Goal: Transaction & Acquisition: Purchase product/service

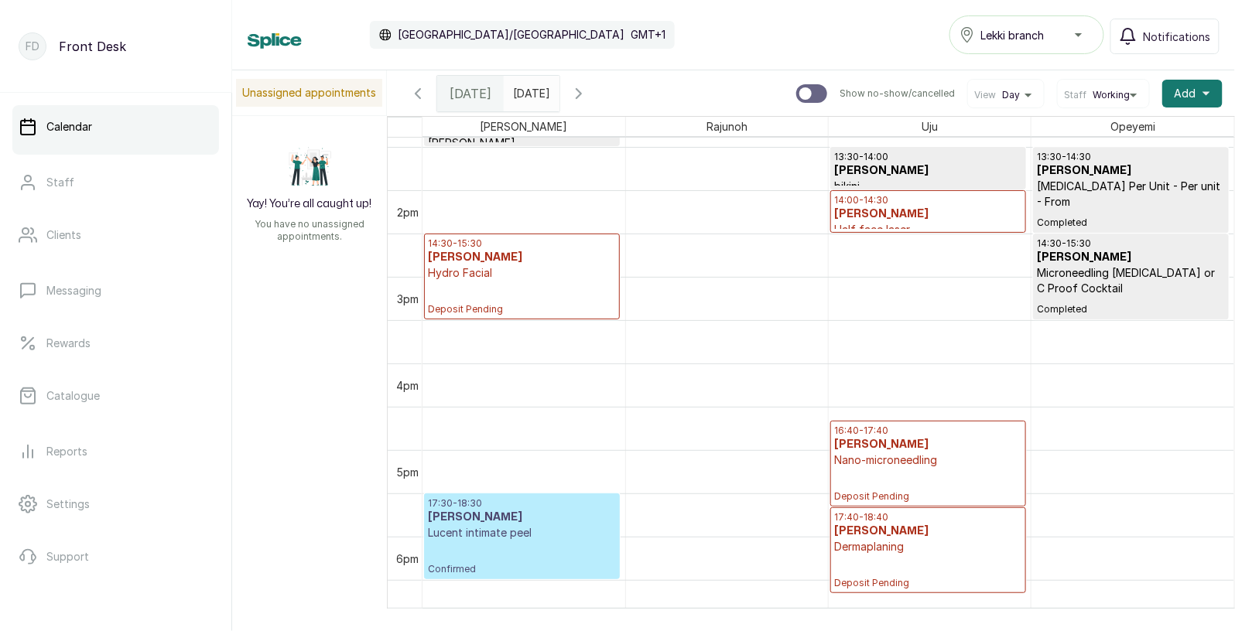
scroll to position [1209, 0]
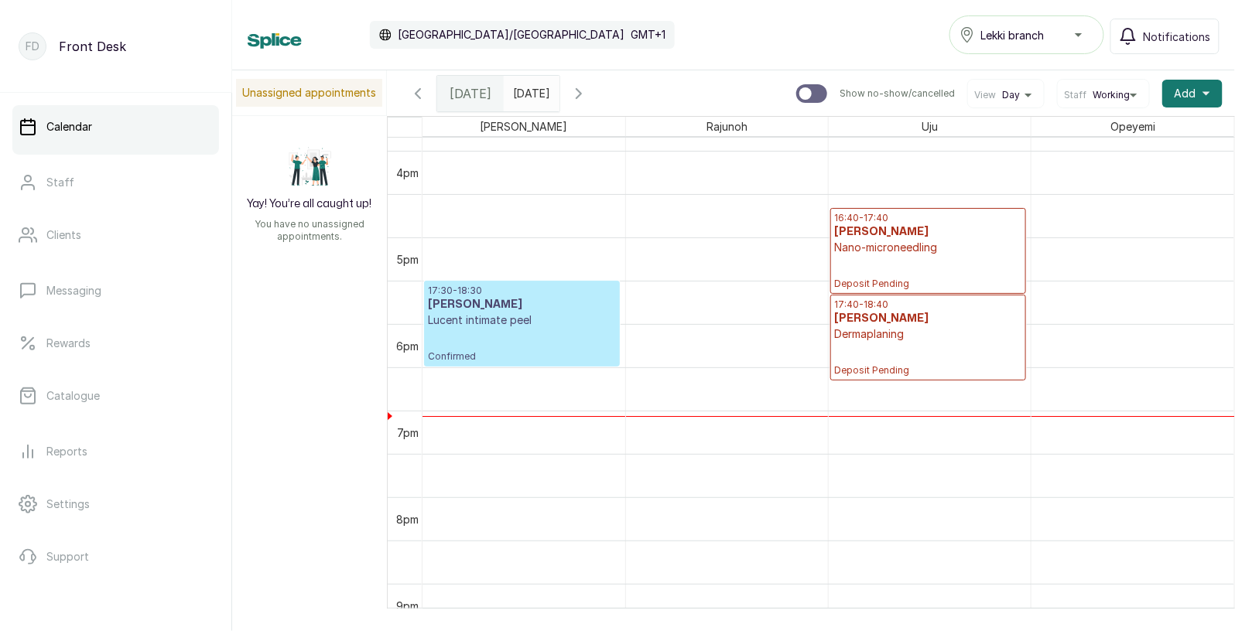
click at [519, 303] on h3 "[PERSON_NAME]" at bounding box center [522, 304] width 188 height 15
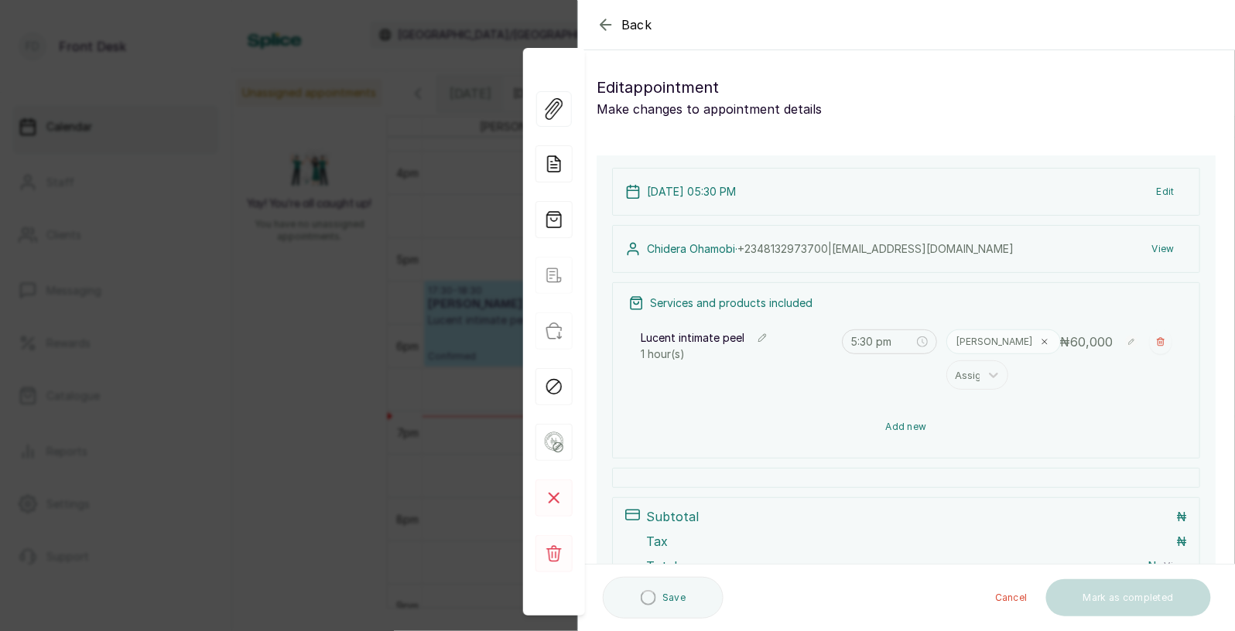
click at [901, 420] on button "Add new" at bounding box center [906, 427] width 556 height 37
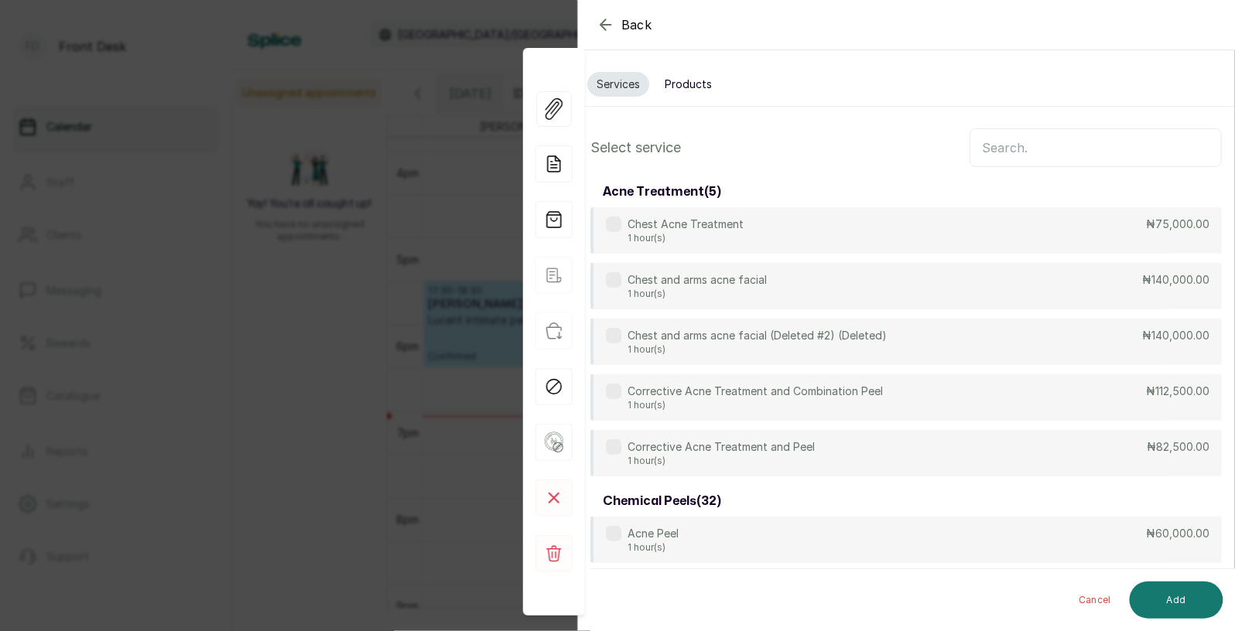
click at [1032, 149] on input "text" at bounding box center [1096, 147] width 252 height 39
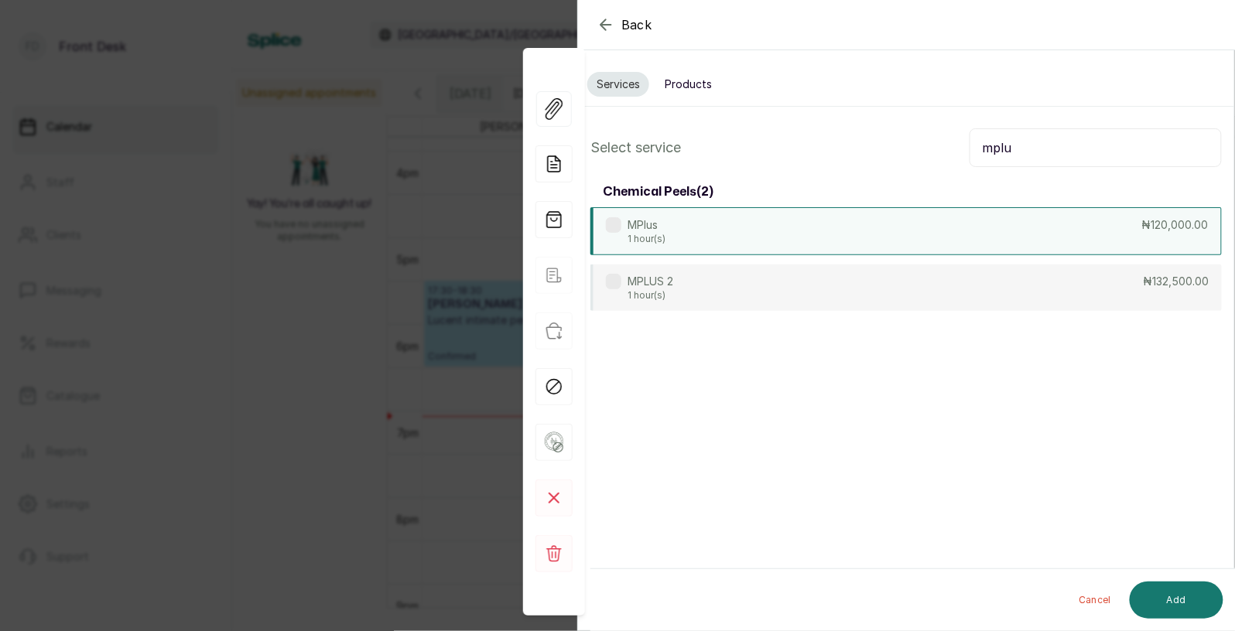
type input "mplu"
click at [882, 228] on div "MPlus 1 hour(s) ₦120,000.00" at bounding box center [905, 231] width 631 height 48
click at [1177, 593] on button "Add" at bounding box center [1177, 600] width 94 height 37
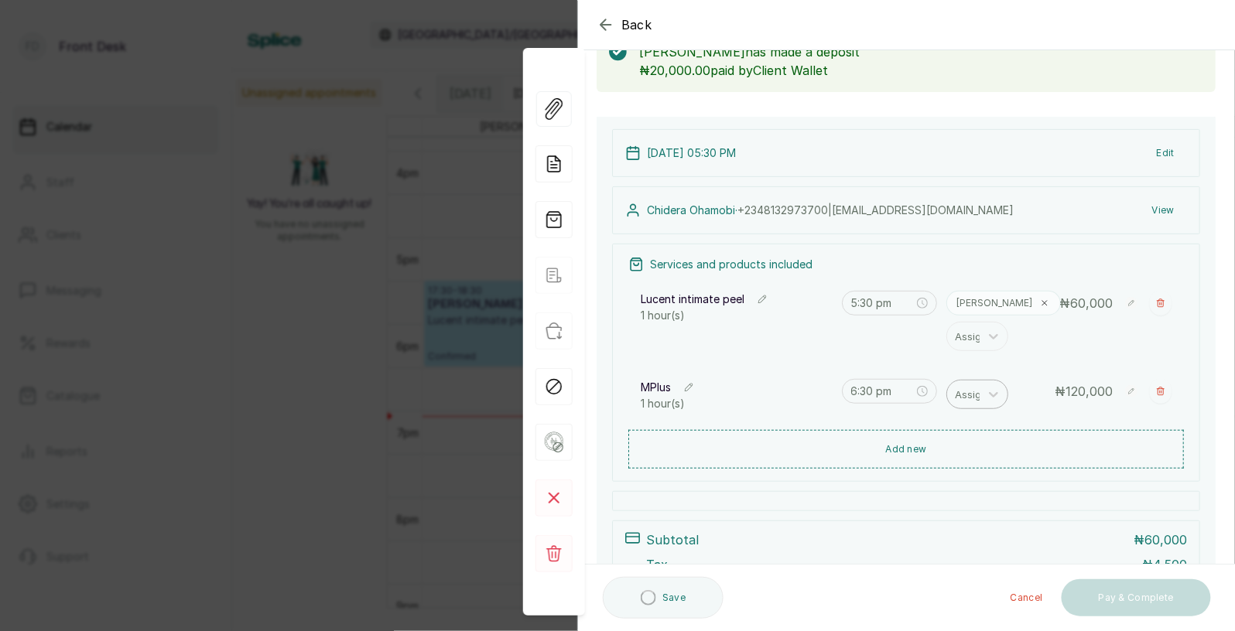
click at [966, 395] on div at bounding box center [971, 395] width 32 height 20
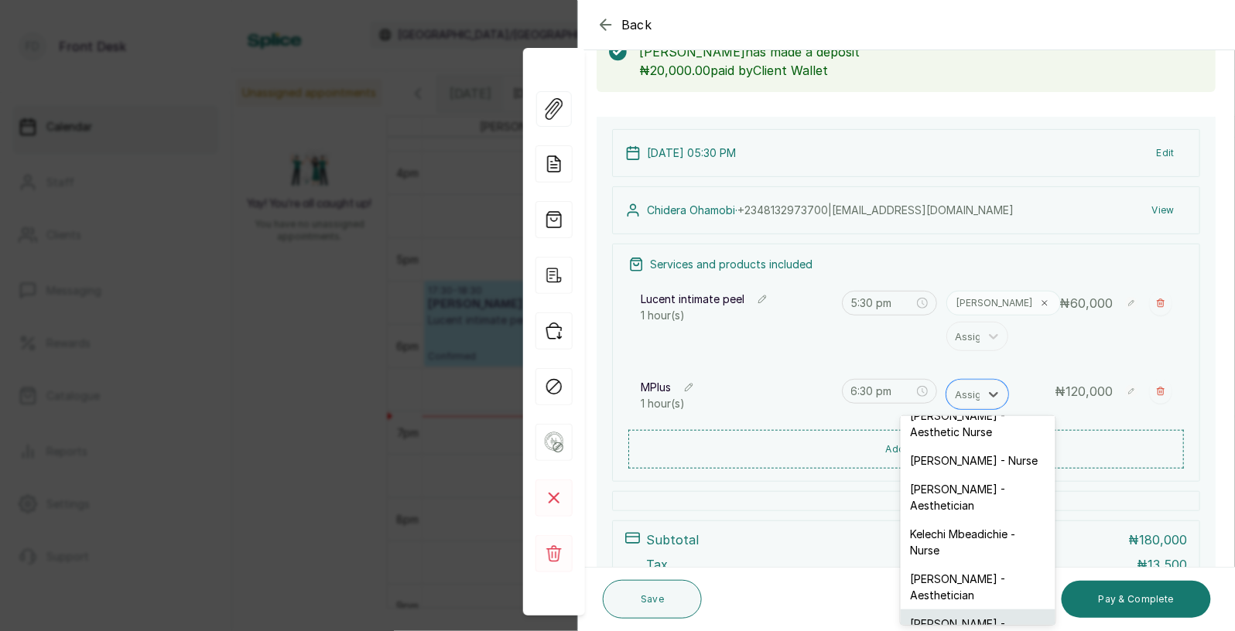
click at [953, 610] on div "[PERSON_NAME] - Aesthetician" at bounding box center [978, 632] width 155 height 45
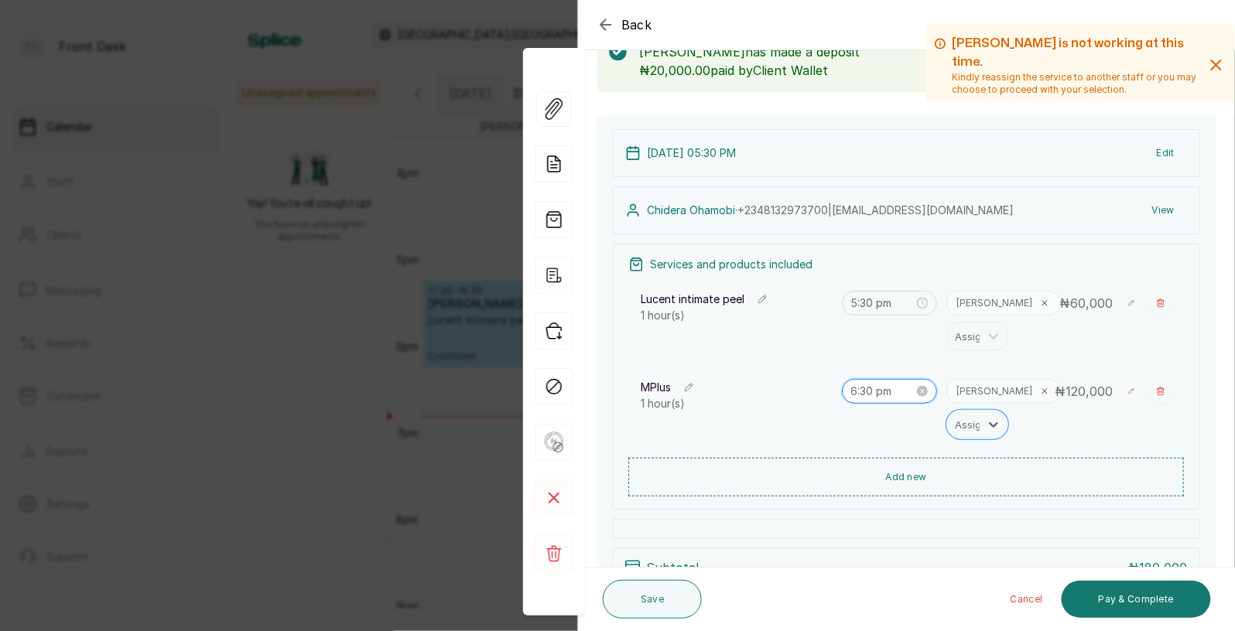
click at [874, 394] on input "6:30 pm" at bounding box center [882, 391] width 63 height 17
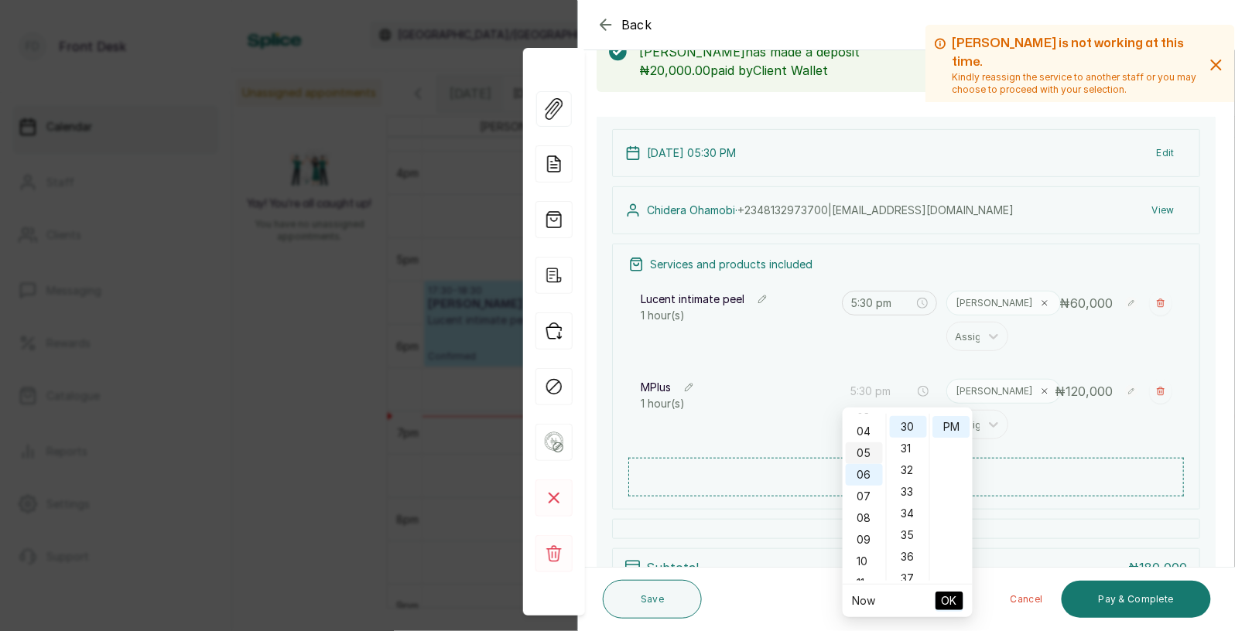
click at [864, 447] on div "05" at bounding box center [864, 454] width 37 height 22
type input "5:30 pm"
click at [954, 594] on span "OK" at bounding box center [949, 601] width 15 height 29
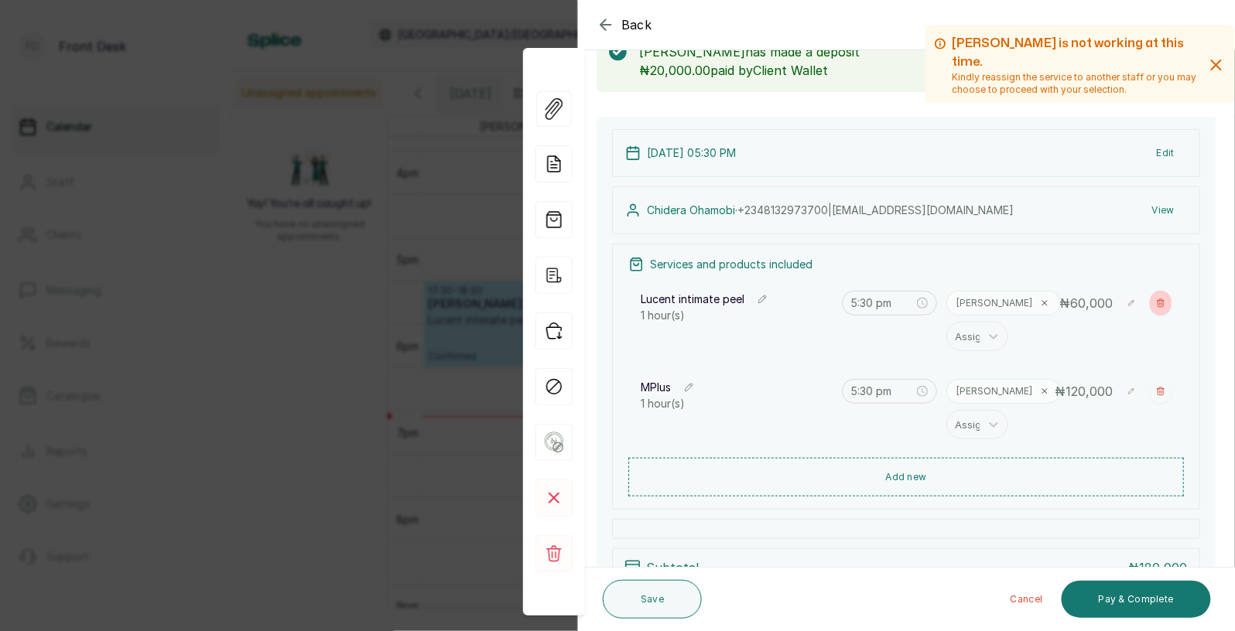
click at [1161, 299] on icon "button" at bounding box center [1160, 303] width 9 height 9
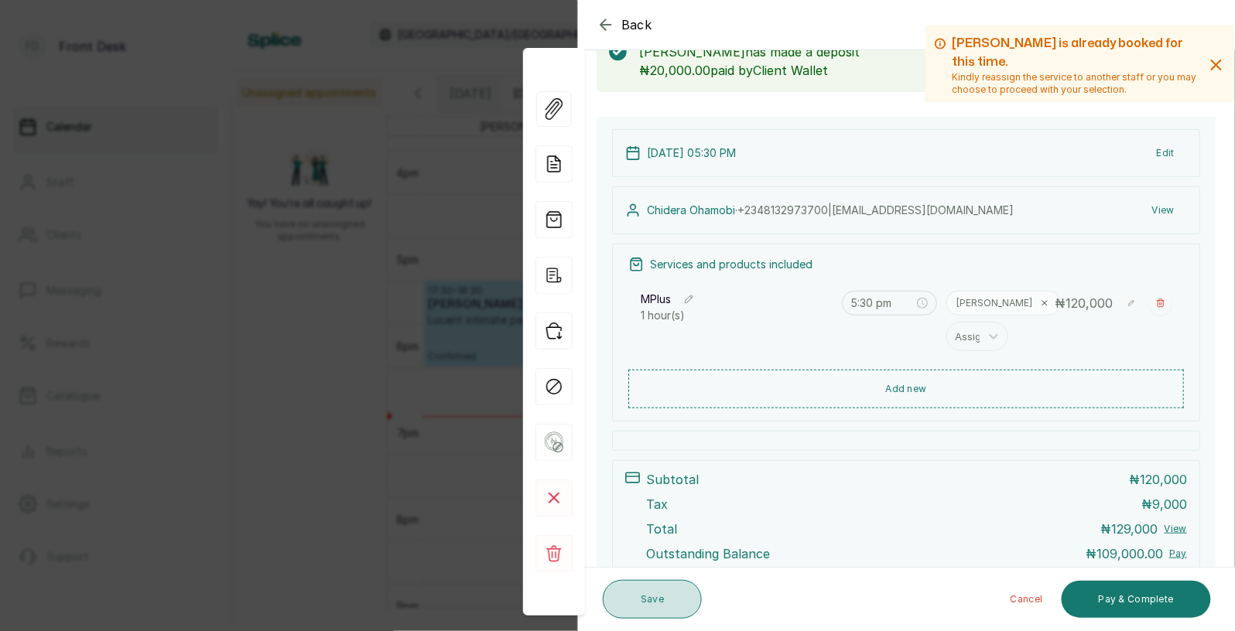
click at [647, 594] on button "Save" at bounding box center [652, 599] width 99 height 39
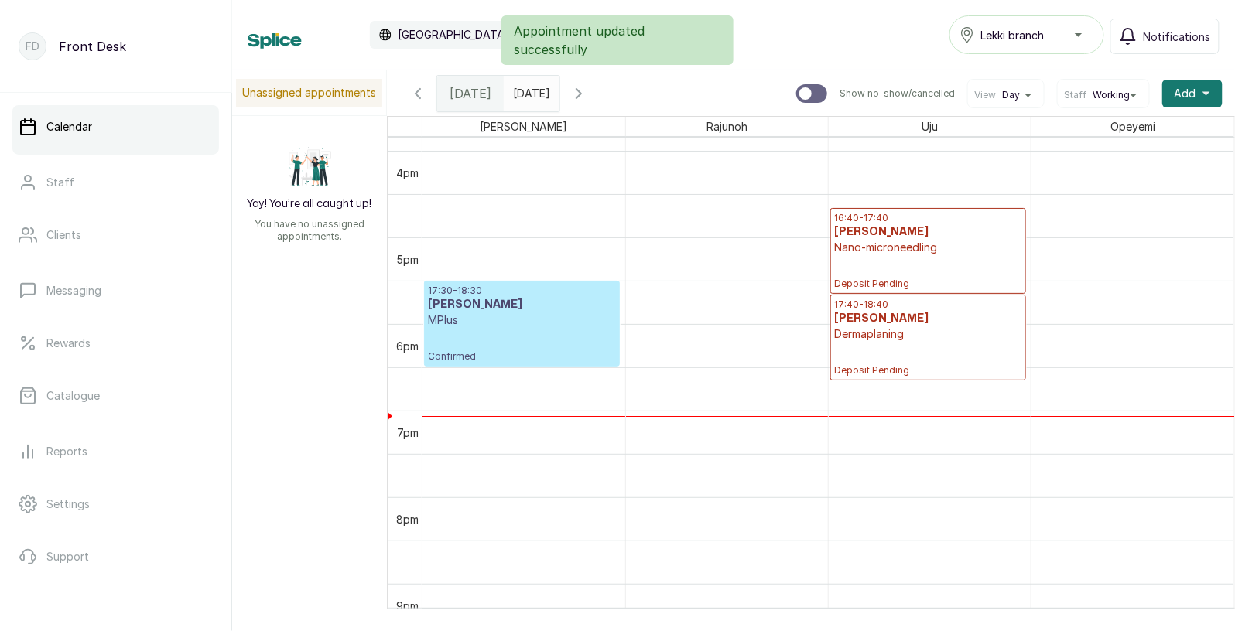
click at [506, 336] on div "17:30 - 18:30 [PERSON_NAME] MPlus Confirmed" at bounding box center [522, 324] width 188 height 78
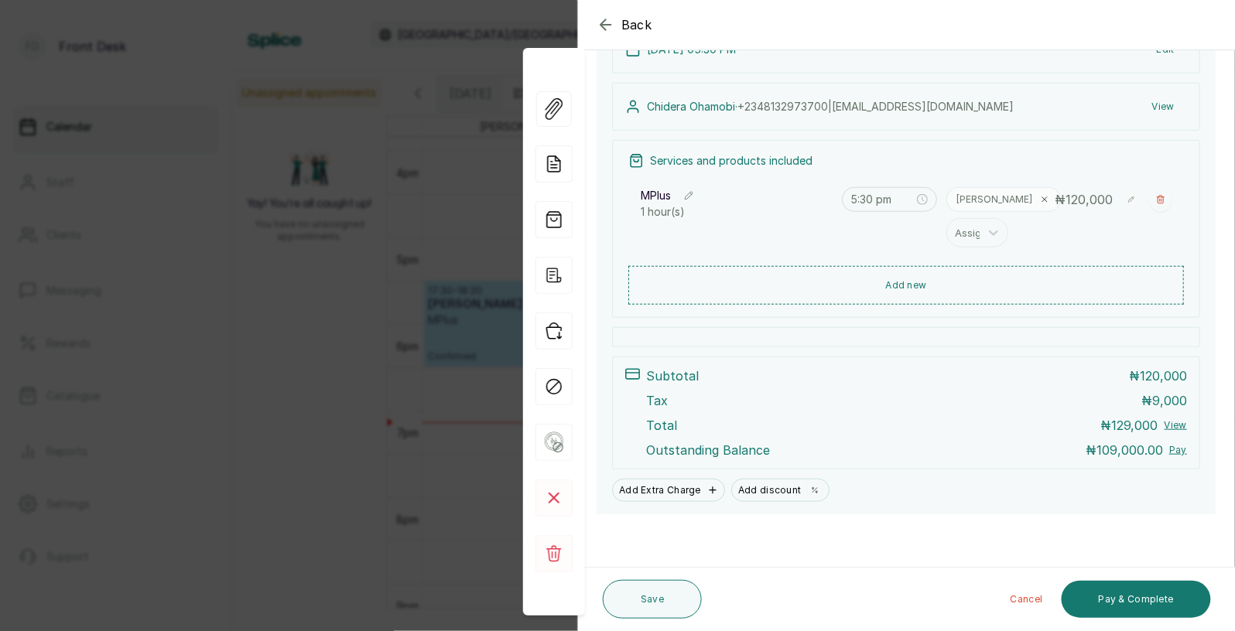
scroll to position [206, 0]
click at [1127, 594] on button "Pay & Complete" at bounding box center [1136, 599] width 149 height 37
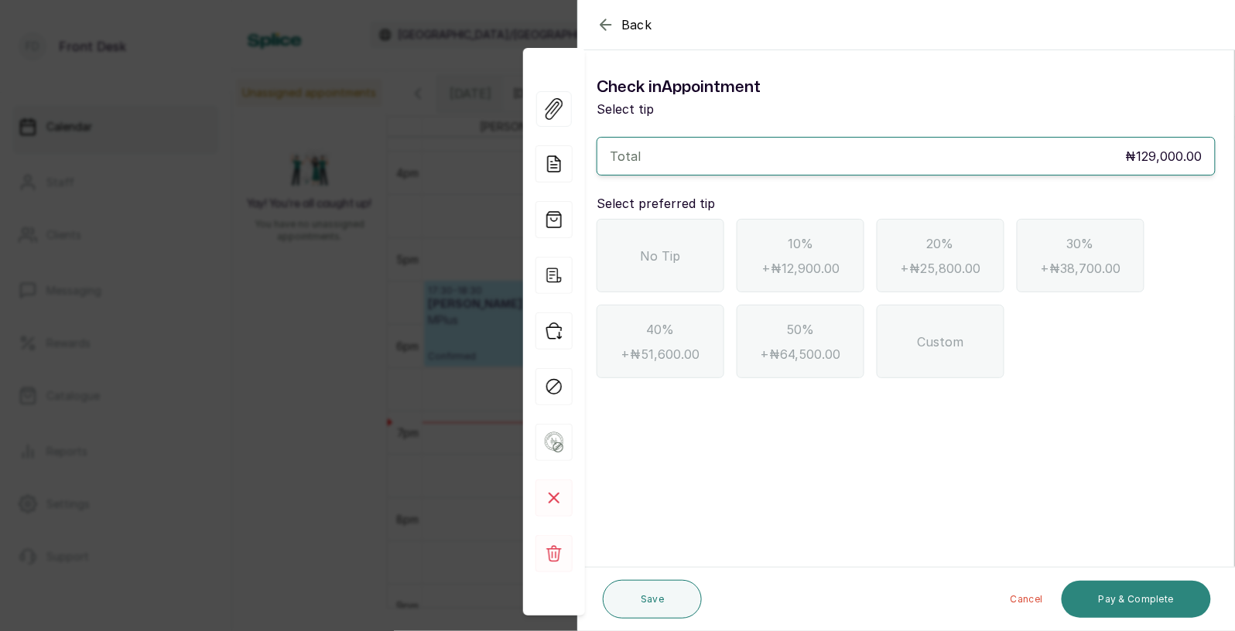
scroll to position [0, 0]
click at [601, 20] on icon "button" at bounding box center [606, 24] width 19 height 19
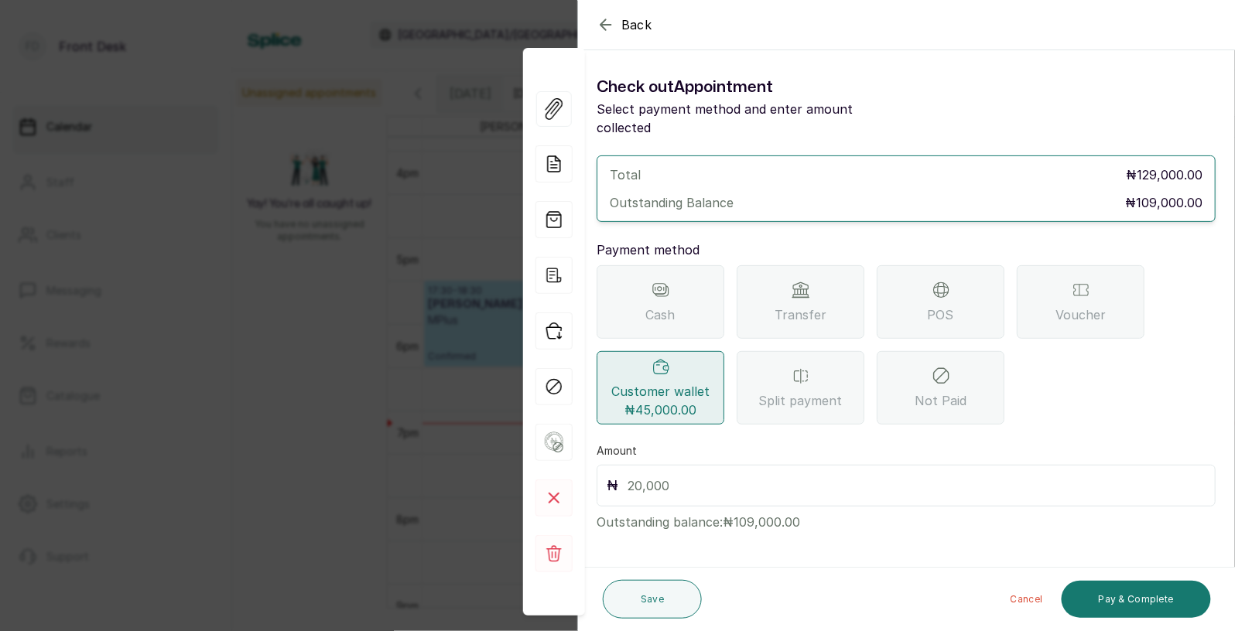
click at [672, 382] on span "Customer wallet ₦45,000.00" at bounding box center [660, 400] width 98 height 37
click at [1134, 603] on button "Pay & Complete" at bounding box center [1136, 599] width 149 height 37
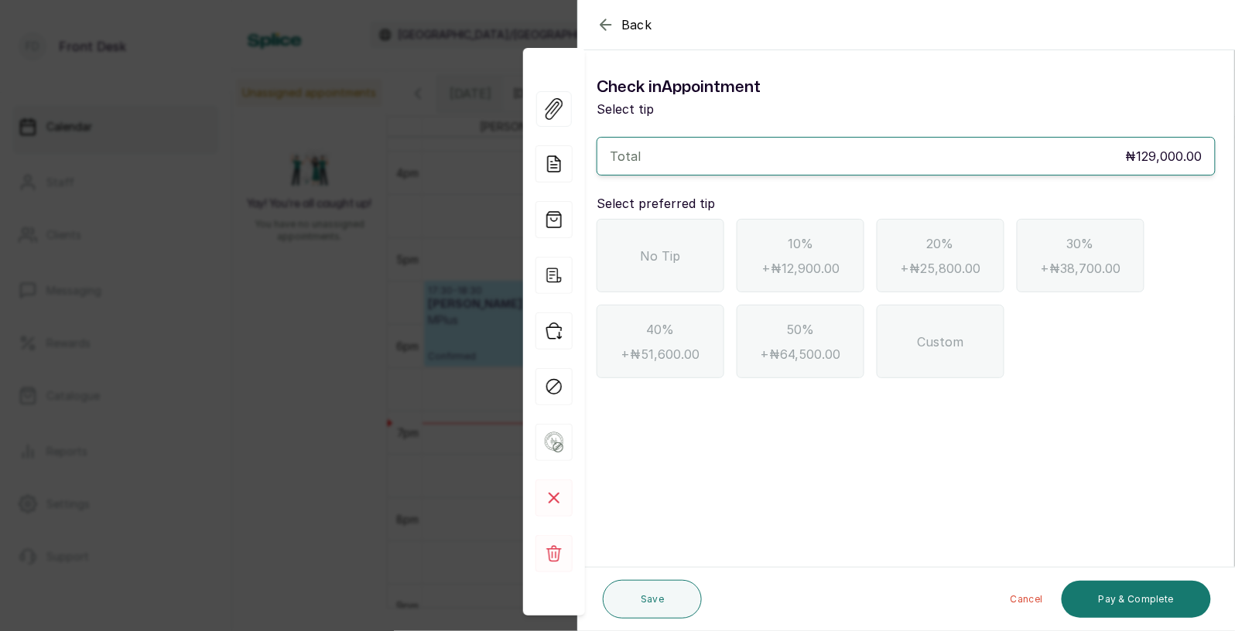
click at [659, 254] on span "No Tip" at bounding box center [661, 256] width 40 height 19
click at [607, 21] on icon "button" at bounding box center [606, 24] width 19 height 19
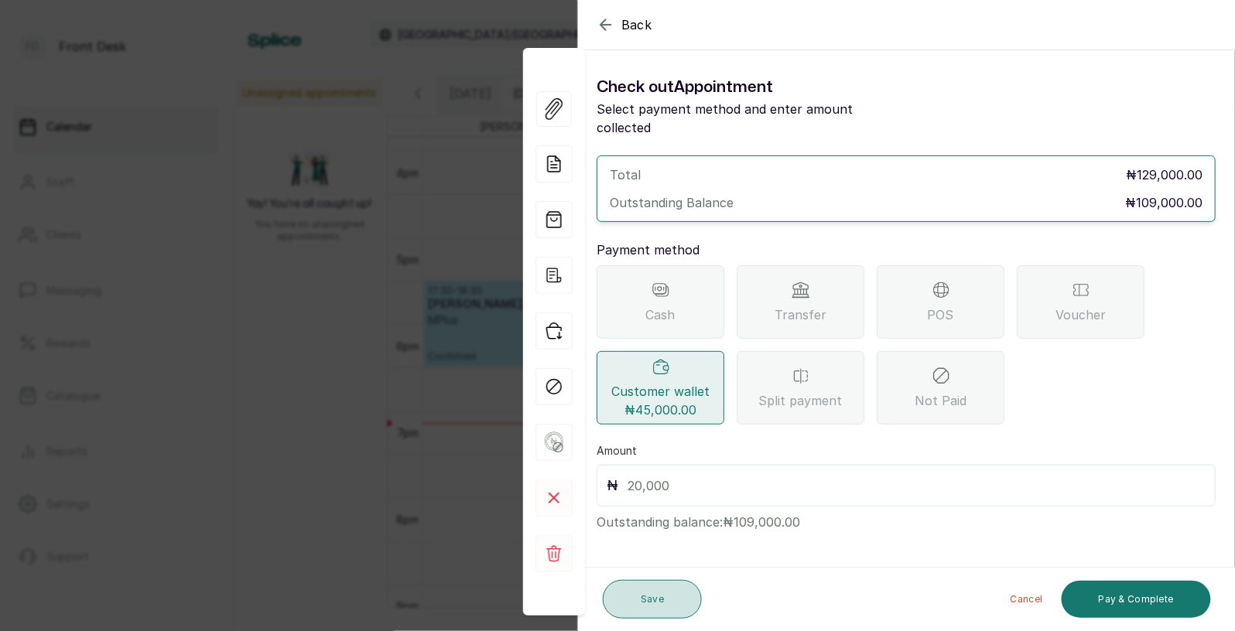
click at [655, 604] on button "Save" at bounding box center [652, 599] width 99 height 39
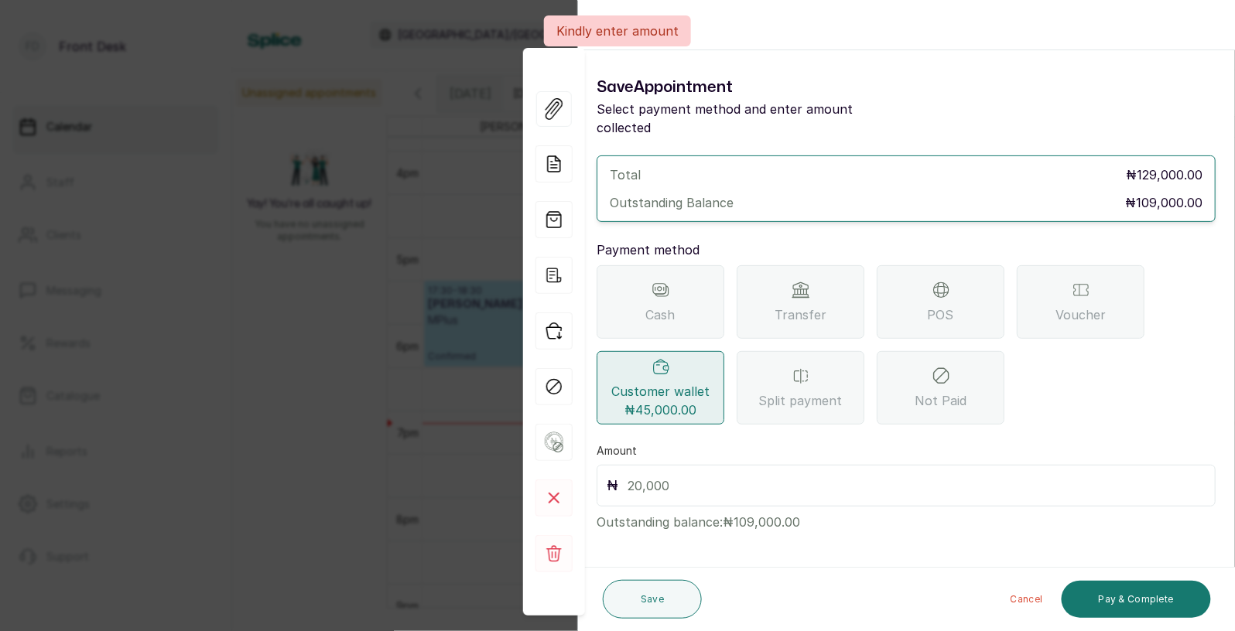
click at [685, 475] on input "text" at bounding box center [917, 486] width 578 height 22
type input "45,000"
click at [646, 599] on button "Save" at bounding box center [652, 599] width 99 height 39
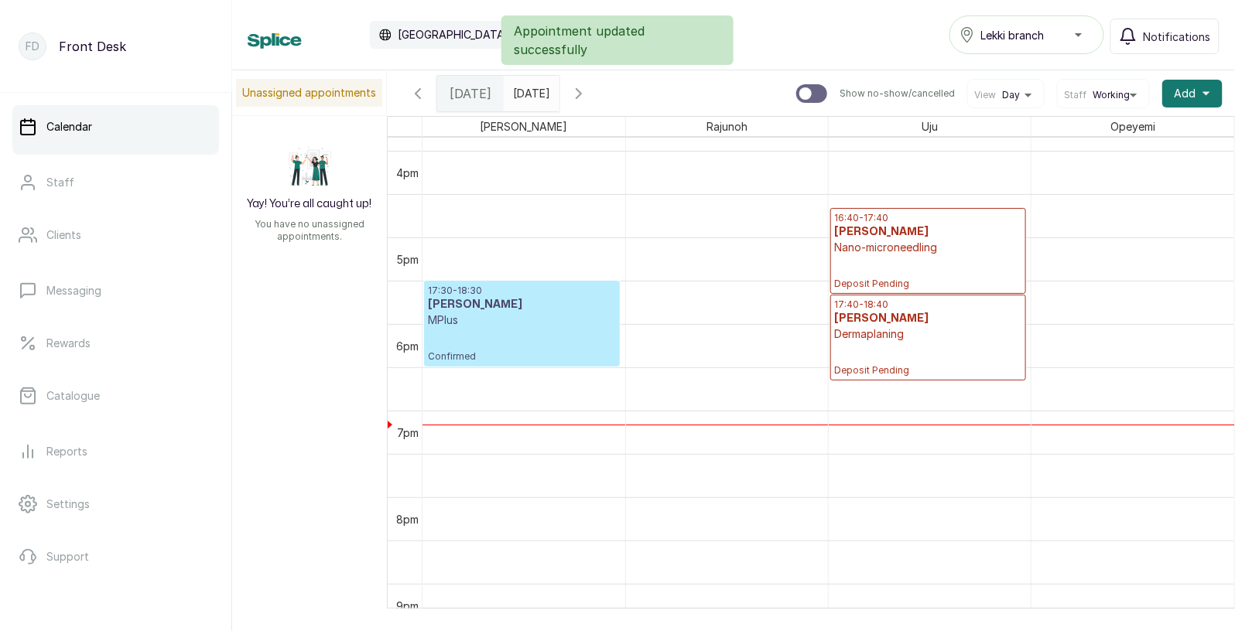
click at [489, 328] on div "17:30 - 18:30 [PERSON_NAME] MPlus Confirmed" at bounding box center [522, 324] width 188 height 78
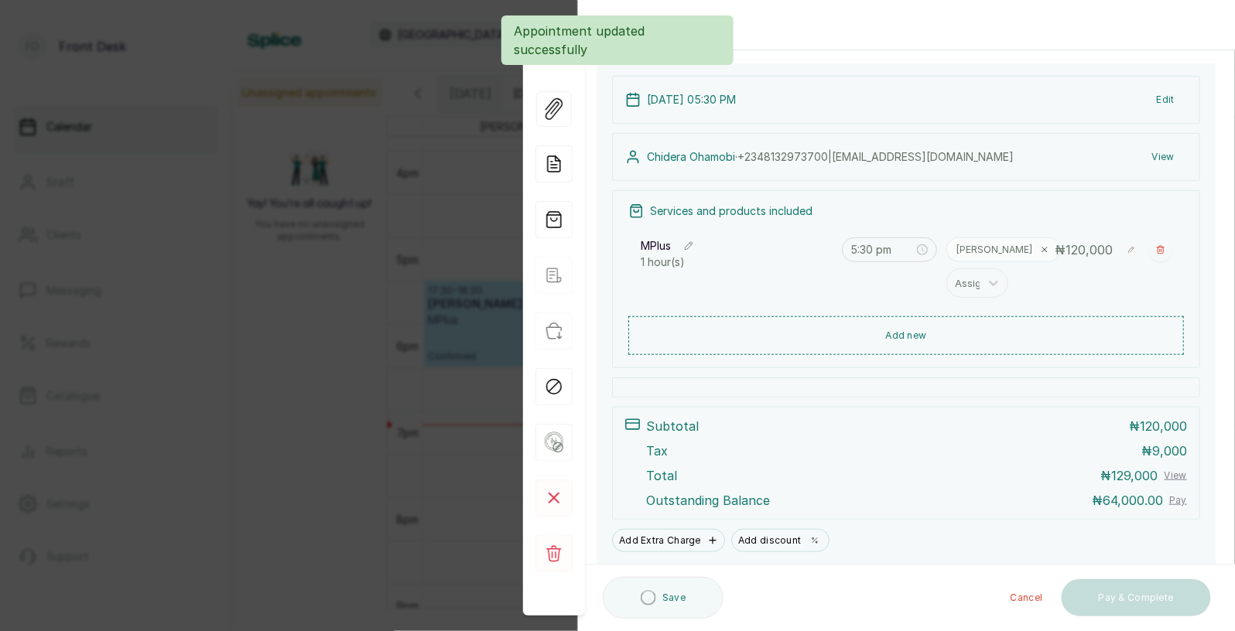
scroll to position [225, 0]
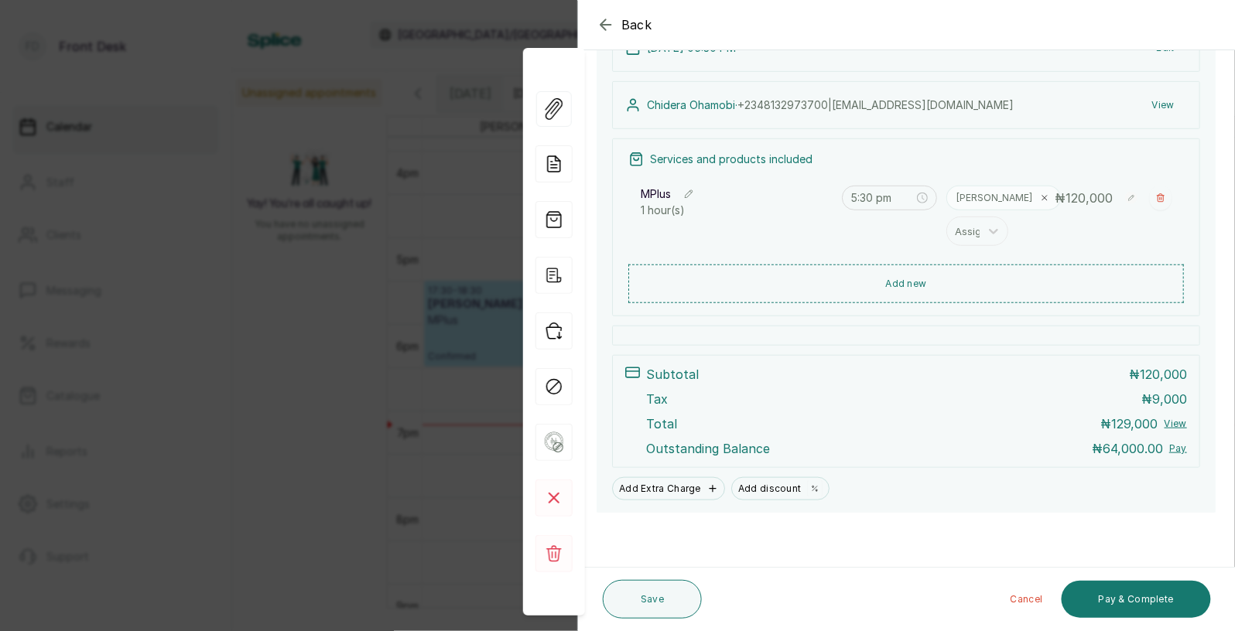
click at [384, 498] on div "Back Appointment Details Edit appointment Make changes to appointment details […" at bounding box center [617, 315] width 1235 height 631
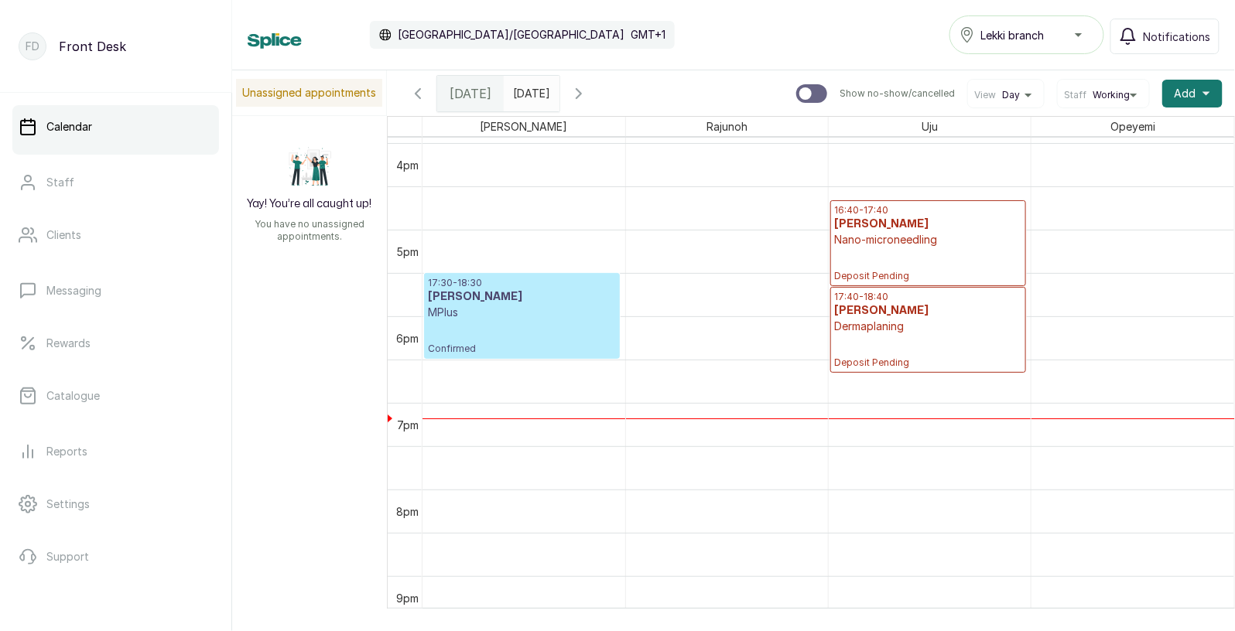
scroll to position [1379, 0]
click at [911, 259] on div "16:40 - 17:40 [PERSON_NAME] Nano-microneedling Deposit Pending" at bounding box center [928, 246] width 188 height 78
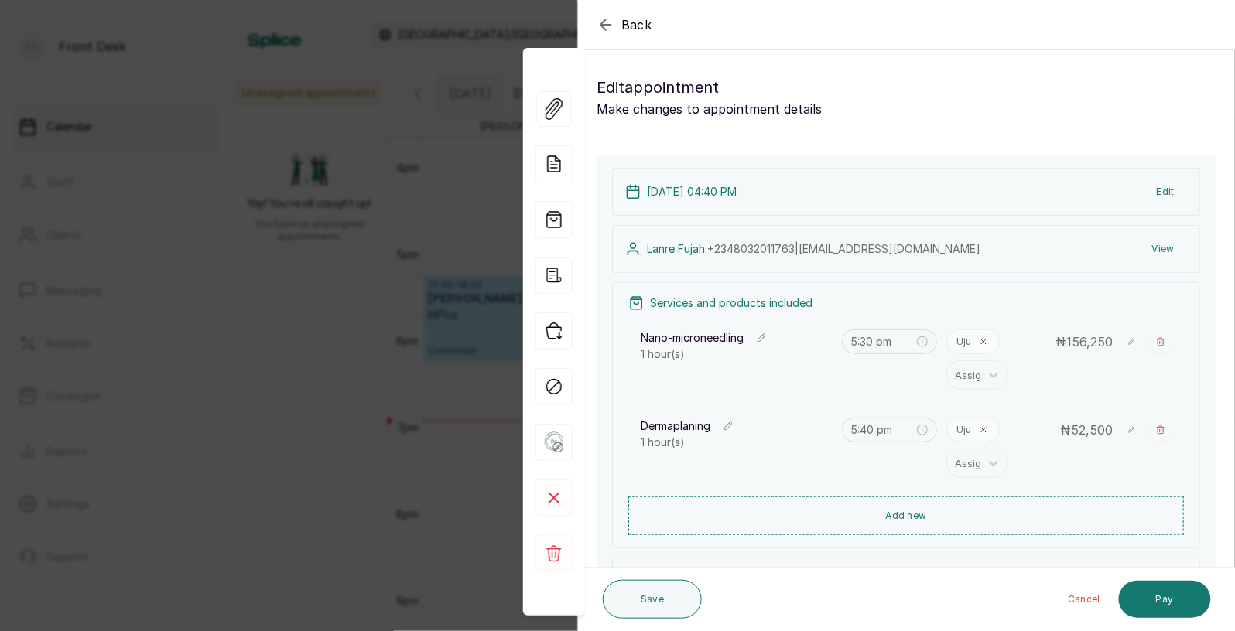
type input "4:40 pm"
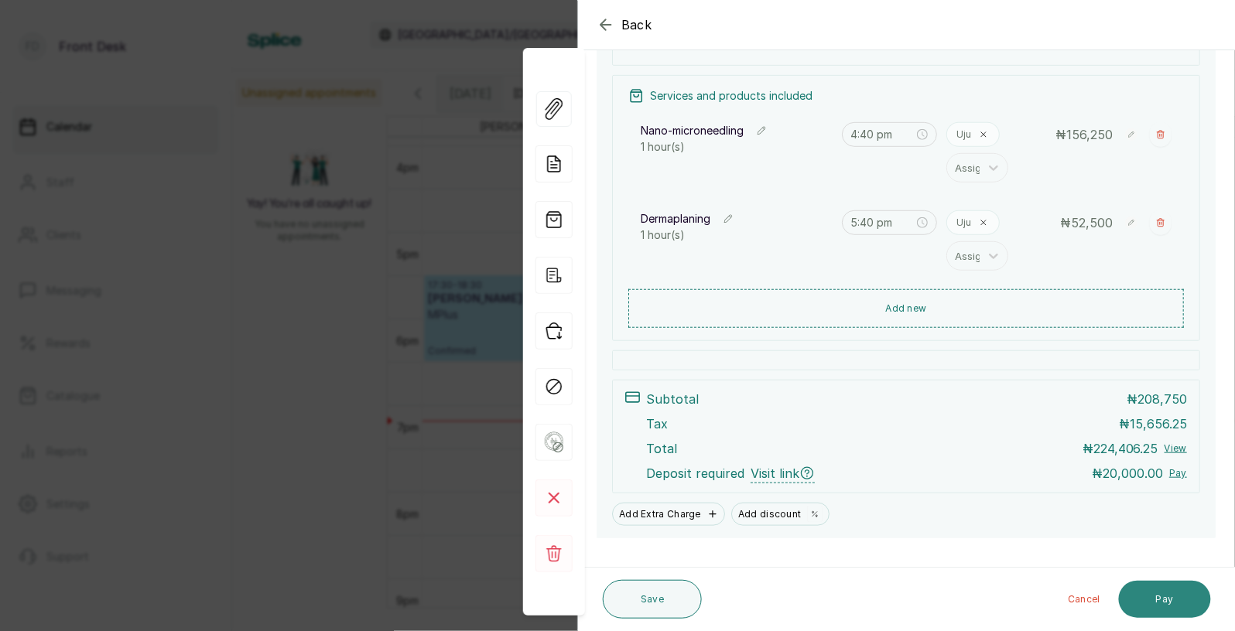
click at [1165, 594] on button "Pay" at bounding box center [1165, 599] width 92 height 37
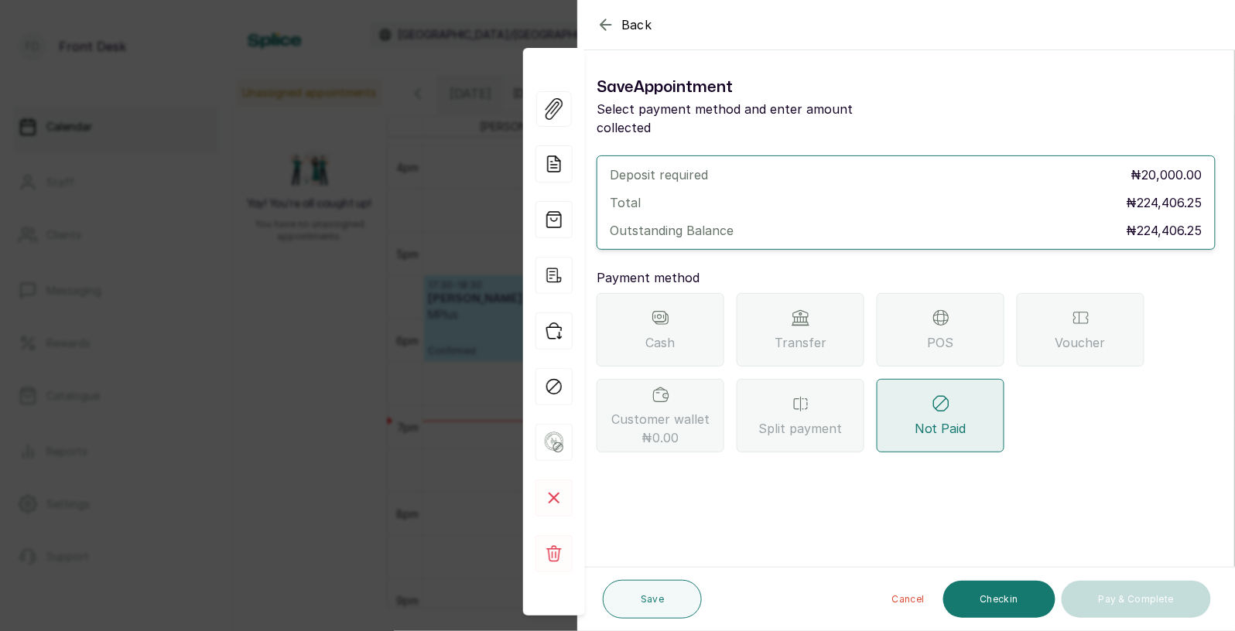
scroll to position [0, 0]
click at [776, 334] on span "Transfer" at bounding box center [801, 343] width 52 height 19
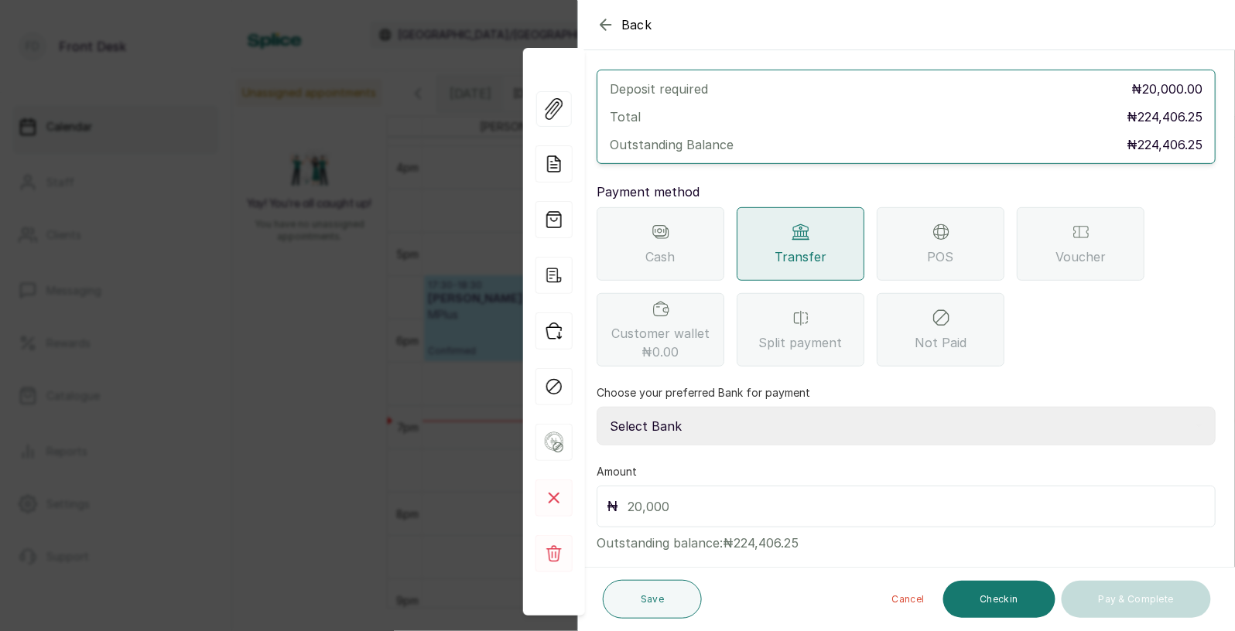
scroll to position [94, 0]
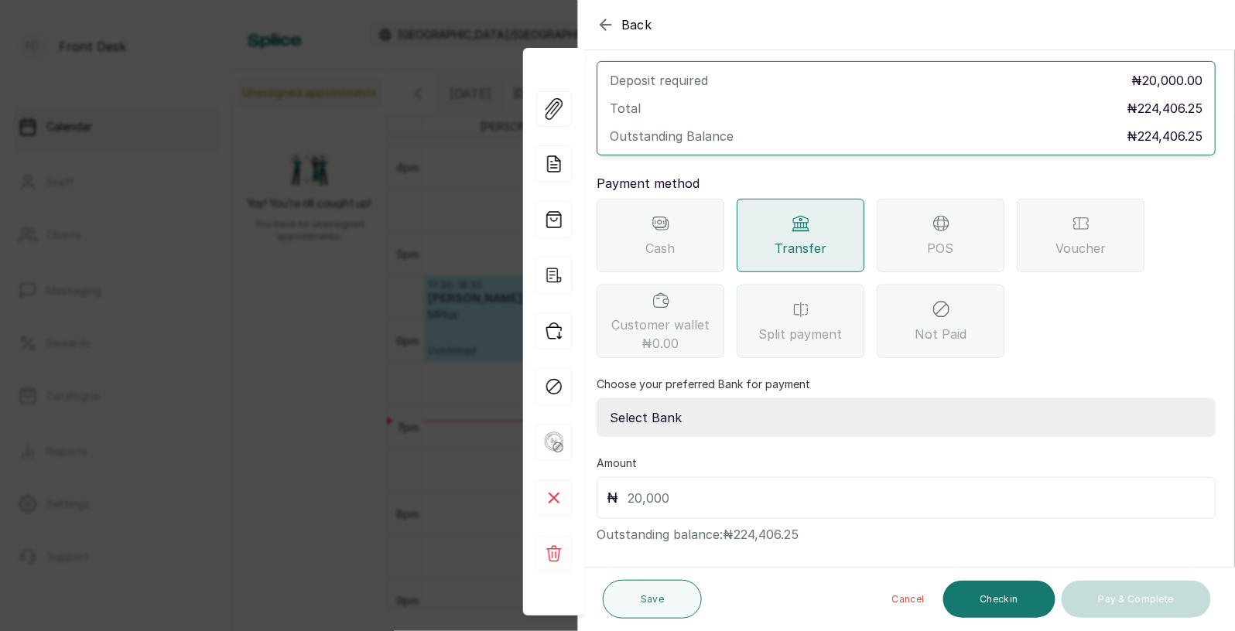
click at [703, 404] on select "Select Bank [PERSON_NAME] Fairmoney Microfinance Bank SKN ANALYTICS MED AESTH. …" at bounding box center [906, 418] width 619 height 39
select select "43272bc0-21c6-4b19-b9fb-c2093b8603c2"
click at [670, 487] on input "text" at bounding box center [917, 498] width 578 height 22
type input "20,000"
click at [648, 602] on button "Save" at bounding box center [652, 599] width 99 height 39
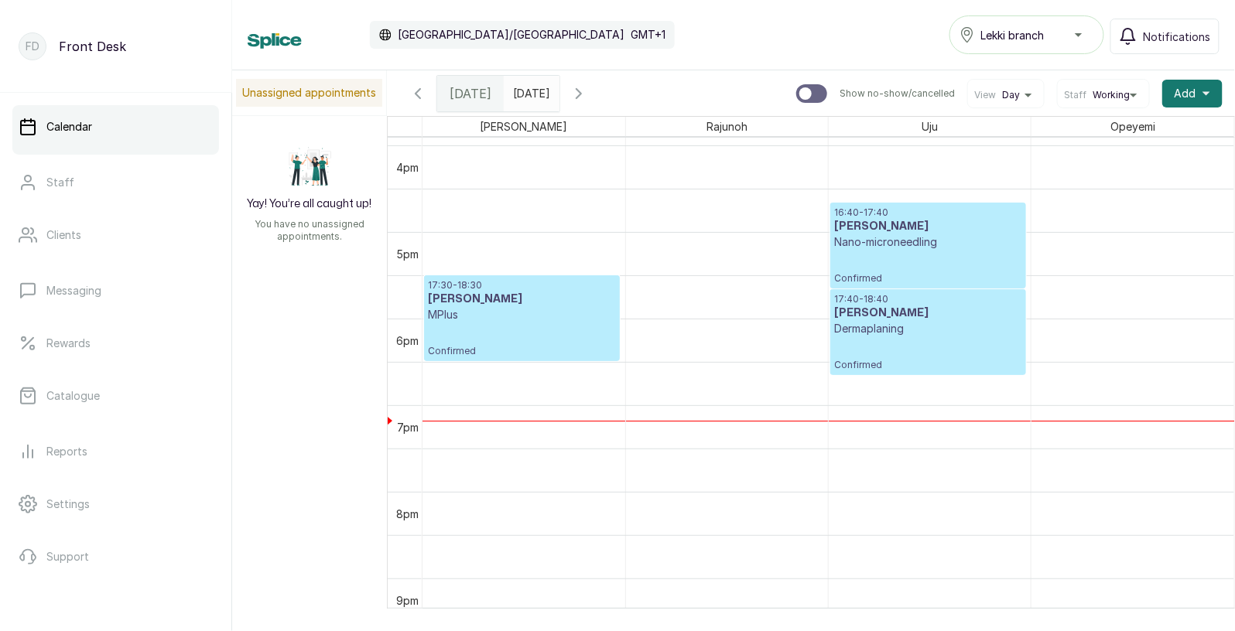
click at [926, 306] on h3 "[PERSON_NAME]" at bounding box center [928, 313] width 188 height 15
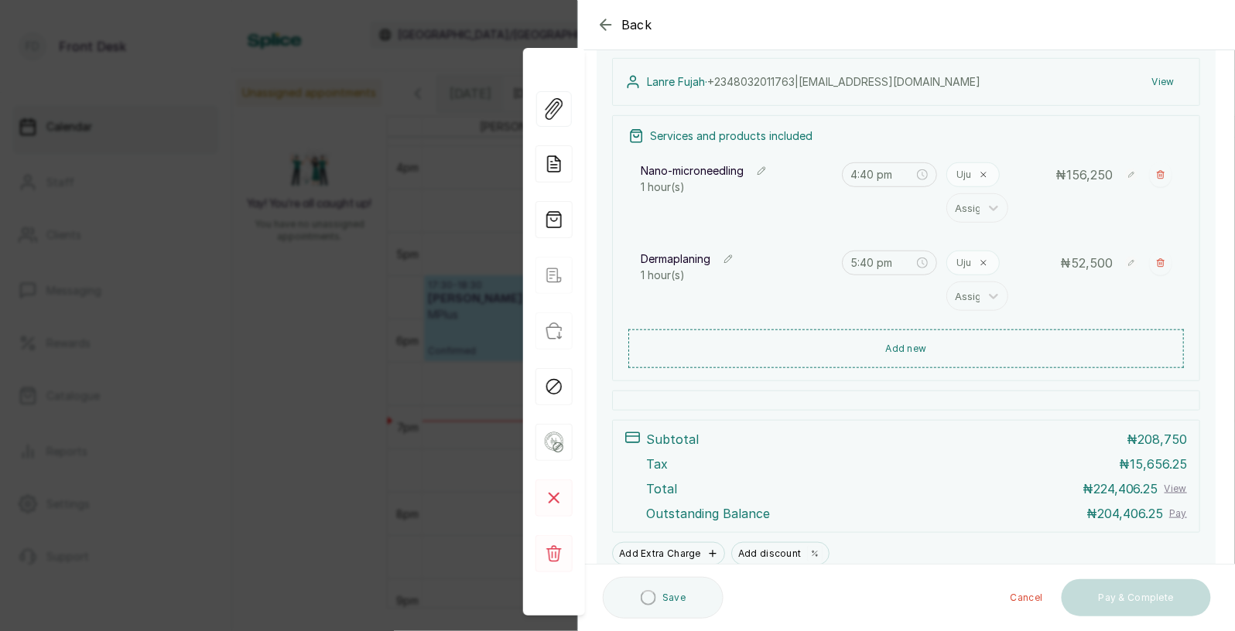
scroll to position [295, 0]
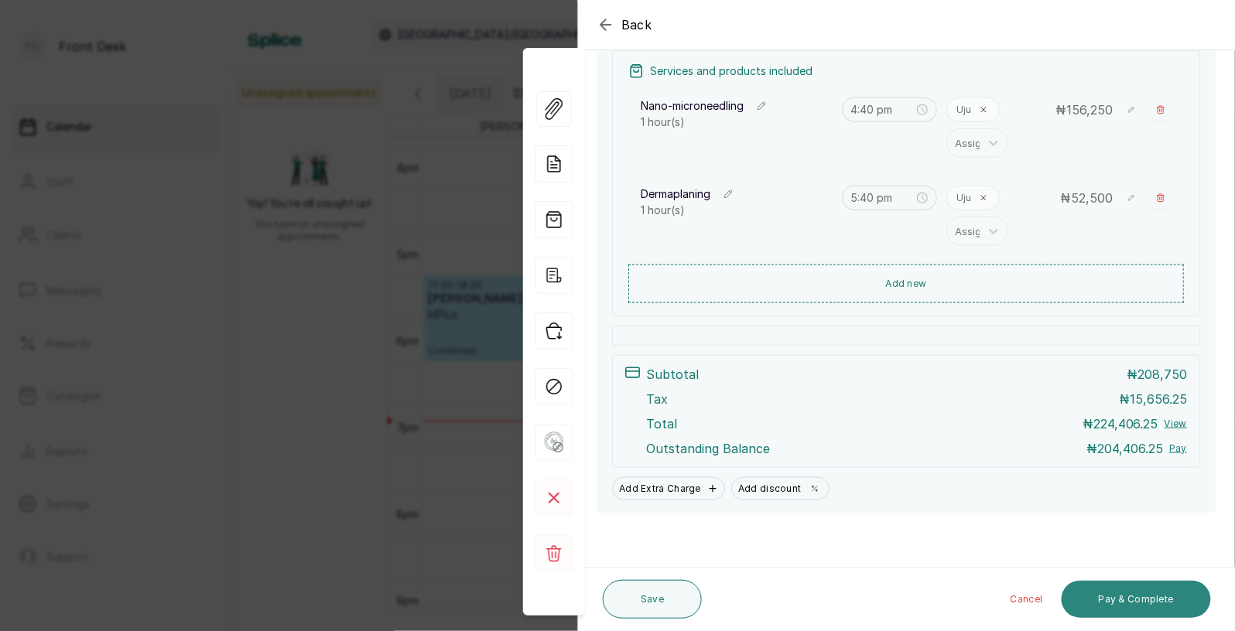
click at [1131, 609] on button "Pay & Complete" at bounding box center [1136, 599] width 149 height 37
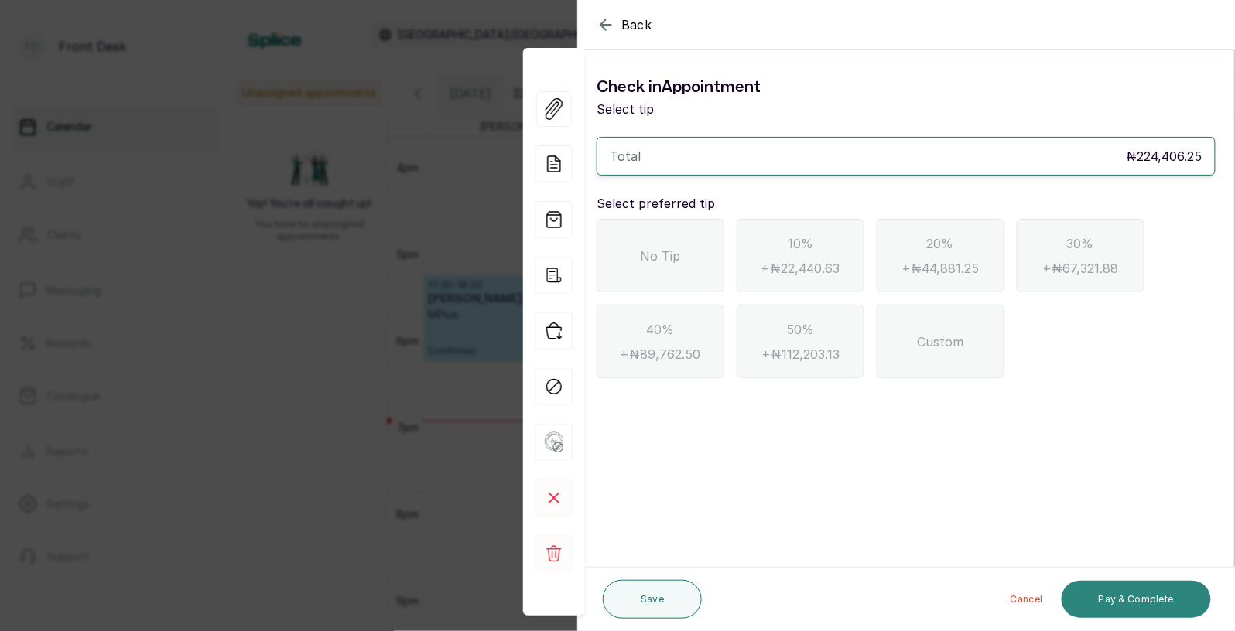
scroll to position [0, 0]
click at [605, 31] on icon "button" at bounding box center [606, 24] width 19 height 19
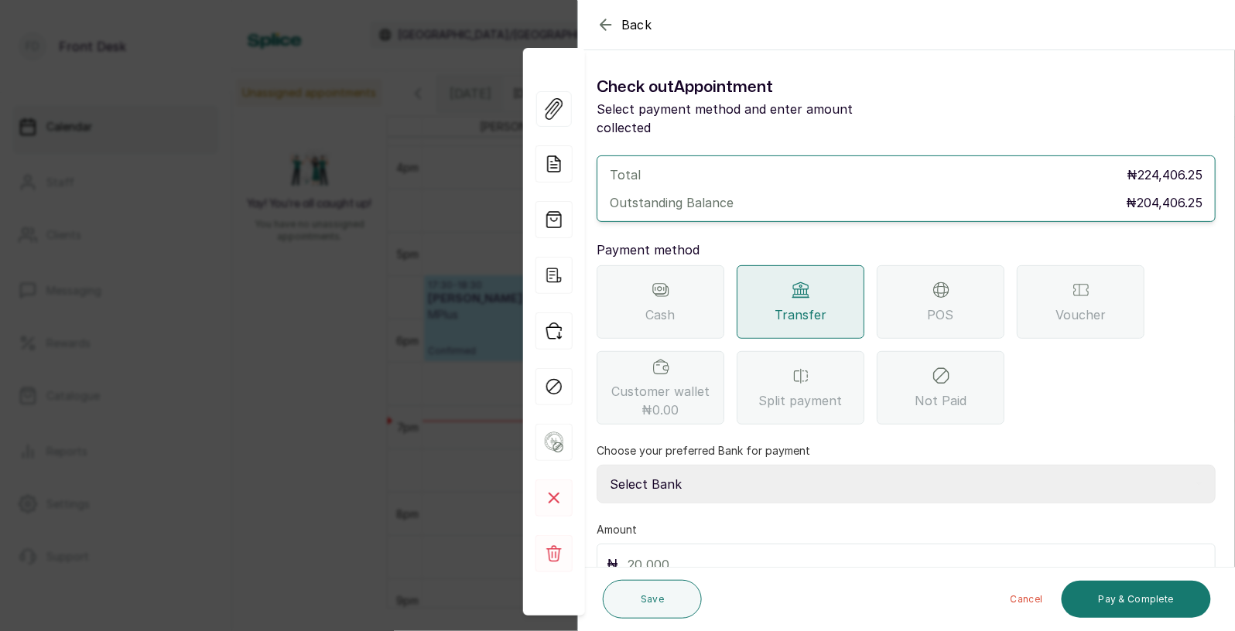
scroll to position [66, 0]
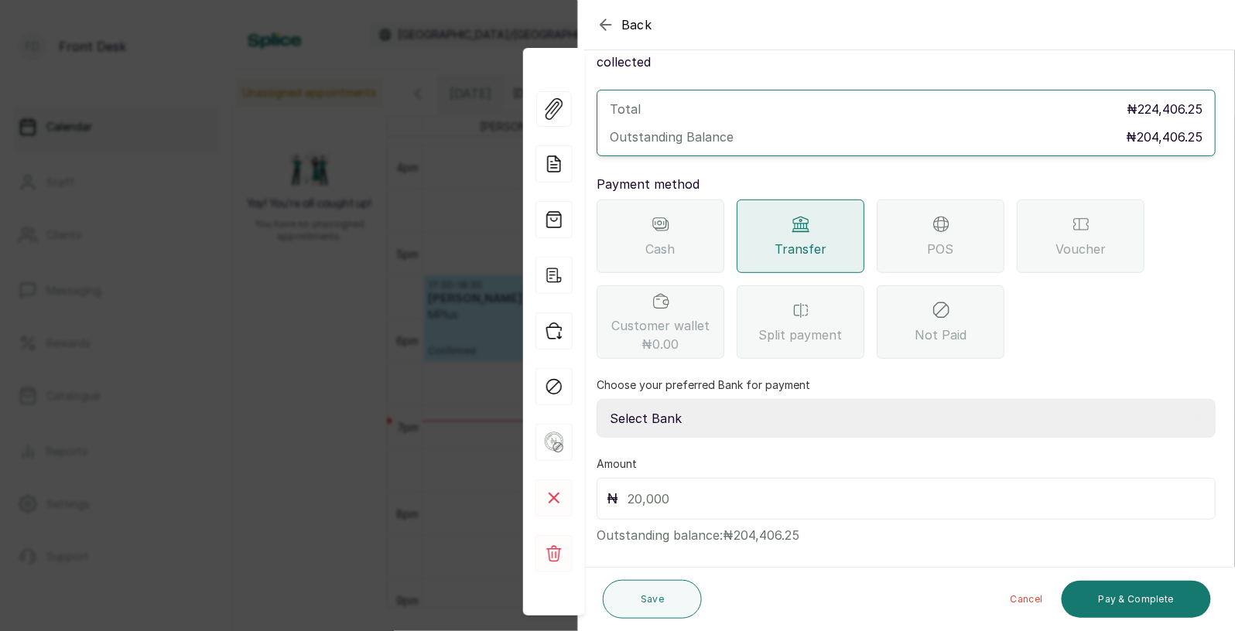
click at [676, 399] on select "Select Bank [PERSON_NAME] Fairmoney Microfinance Bank SKN ANALYTICS MED AESTH. …" at bounding box center [906, 418] width 619 height 39
select select "43272bc0-21c6-4b19-b9fb-c2093b8603c2"
click at [672, 488] on input "text" at bounding box center [917, 499] width 578 height 22
type input "204,406.25"
click at [1115, 599] on button "Pay & Complete" at bounding box center [1136, 599] width 149 height 37
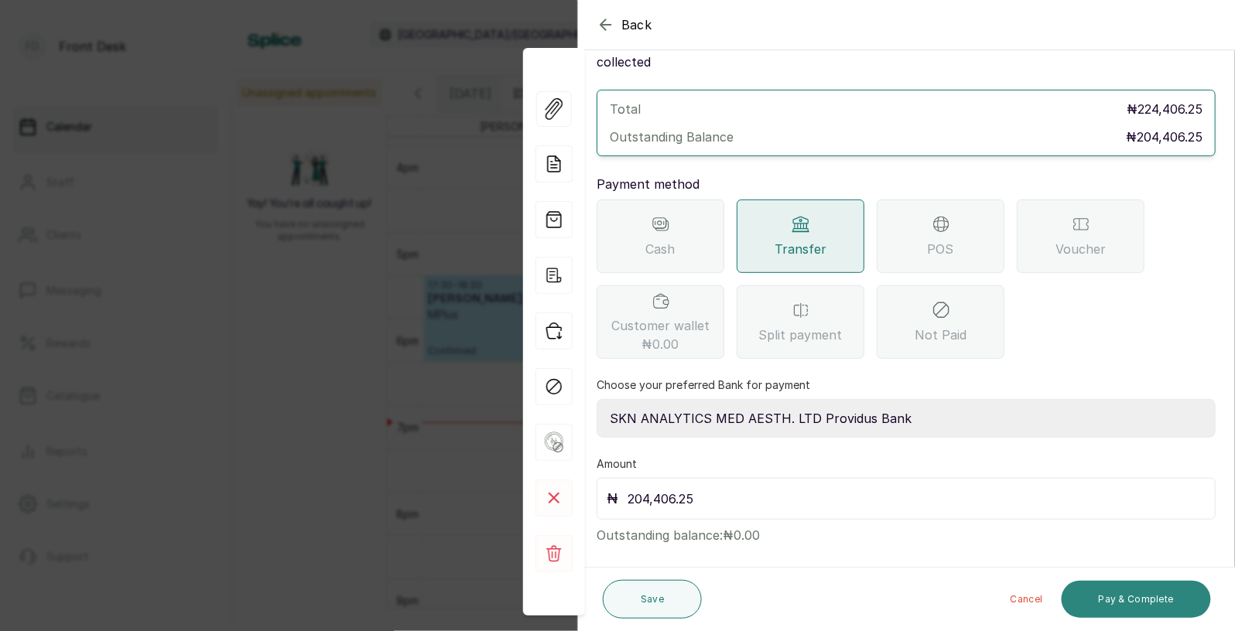
scroll to position [0, 0]
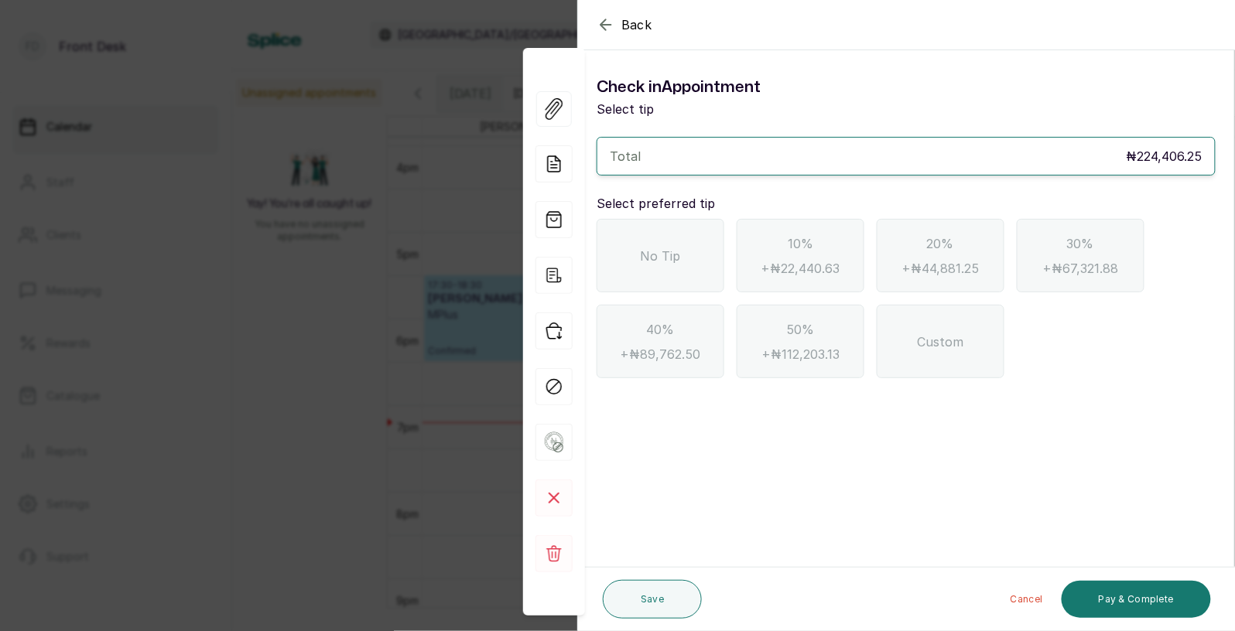
click at [676, 247] on span "No Tip" at bounding box center [661, 256] width 40 height 19
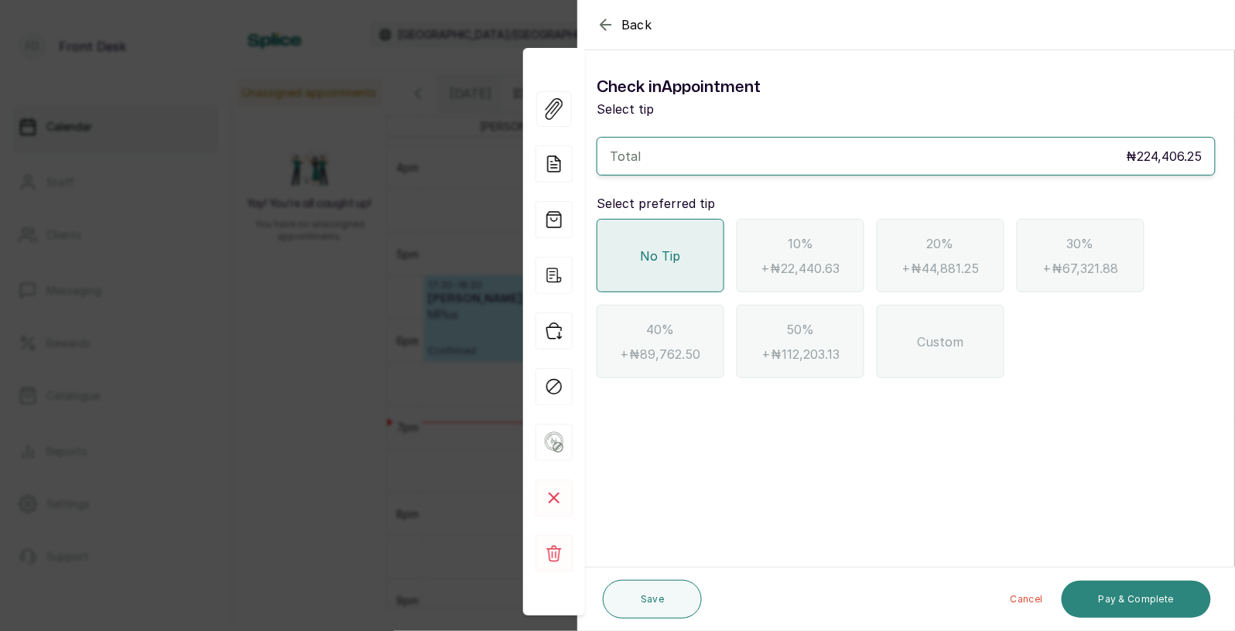
click at [1139, 604] on button "Pay & Complete" at bounding box center [1136, 599] width 149 height 37
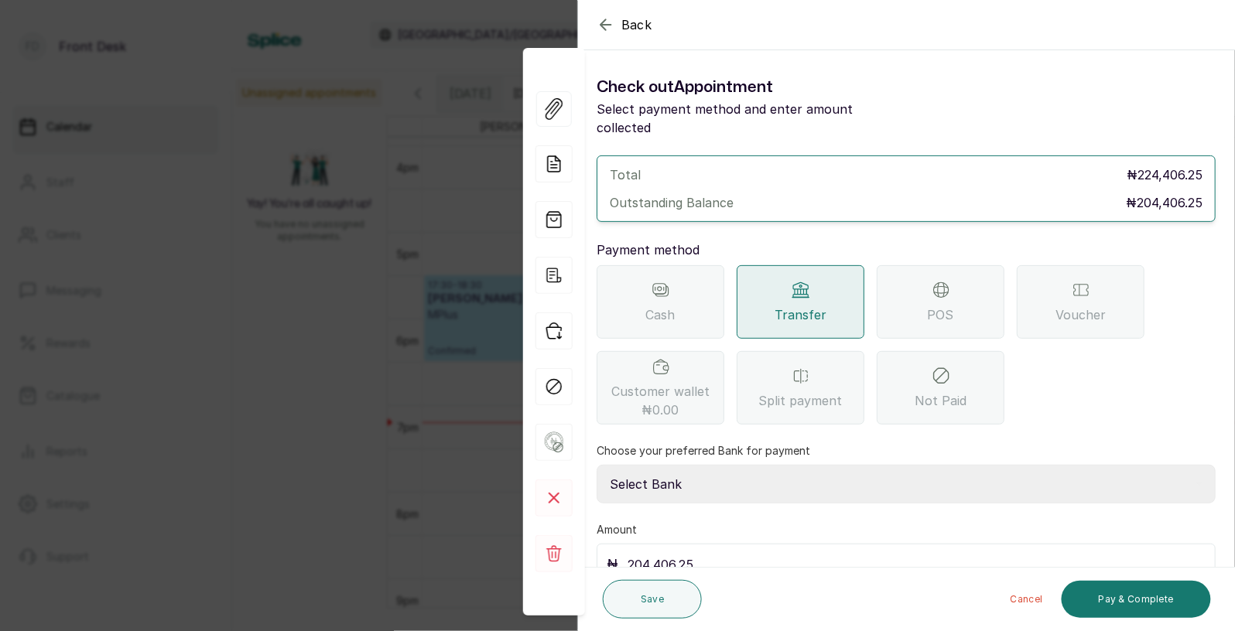
click at [867, 465] on select "Select Bank [PERSON_NAME] Fairmoney Microfinance Bank SKN ANALYTICS MED AESTH. …" at bounding box center [906, 484] width 619 height 39
select select "43272bc0-21c6-4b19-b9fb-c2093b8603c2"
click at [1134, 602] on button "Pay & Complete" at bounding box center [1136, 599] width 149 height 37
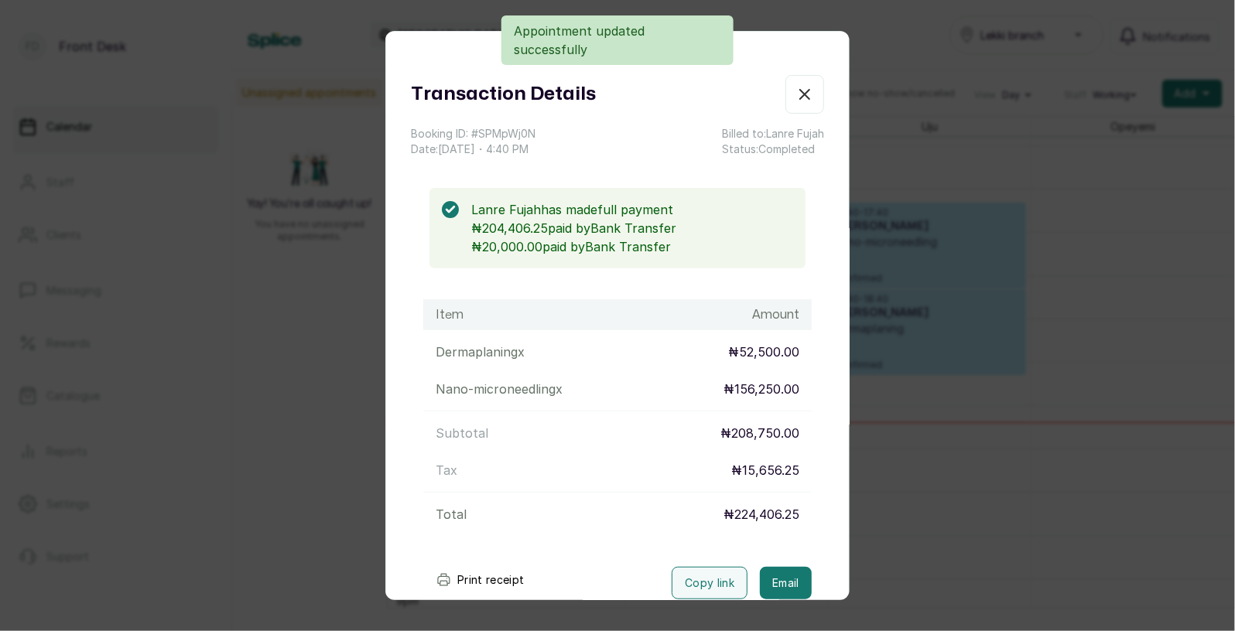
scroll to position [94, 0]
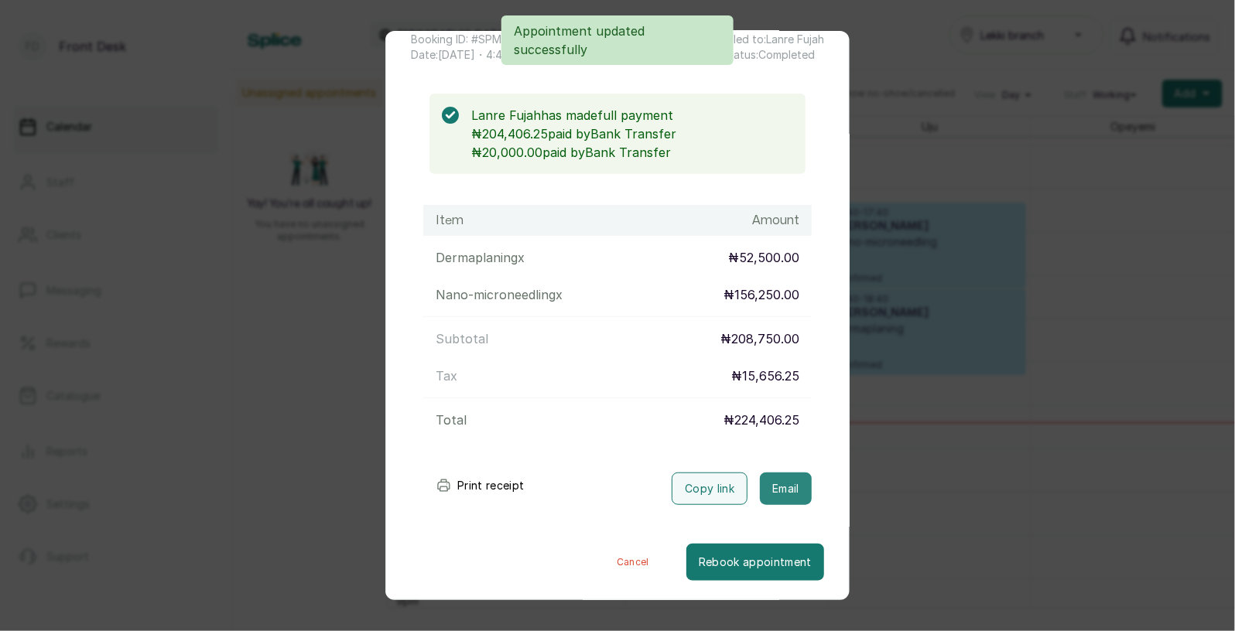
click at [778, 480] on button "Email" at bounding box center [786, 489] width 52 height 32
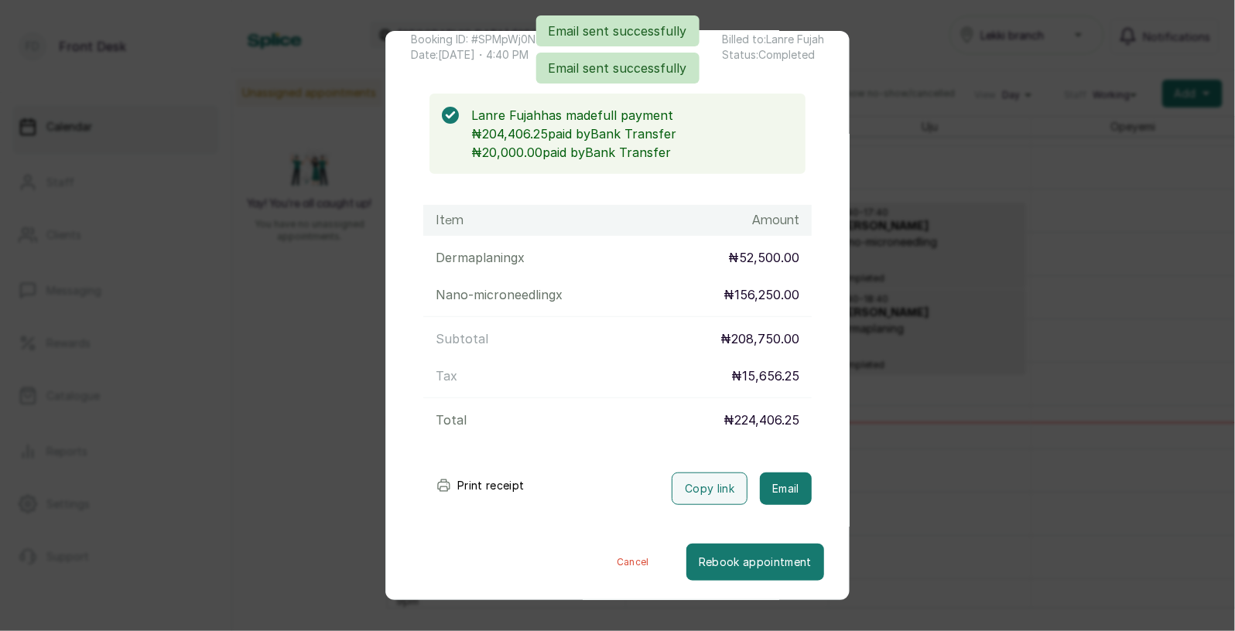
click at [880, 467] on div "Transaction Details Booking ID: # SPMpWj0N Date: [DATE] ・ 4:40 PM Billed to: [P…" at bounding box center [617, 315] width 1235 height 631
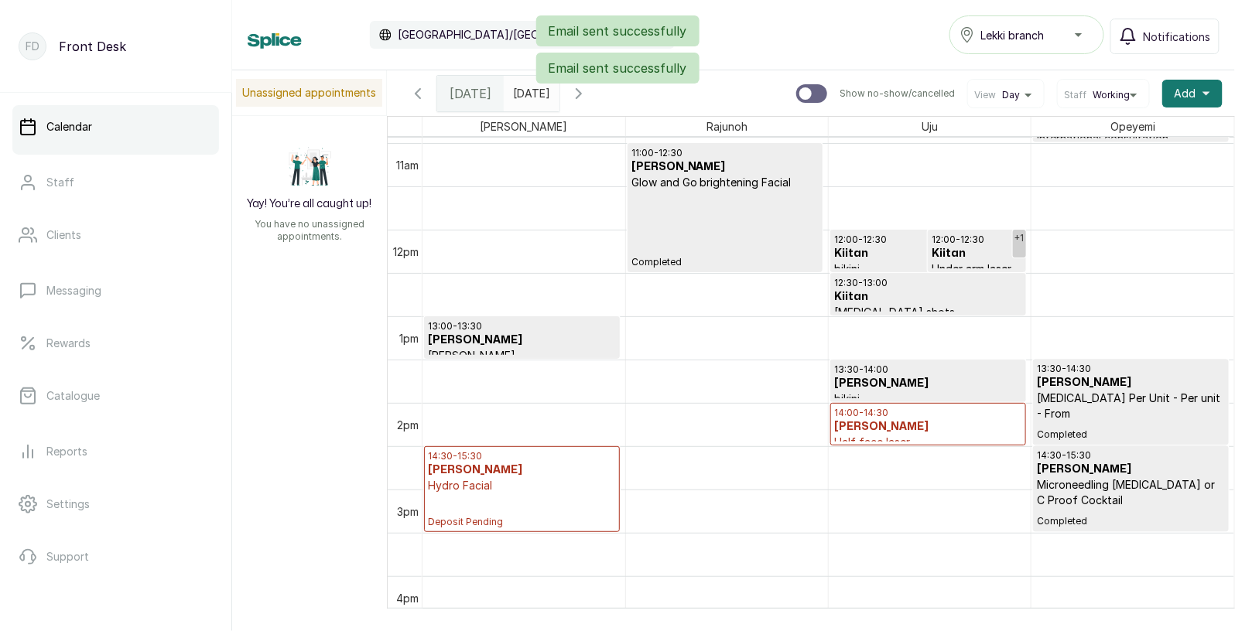
scroll to position [902, 0]
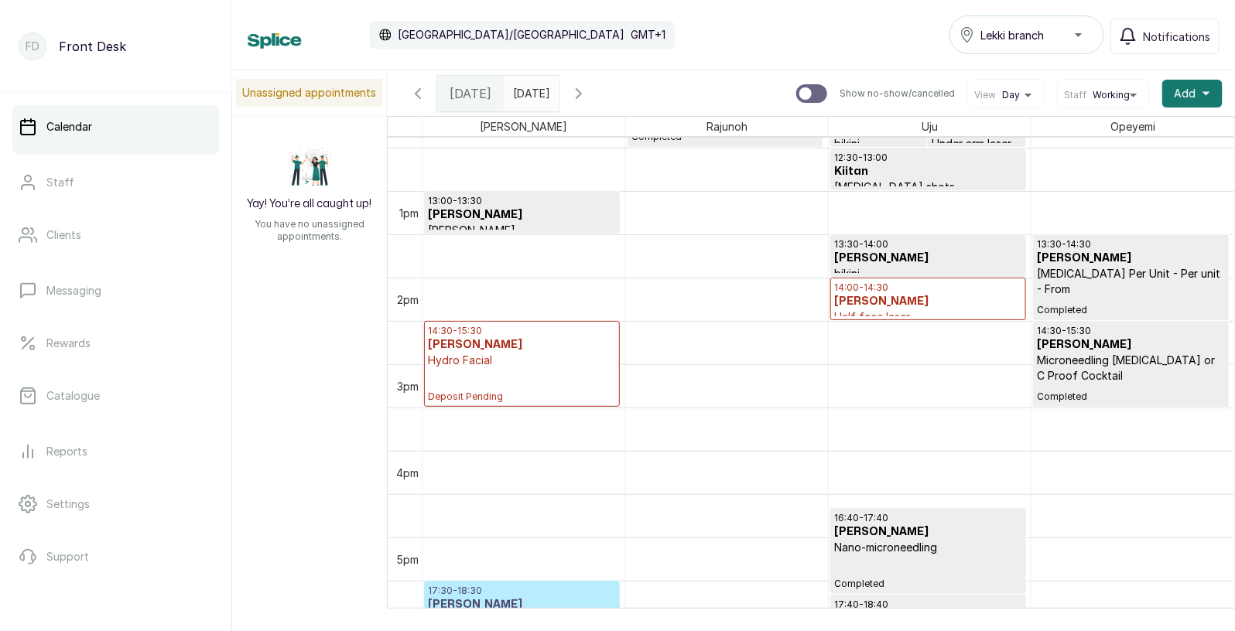
click at [877, 296] on h3 "[PERSON_NAME]" at bounding box center [928, 301] width 188 height 15
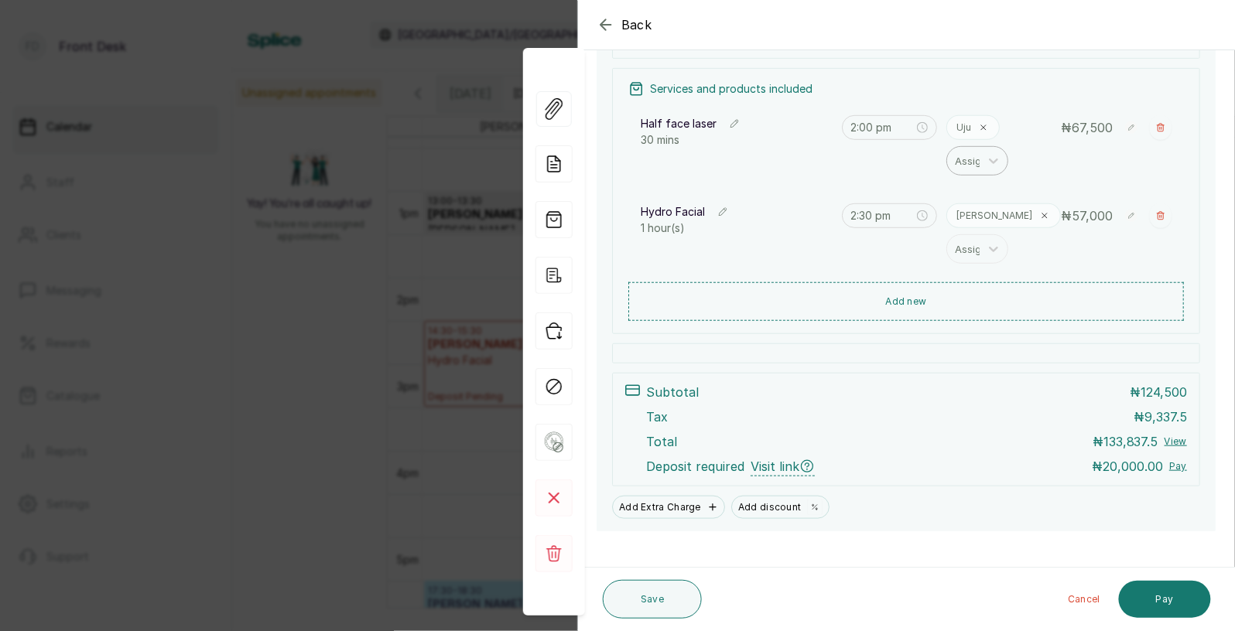
scroll to position [234, 0]
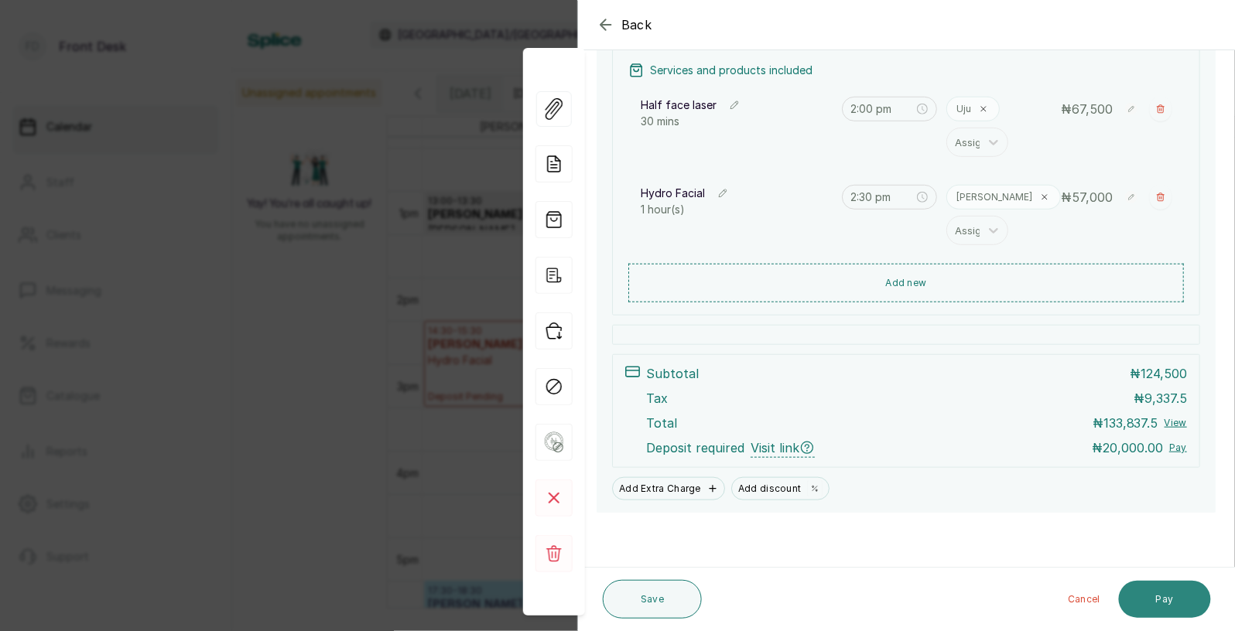
click at [1167, 597] on button "Pay" at bounding box center [1165, 599] width 92 height 37
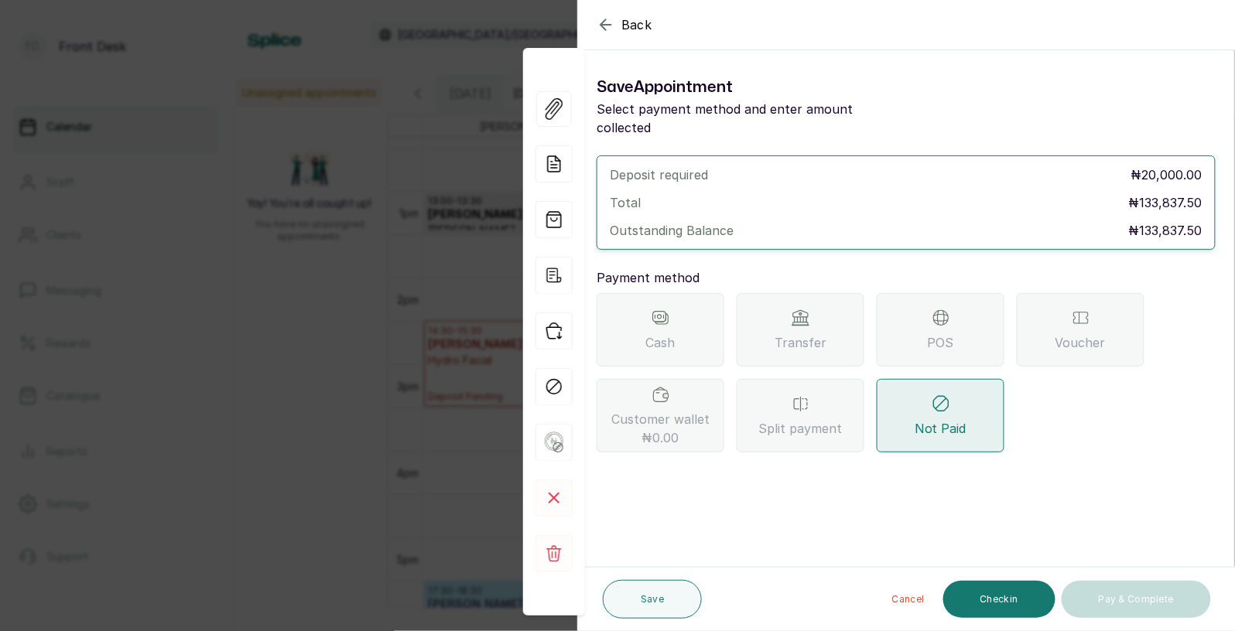
click at [795, 313] on icon at bounding box center [800, 319] width 16 height 12
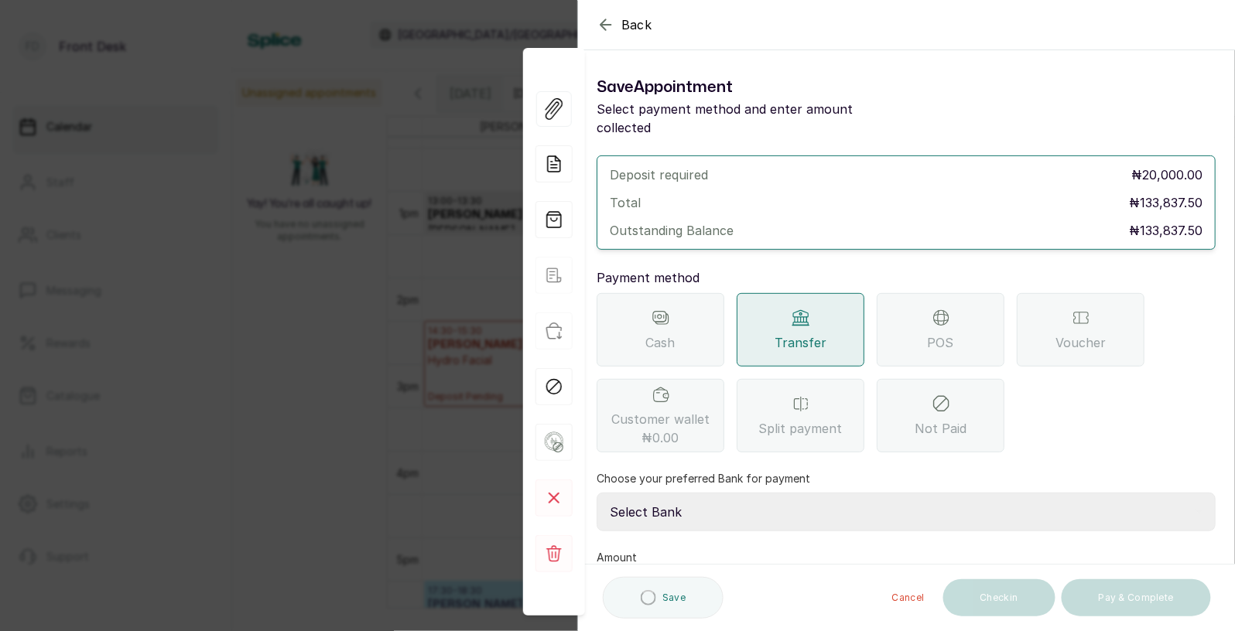
scroll to position [94, 0]
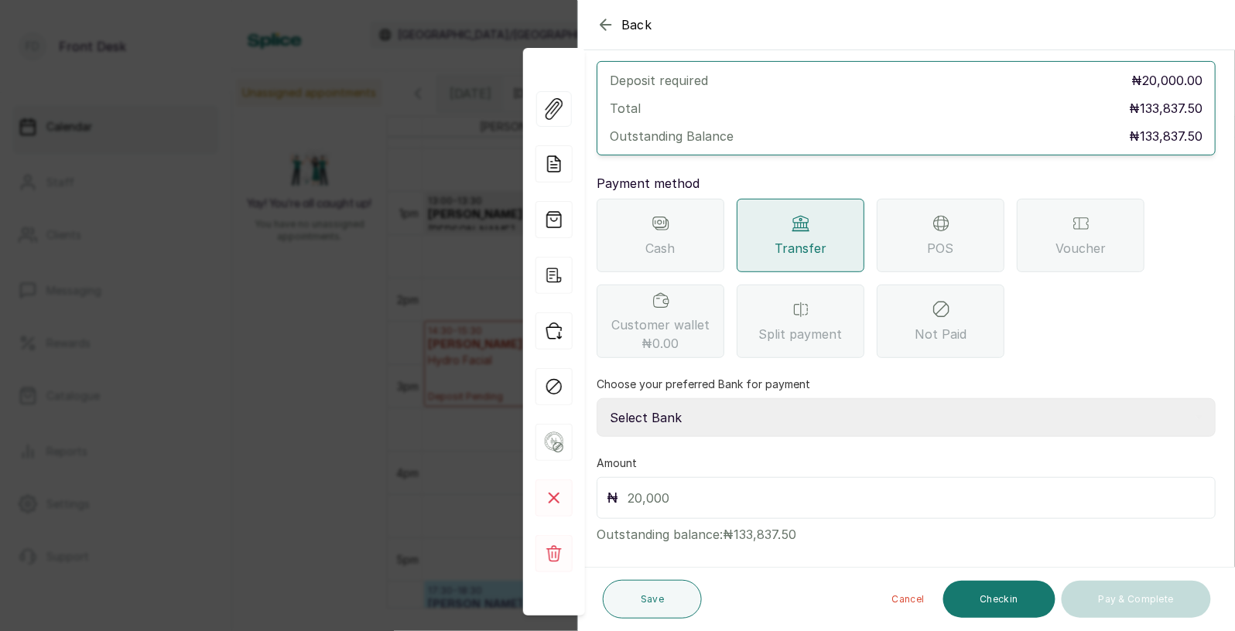
click at [693, 399] on select "Select Bank [PERSON_NAME] Fairmoney Microfinance Bank SKN ANALYTICS MED AESTH. …" at bounding box center [906, 418] width 619 height 39
select select "43272bc0-21c6-4b19-b9fb-c2093b8603c2"
click at [681, 487] on input "text" at bounding box center [917, 498] width 578 height 22
type input "20,000"
click at [651, 605] on button "Save" at bounding box center [652, 599] width 99 height 39
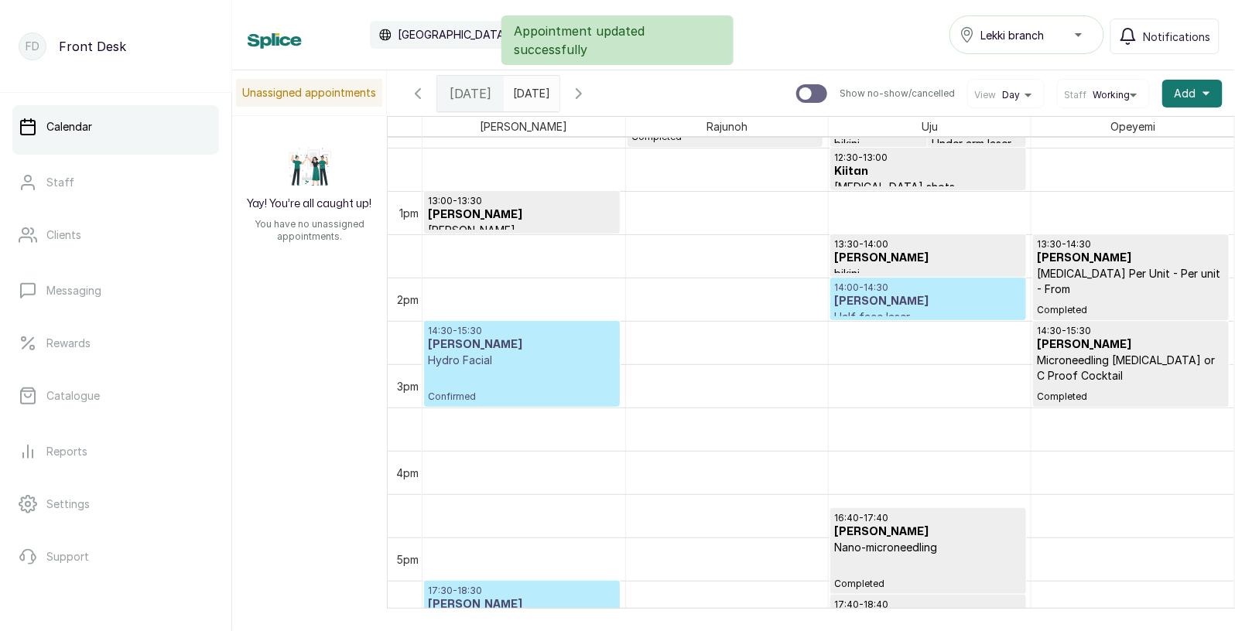
click at [488, 353] on p "Hydro Facial" at bounding box center [522, 360] width 188 height 15
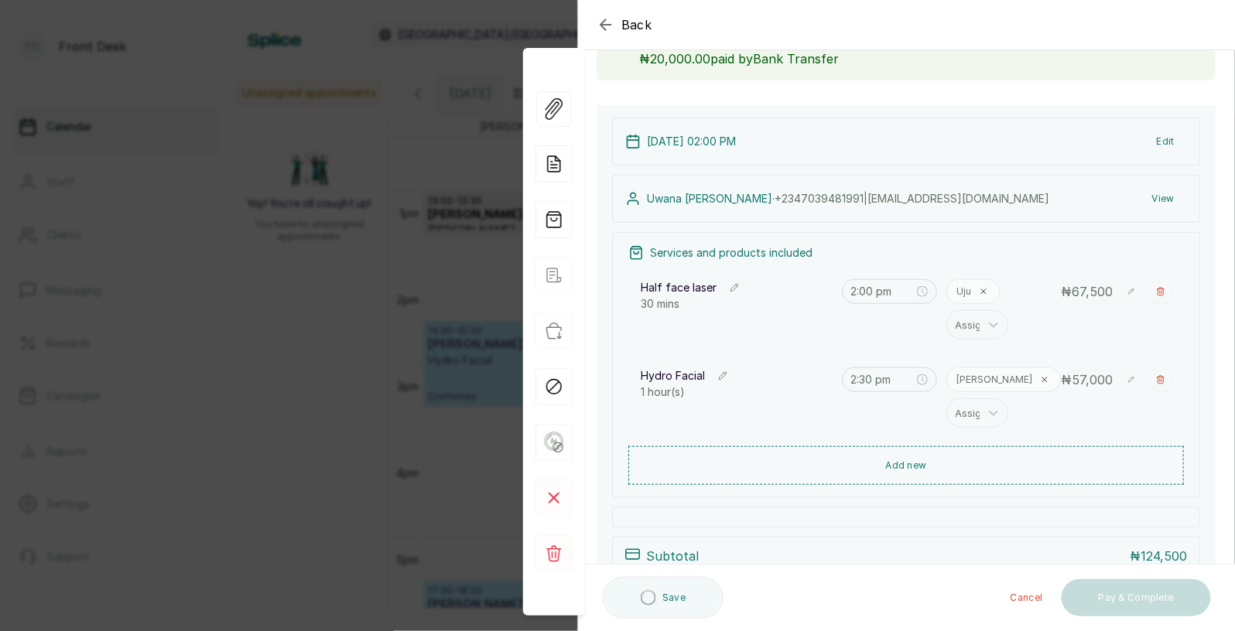
scroll to position [295, 0]
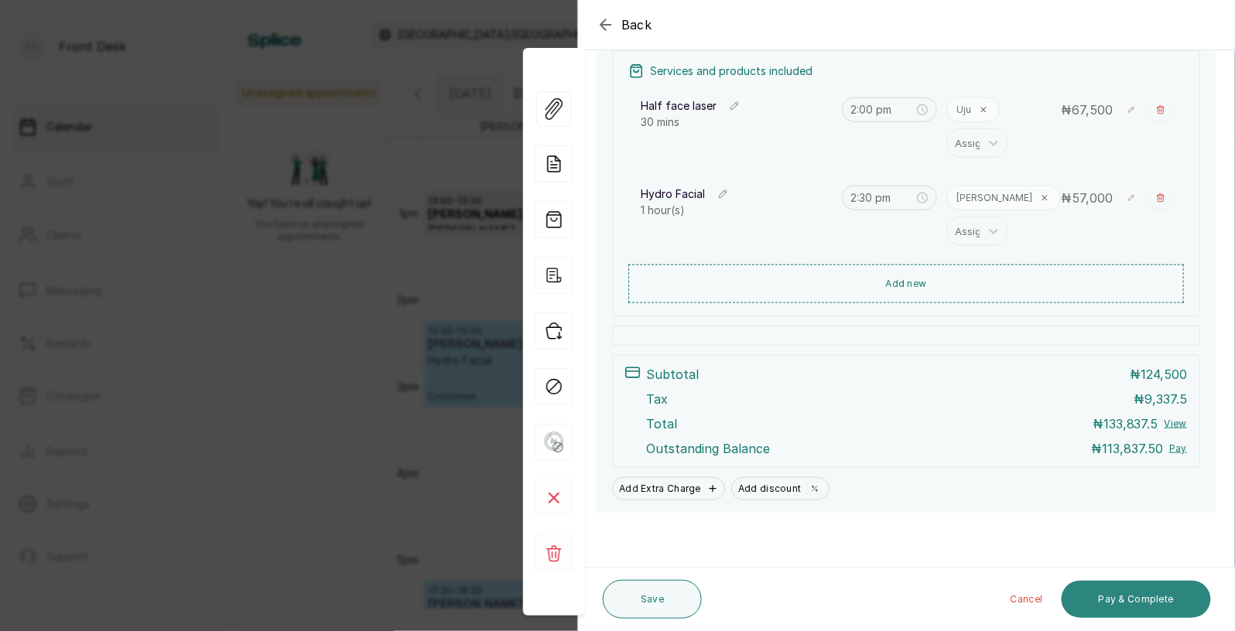
click at [1125, 599] on button "Pay & Complete" at bounding box center [1136, 599] width 149 height 37
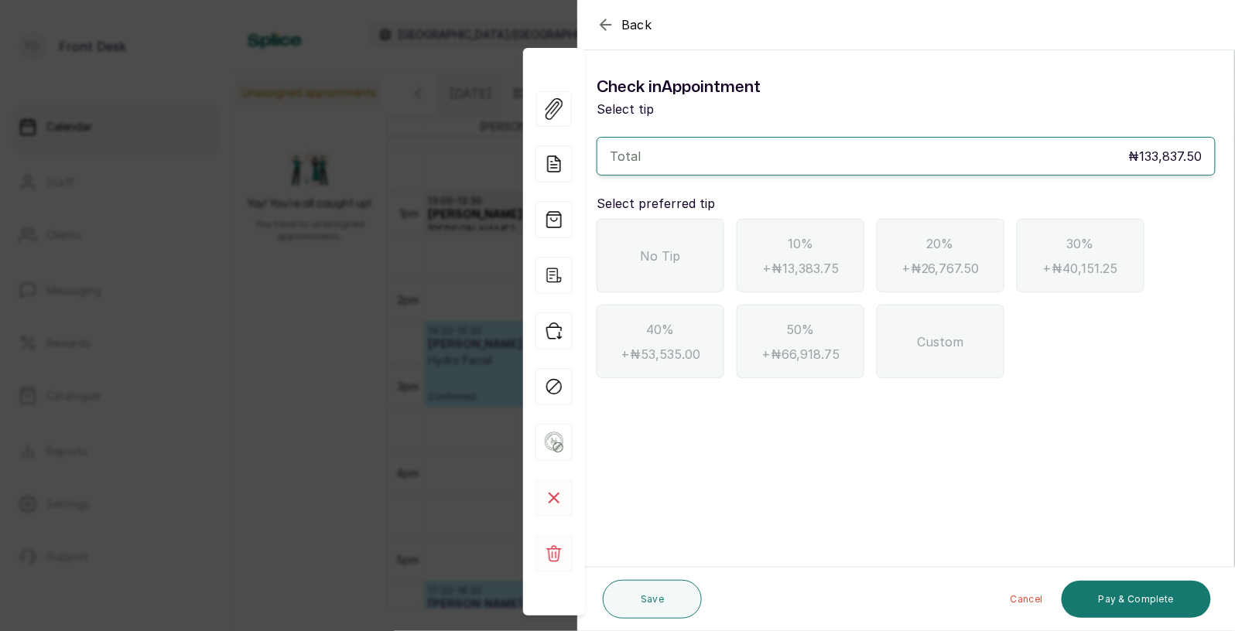
click at [600, 19] on icon "button" at bounding box center [606, 24] width 19 height 19
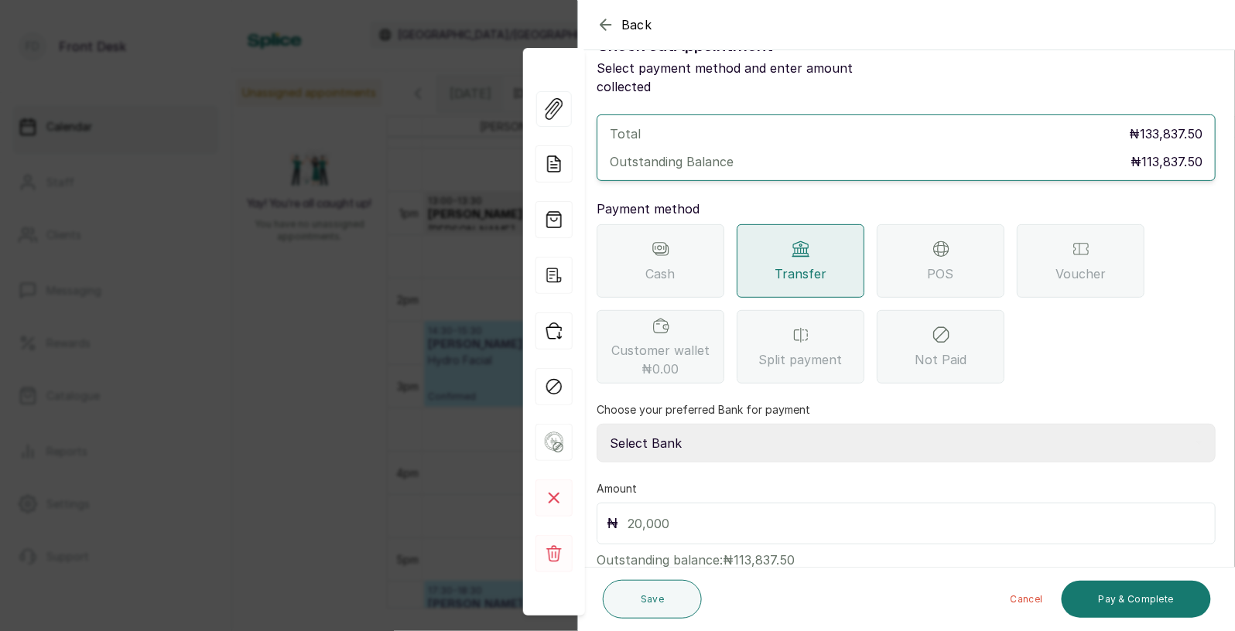
scroll to position [42, 0]
click at [689, 427] on select "Select Bank [PERSON_NAME] Fairmoney Microfinance Bank SKN ANALYTICS MED AESTH. …" at bounding box center [906, 442] width 619 height 39
select select "43272bc0-21c6-4b19-b9fb-c2093b8603c2"
click at [667, 513] on input "text" at bounding box center [917, 523] width 578 height 22
type input "113,837.5"
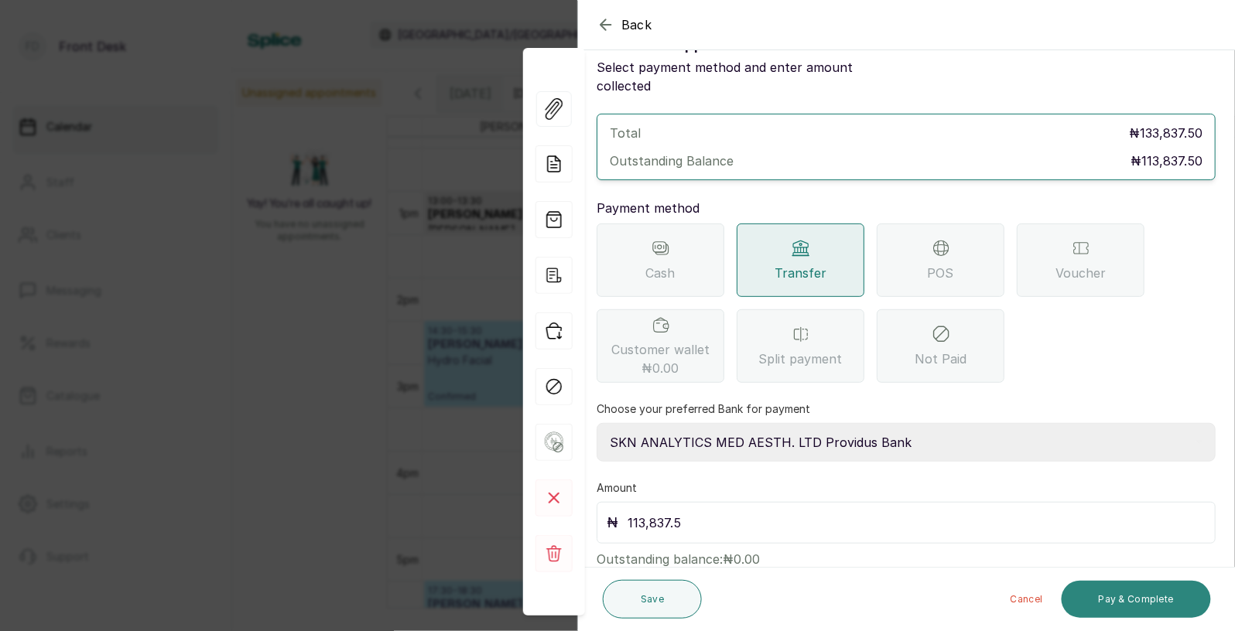
click at [1109, 600] on button "Pay & Complete" at bounding box center [1136, 599] width 149 height 37
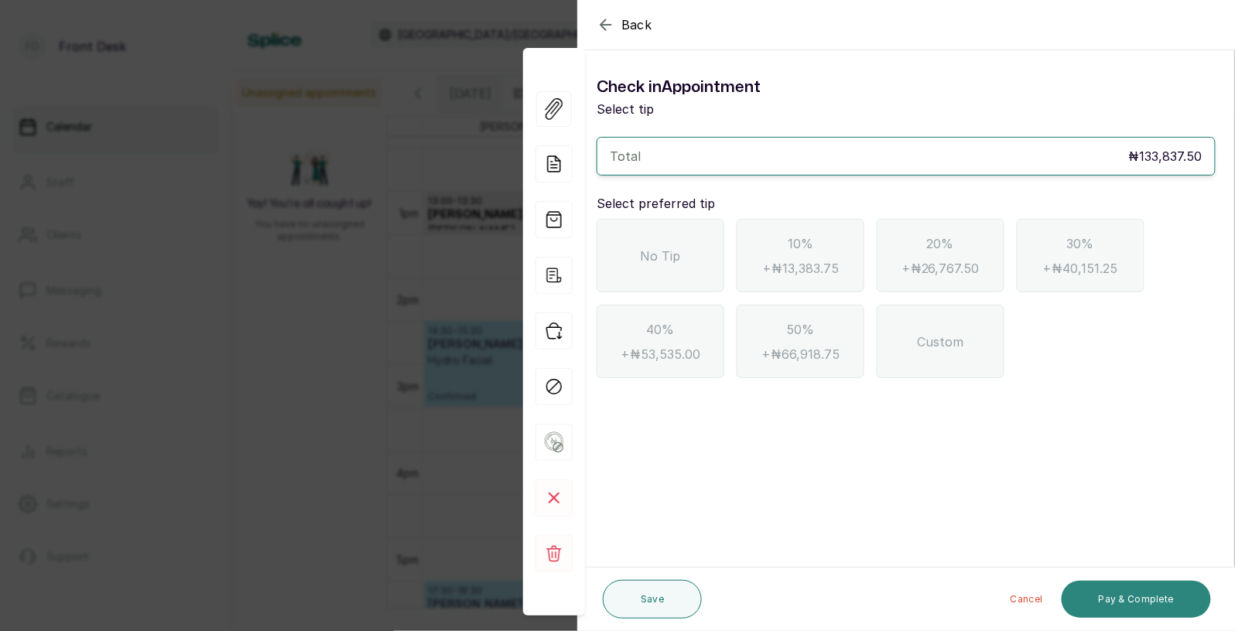
scroll to position [0, 0]
click at [660, 258] on span "No Tip" at bounding box center [661, 256] width 40 height 19
click at [1130, 604] on button "Pay & Complete" at bounding box center [1136, 599] width 149 height 37
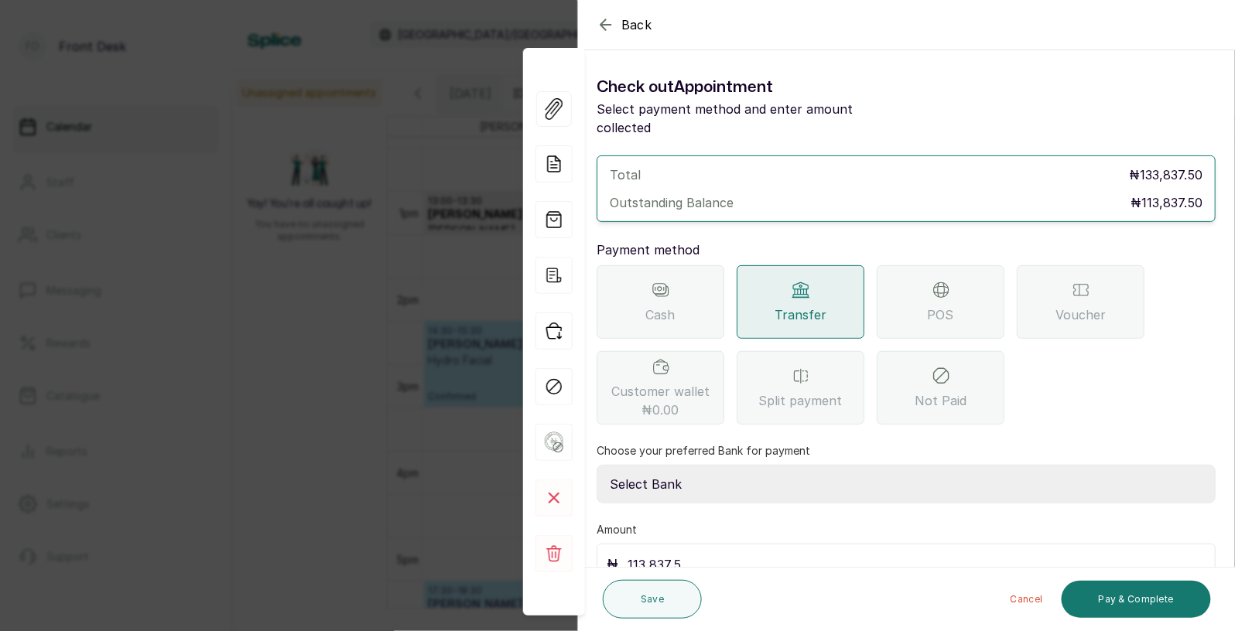
click at [682, 467] on select "Select Bank [PERSON_NAME] Fairmoney Microfinance Bank SKN ANALYTICS MED AESTH. …" at bounding box center [906, 484] width 619 height 39
select select "43272bc0-21c6-4b19-b9fb-c2093b8603c2"
click at [1113, 600] on button "Pay & Complete" at bounding box center [1136, 599] width 149 height 37
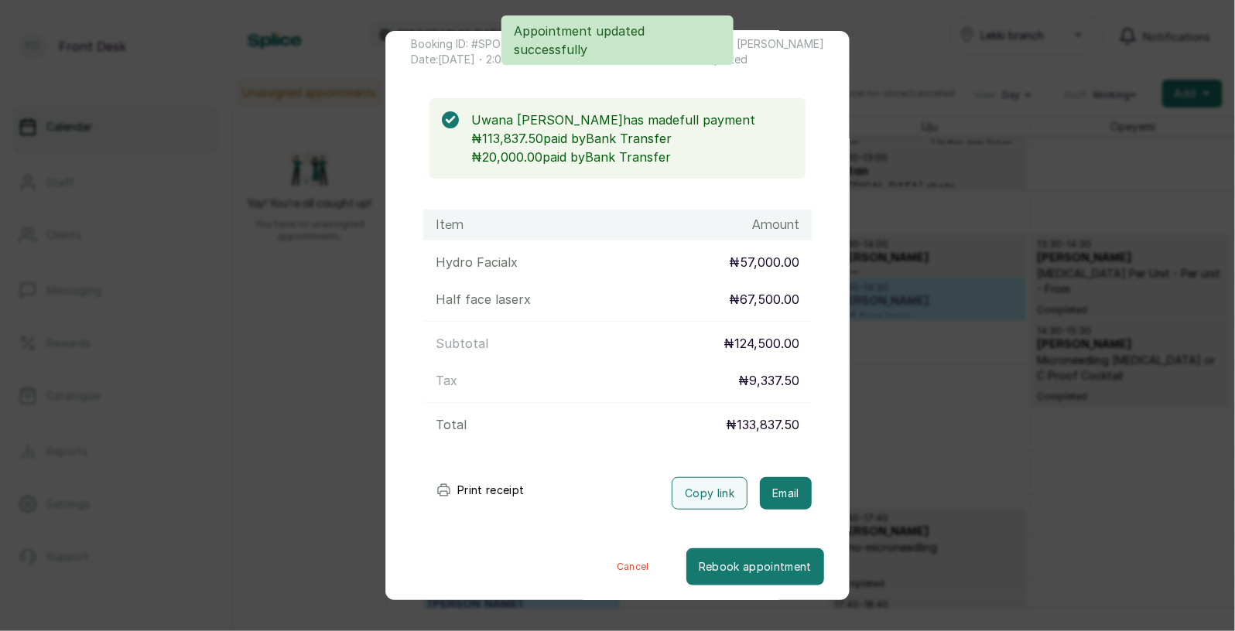
scroll to position [94, 0]
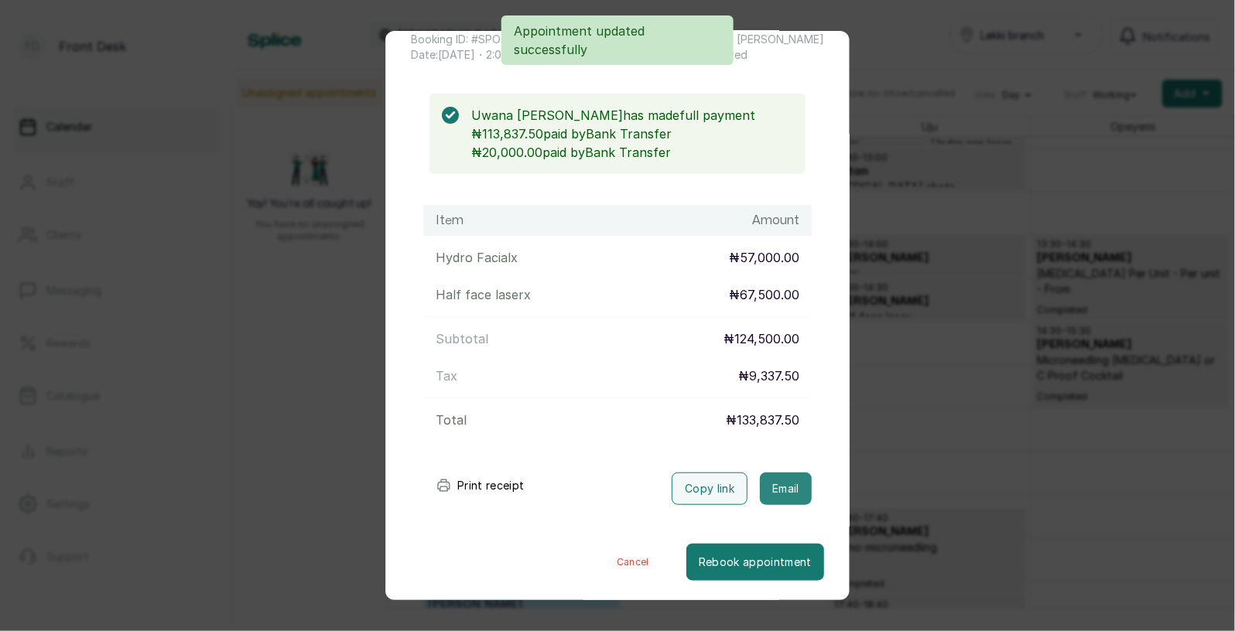
click at [786, 479] on button "Email" at bounding box center [786, 489] width 52 height 32
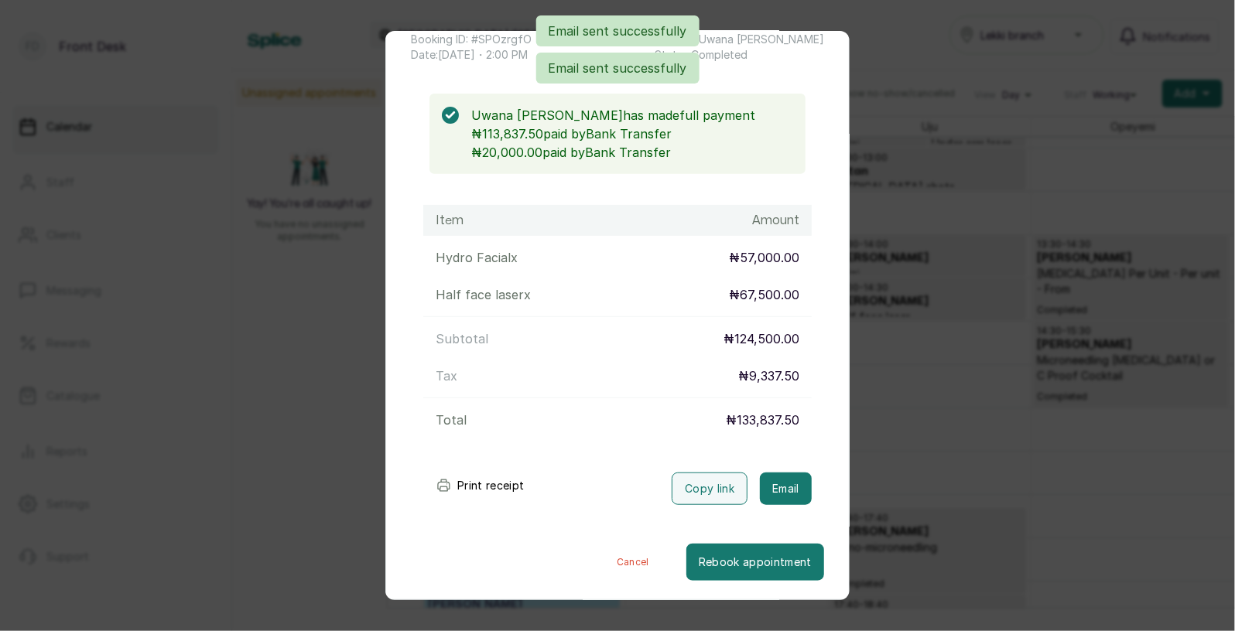
click at [917, 450] on div "Transaction Details Booking ID: # SPOzrgfO Date: [DATE] ・ 2:00 PM Billed to: [P…" at bounding box center [617, 315] width 1235 height 631
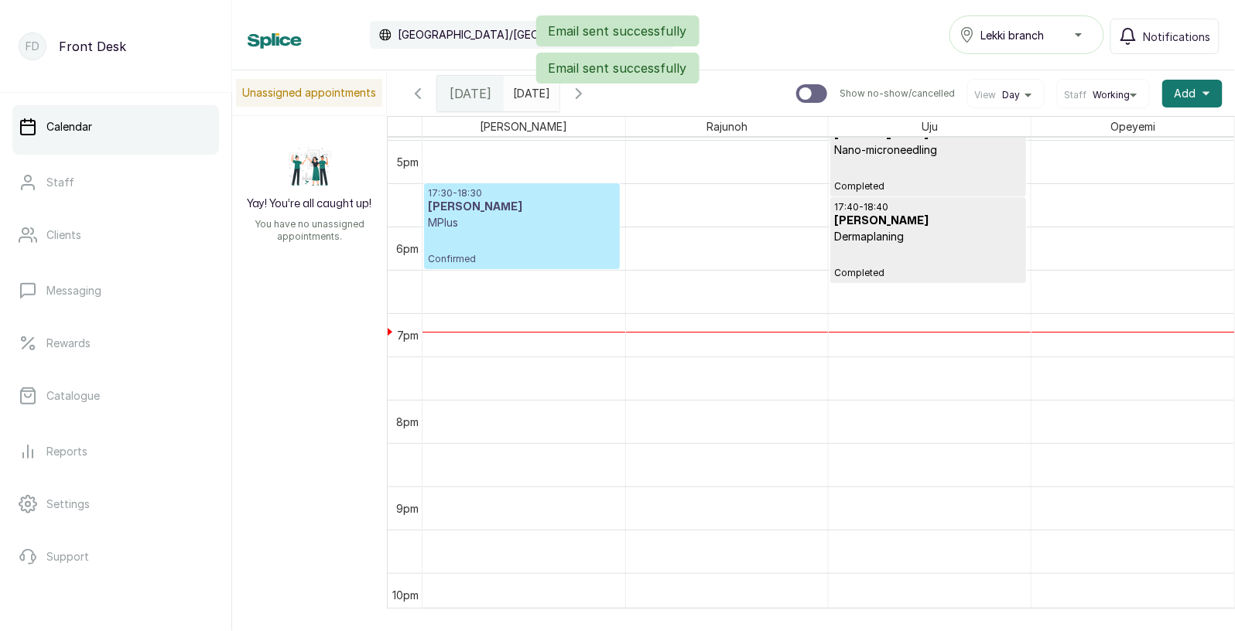
scroll to position [1442, 0]
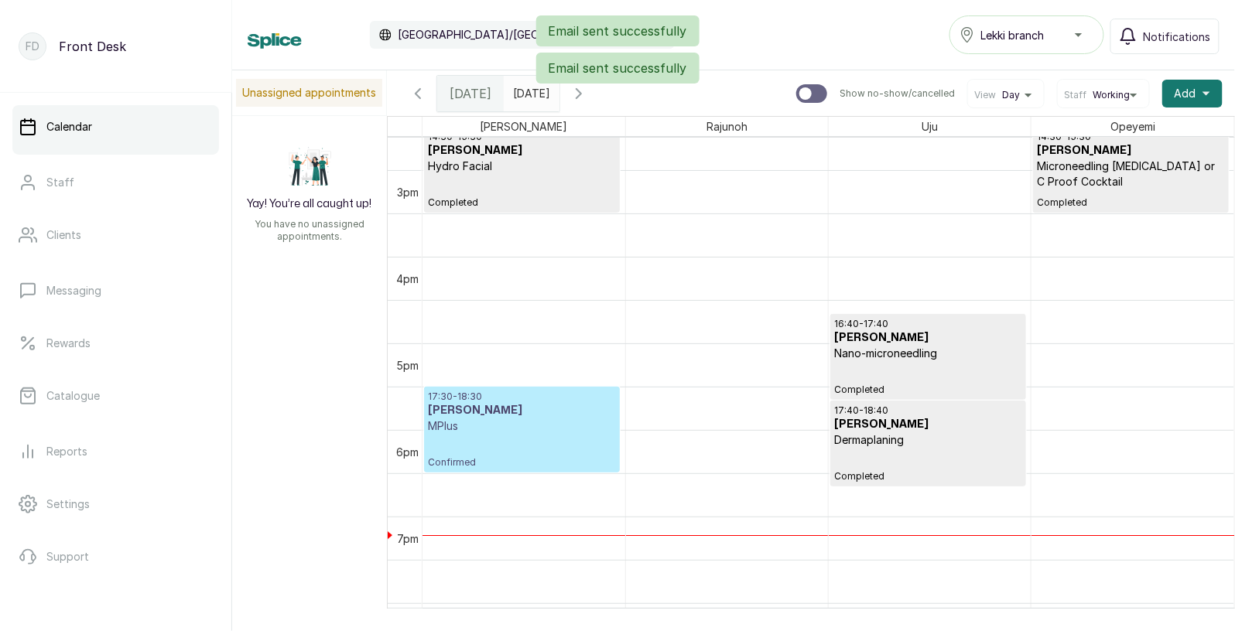
click at [512, 450] on div "17:30 - 18:30 [PERSON_NAME] MPlus Confirmed" at bounding box center [522, 430] width 188 height 78
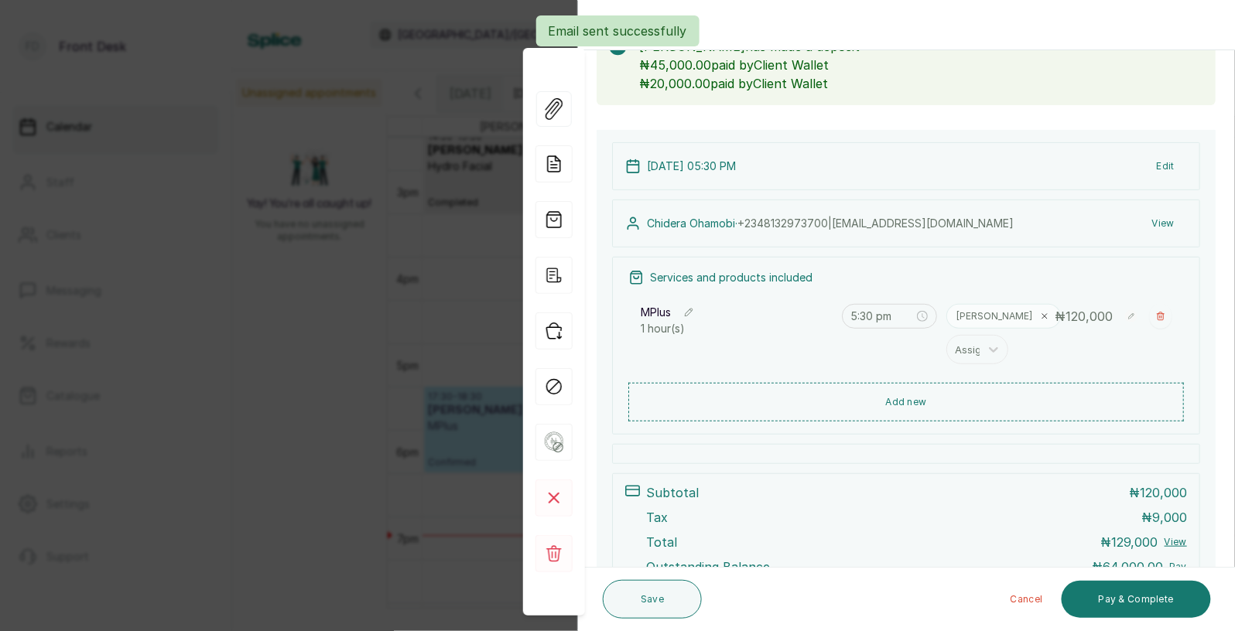
scroll to position [225, 0]
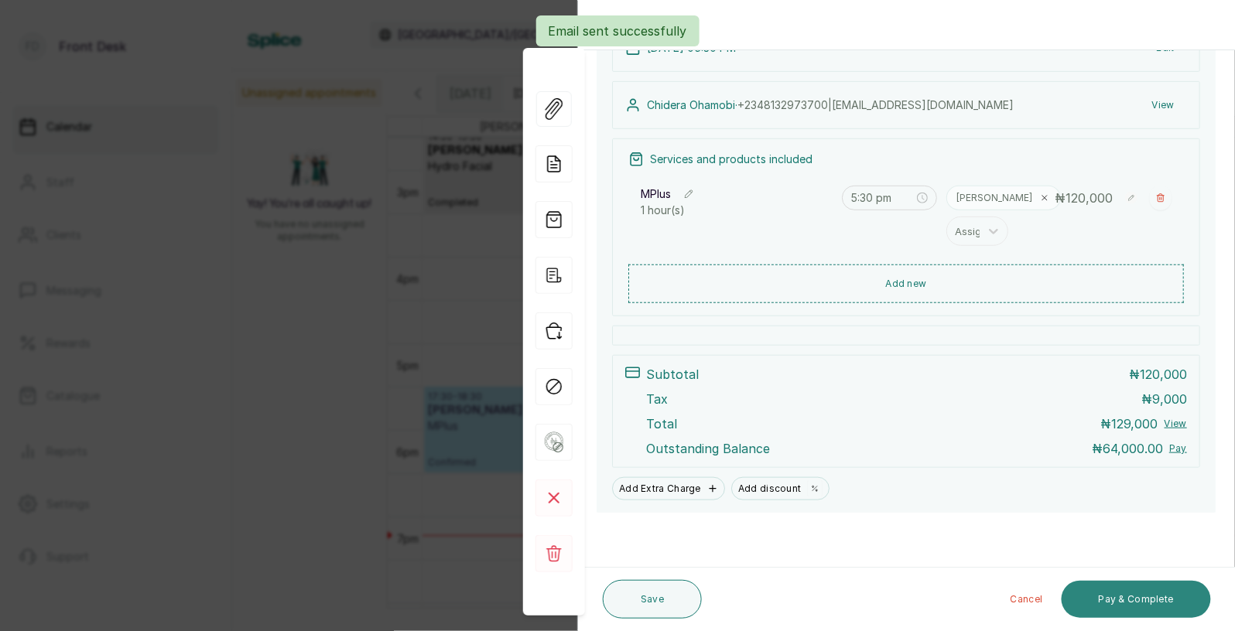
click at [1135, 595] on button "Pay & Complete" at bounding box center [1136, 599] width 149 height 37
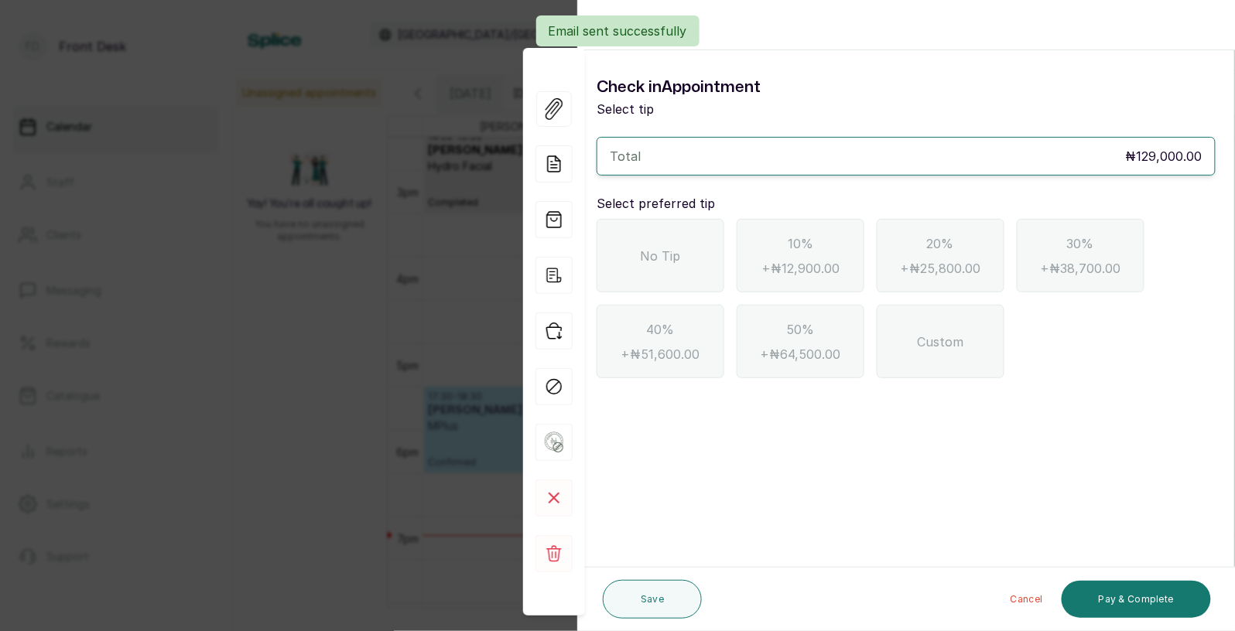
click at [598, 23] on p "Email sent successfully" at bounding box center [618, 31] width 139 height 19
click at [612, 21] on icon "button" at bounding box center [606, 24] width 19 height 19
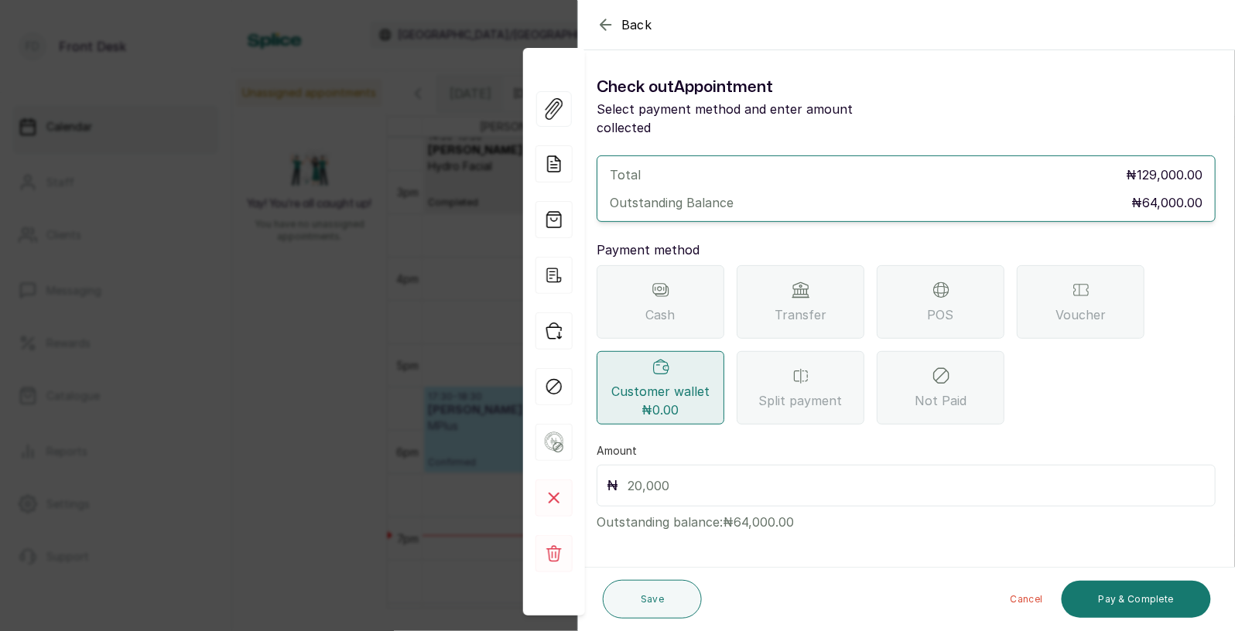
click at [808, 306] on span "Transfer" at bounding box center [801, 315] width 52 height 19
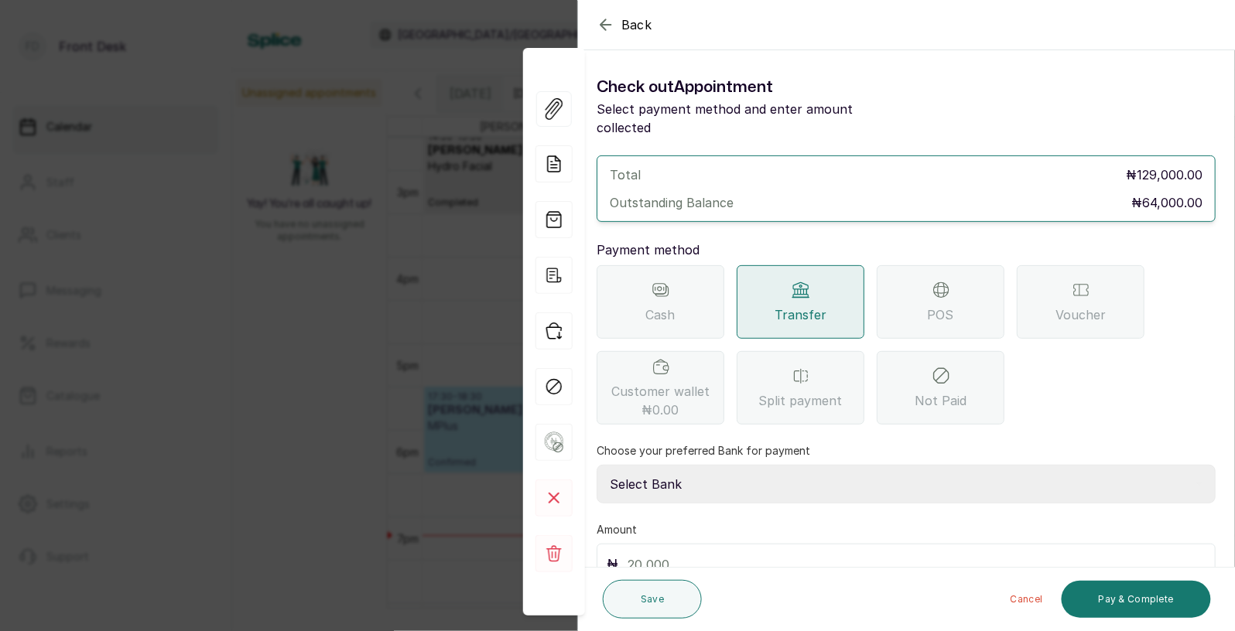
scroll to position [66, 0]
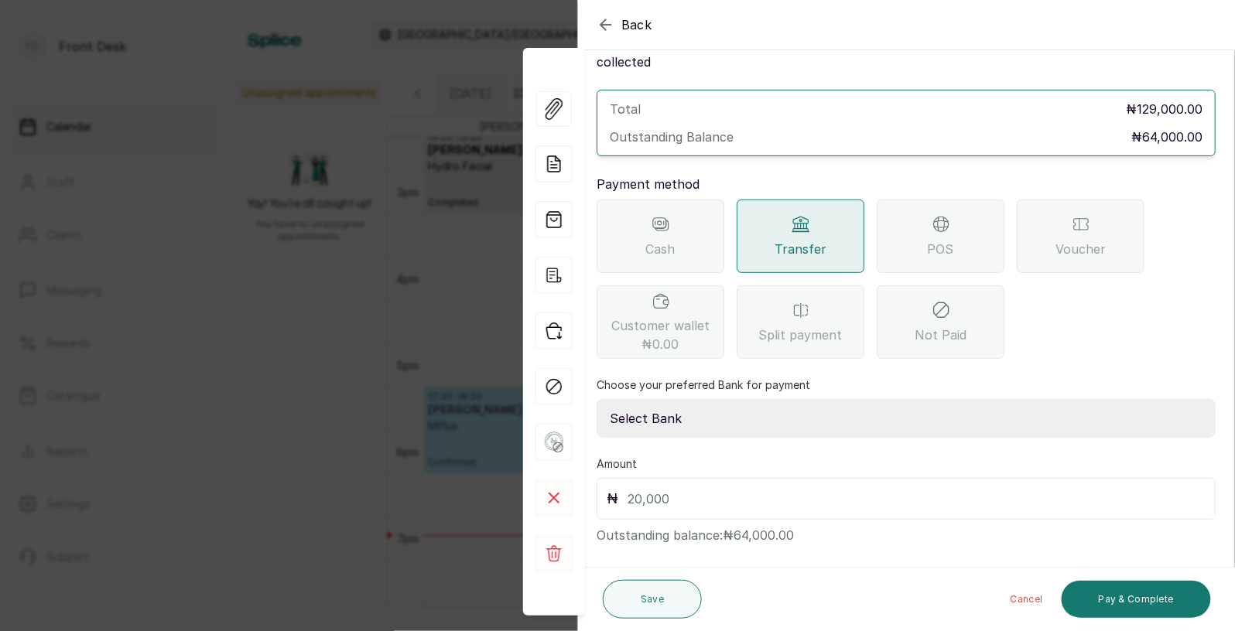
click at [747, 401] on select "Select Bank [PERSON_NAME] Fairmoney Microfinance Bank SKN ANALYTICS MED AESTH. …" at bounding box center [906, 418] width 619 height 39
select select "43272bc0-21c6-4b19-b9fb-c2093b8603c2"
click at [702, 488] on input "text" at bounding box center [917, 499] width 578 height 22
type input "64,000"
click at [1127, 599] on button "Pay & Complete" at bounding box center [1136, 599] width 149 height 37
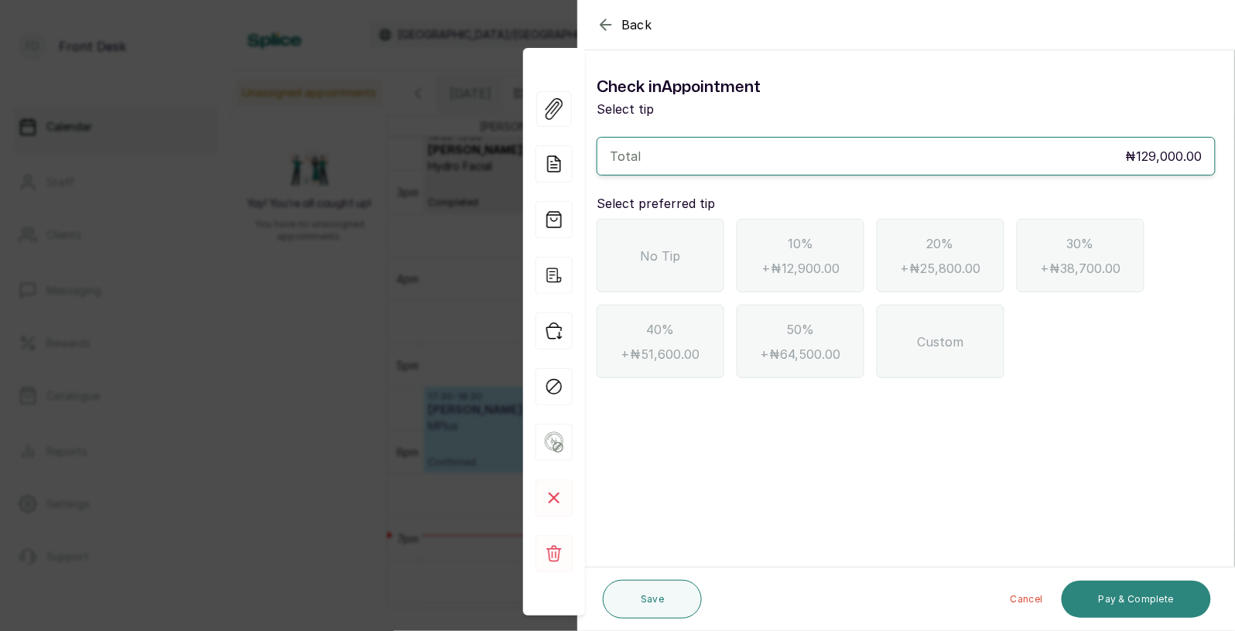
scroll to position [0, 0]
click at [677, 253] on span "No Tip" at bounding box center [661, 256] width 40 height 19
click at [1131, 598] on button "Pay & Complete" at bounding box center [1136, 599] width 149 height 37
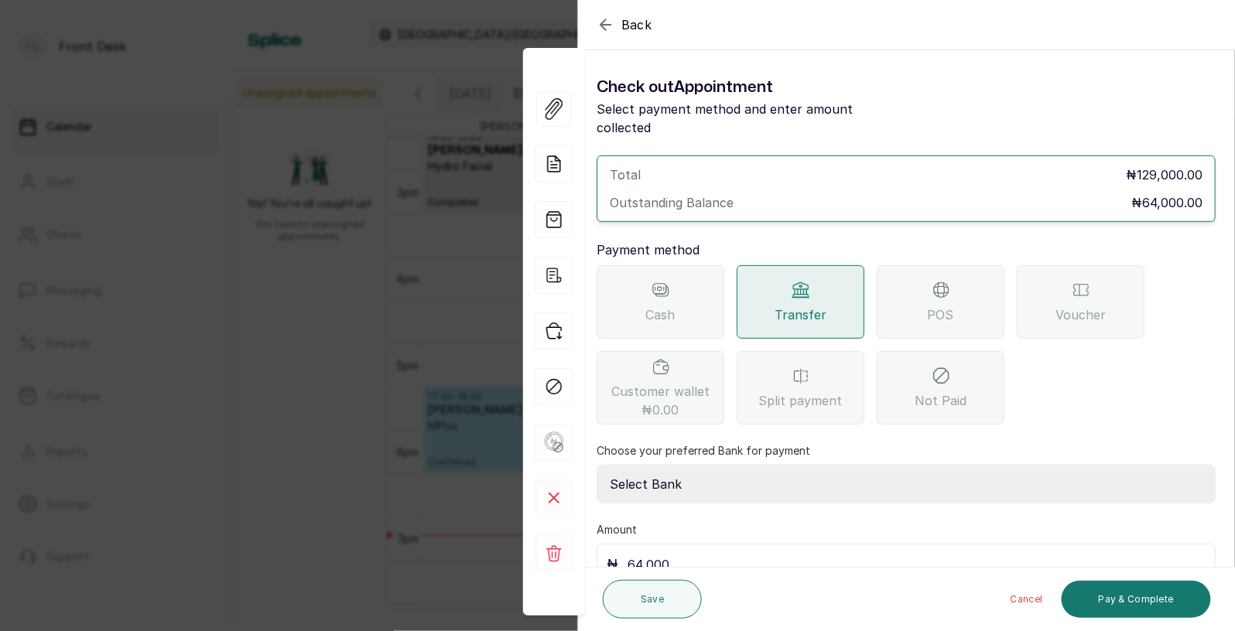
click at [769, 465] on select "Select Bank [PERSON_NAME] Fairmoney Microfinance Bank SKN ANALYTICS MED AESTH. …" at bounding box center [906, 484] width 619 height 39
select select "43272bc0-21c6-4b19-b9fb-c2093b8603c2"
click at [1140, 596] on button "Pay & Complete" at bounding box center [1136, 599] width 149 height 37
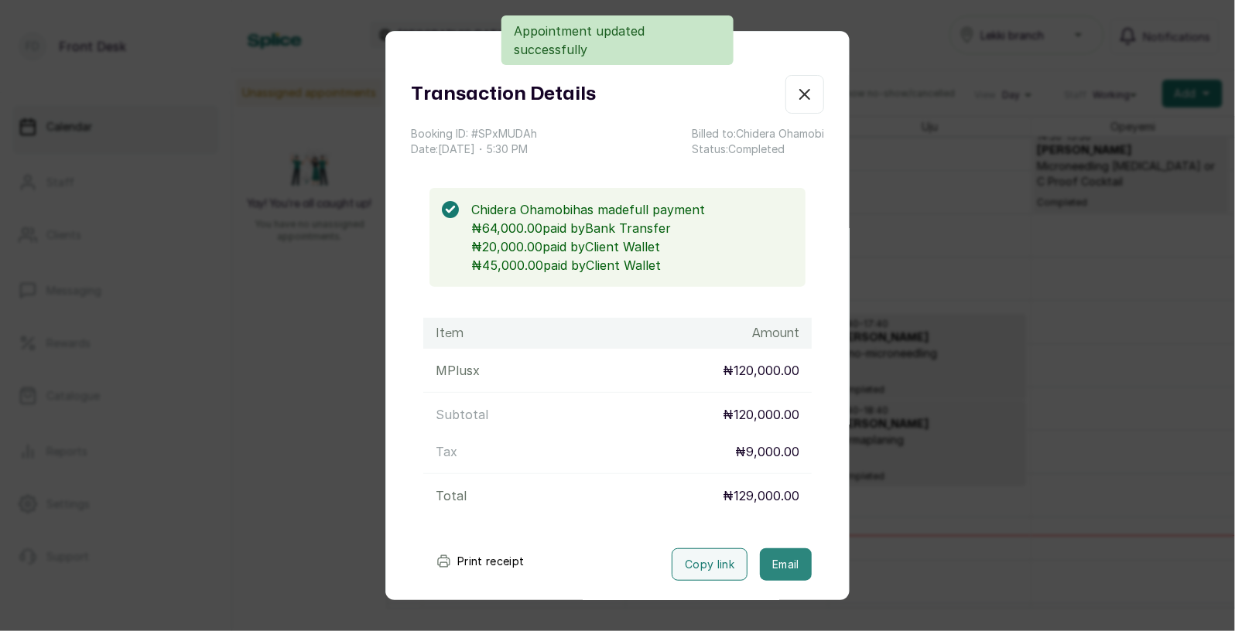
click at [792, 563] on button "Email" at bounding box center [786, 565] width 52 height 32
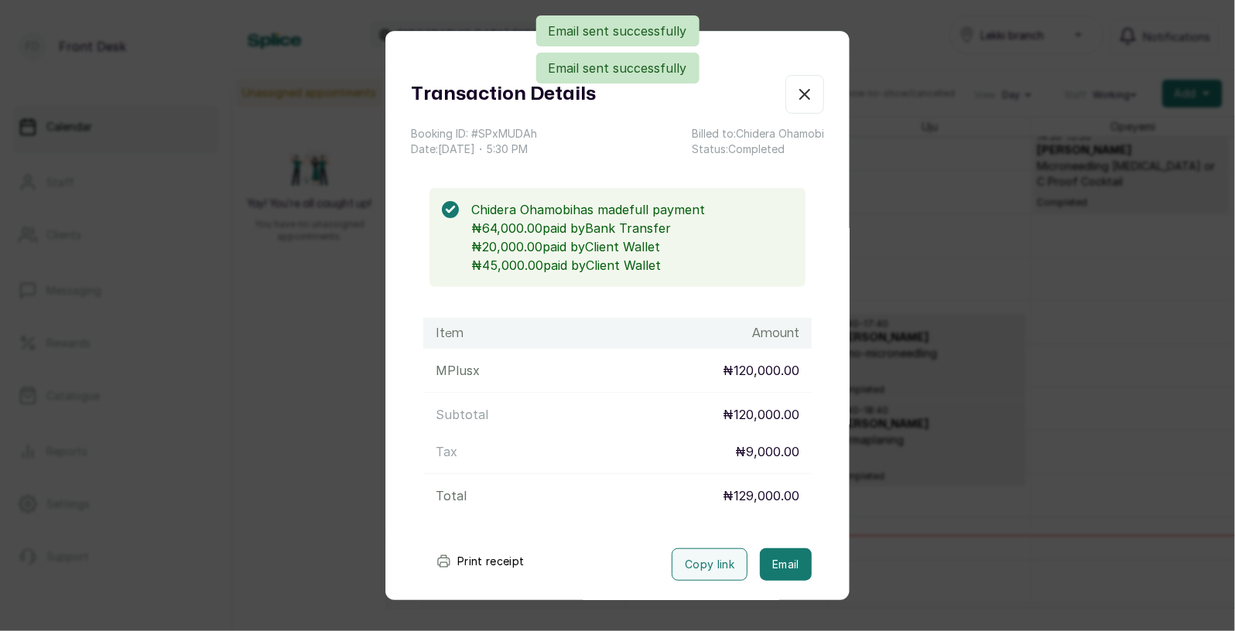
click at [928, 516] on div "Transaction Details Booking ID: # SPxMUDAh Date: [DATE] ・ 5:30 PM Billed to: Ch…" at bounding box center [617, 315] width 1235 height 631
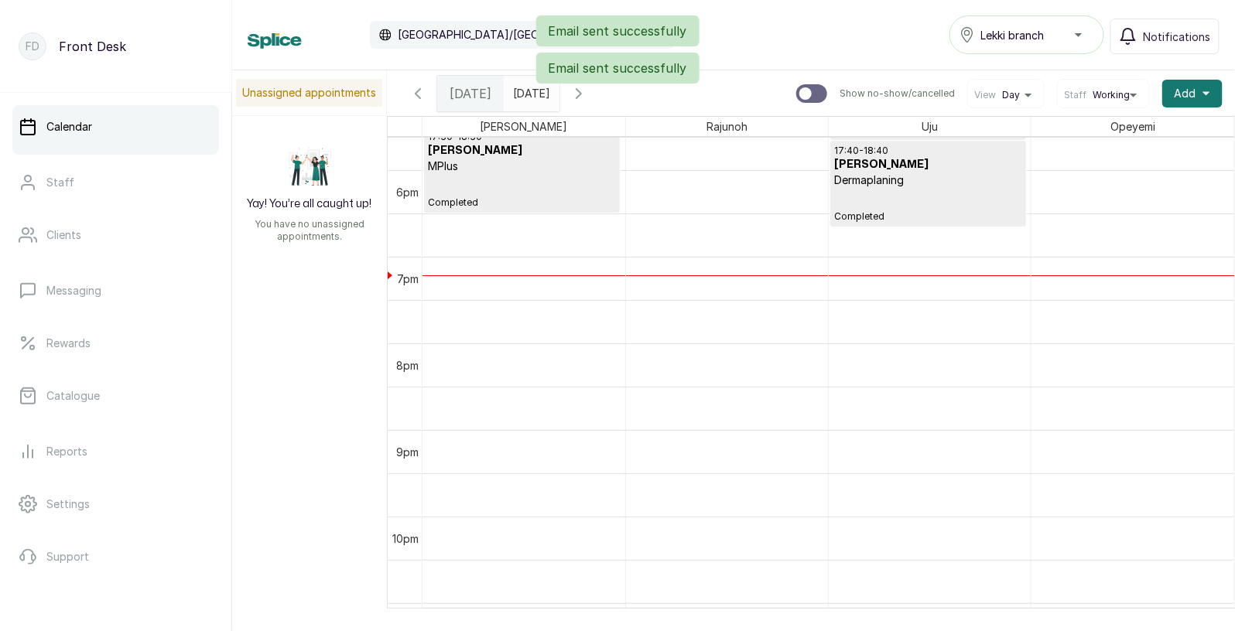
scroll to position [1370, 0]
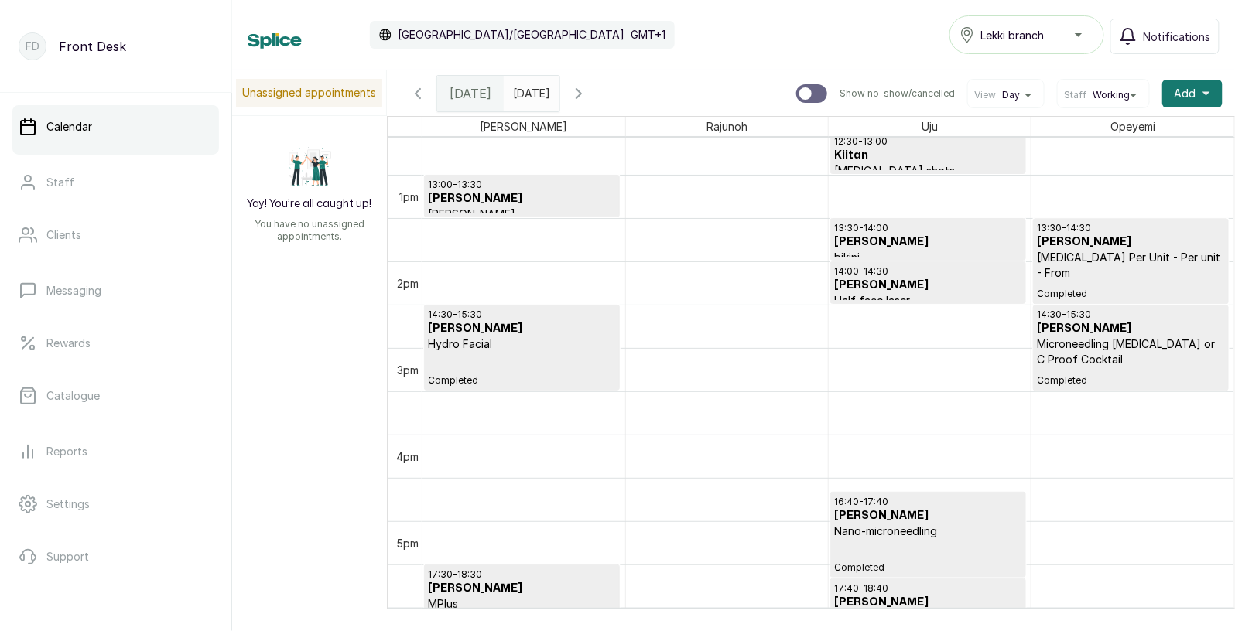
click at [581, 89] on icon "button" at bounding box center [578, 93] width 5 height 9
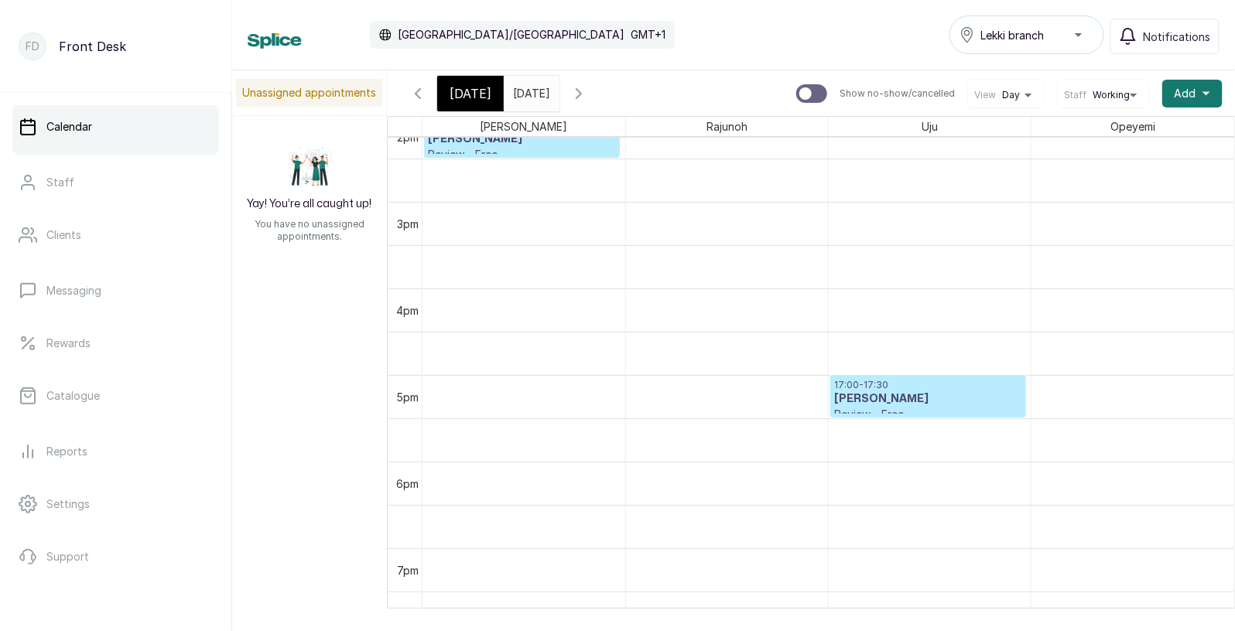
scroll to position [1254, 0]
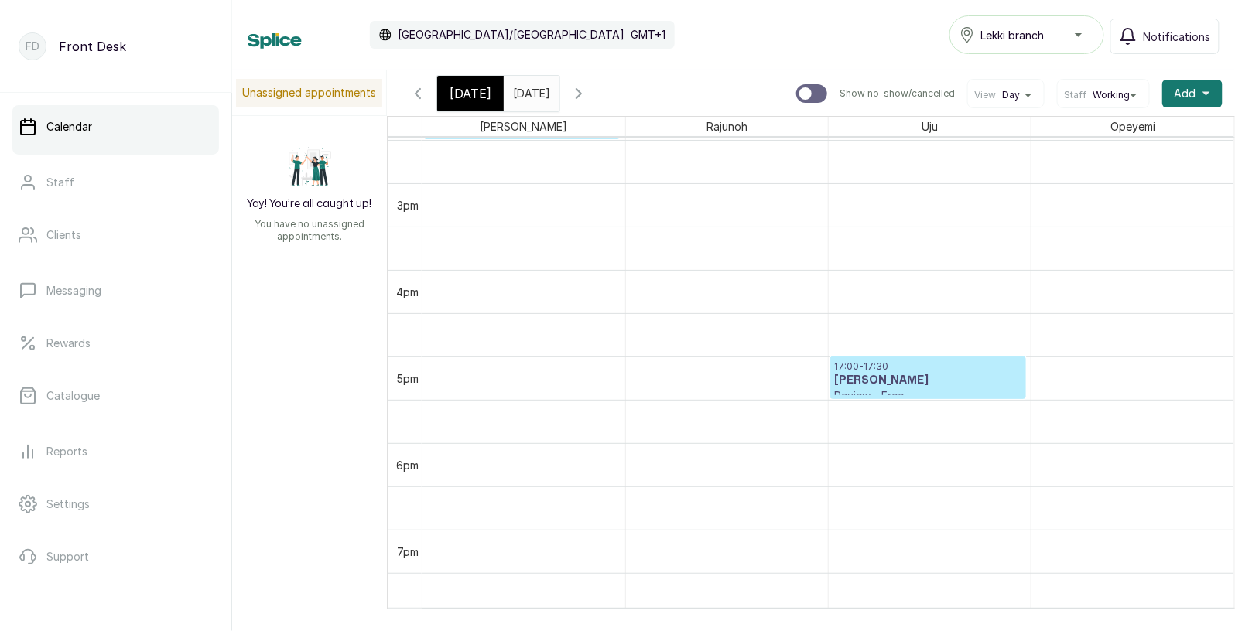
click at [412, 87] on icon "button" at bounding box center [418, 93] width 19 height 19
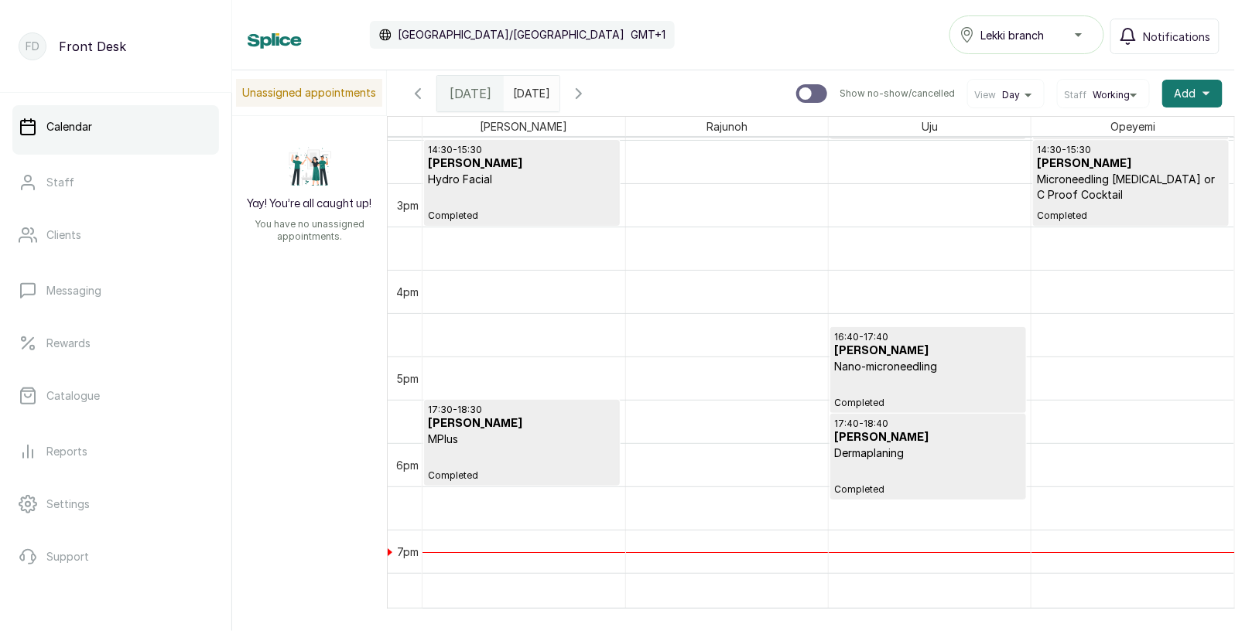
scroll to position [520, 0]
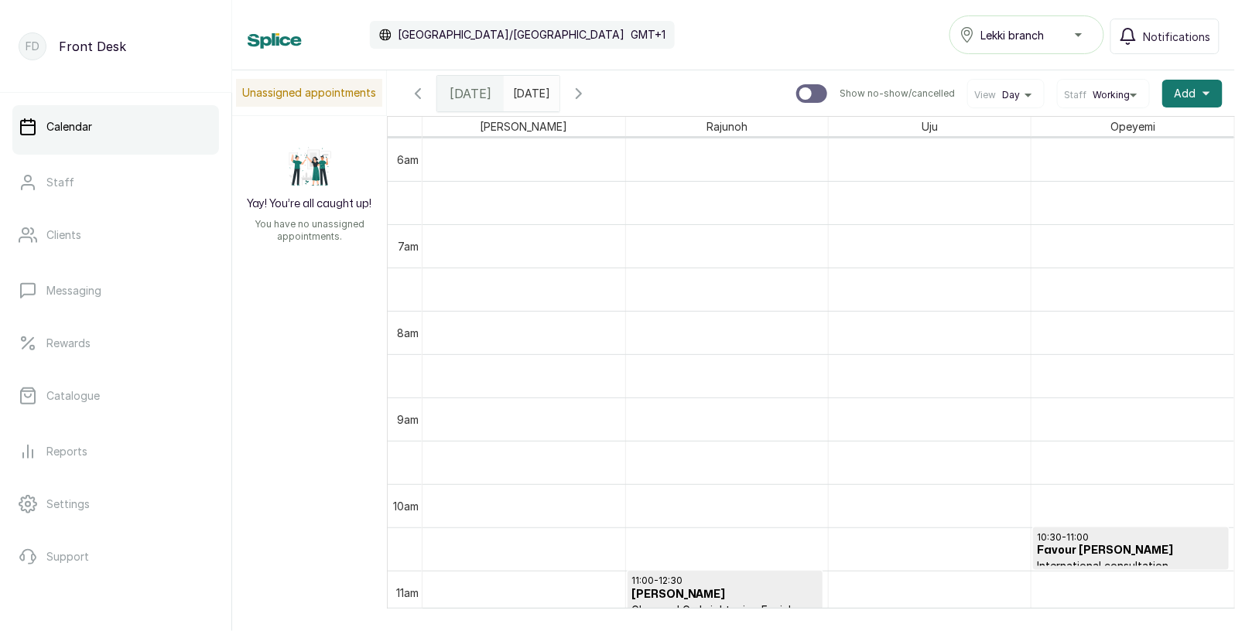
click at [418, 92] on icon "button" at bounding box center [418, 93] width 19 height 19
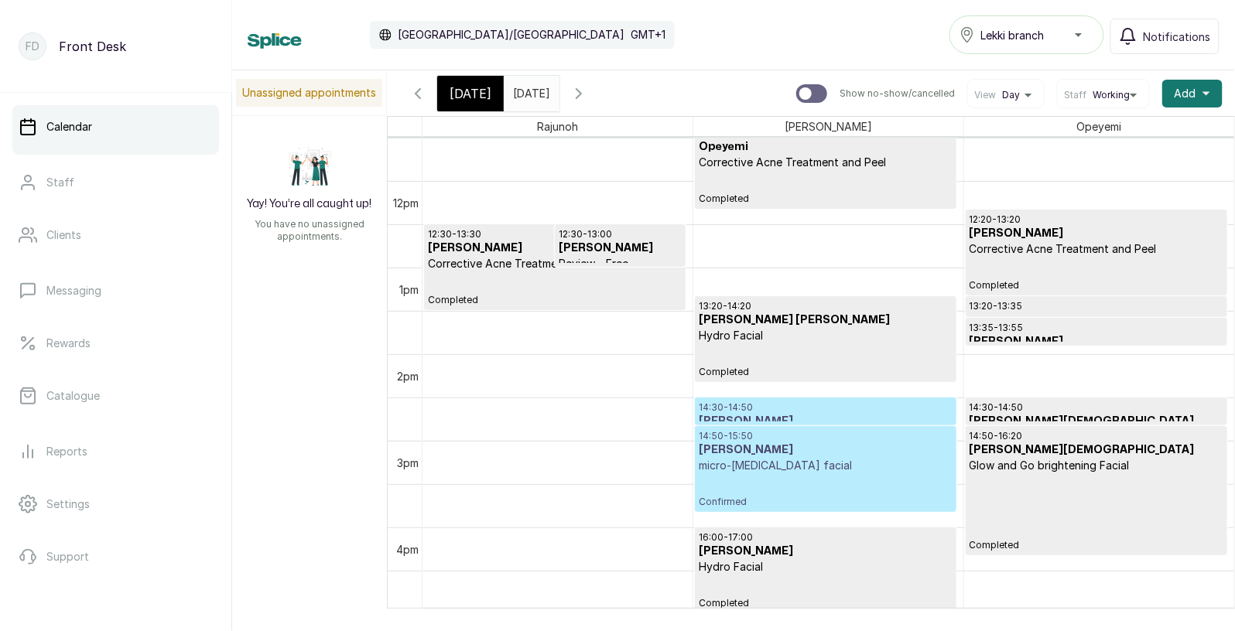
scroll to position [1094, 0]
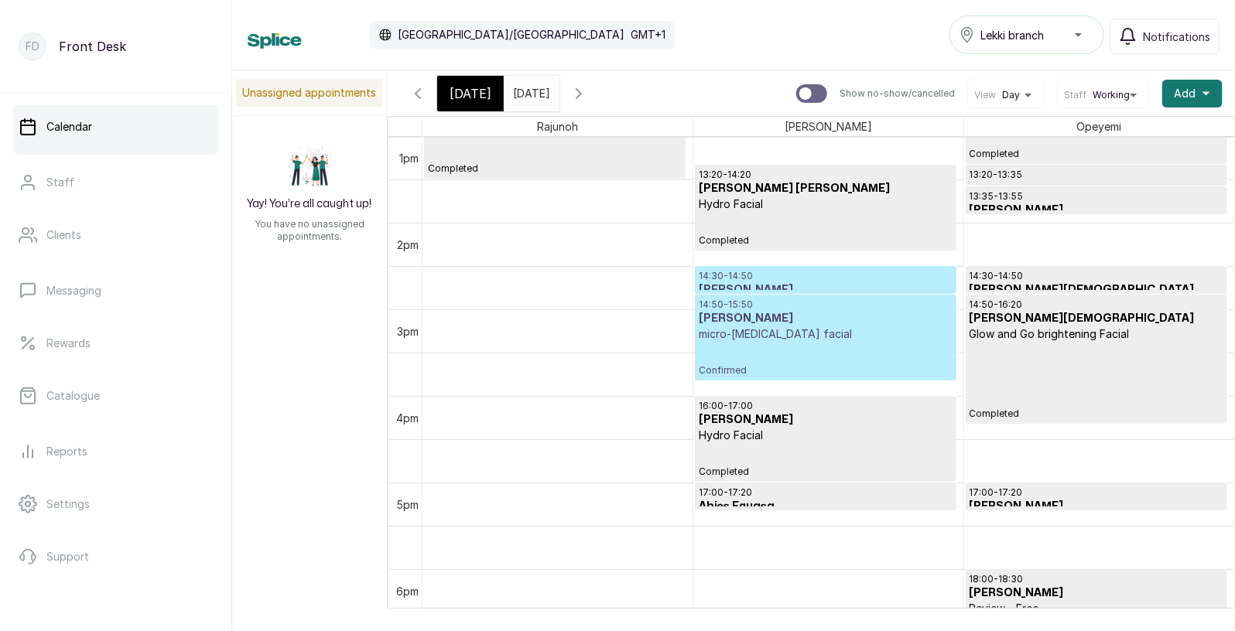
click at [785, 339] on p "micro-[MEDICAL_DATA] facial" at bounding box center [826, 334] width 254 height 15
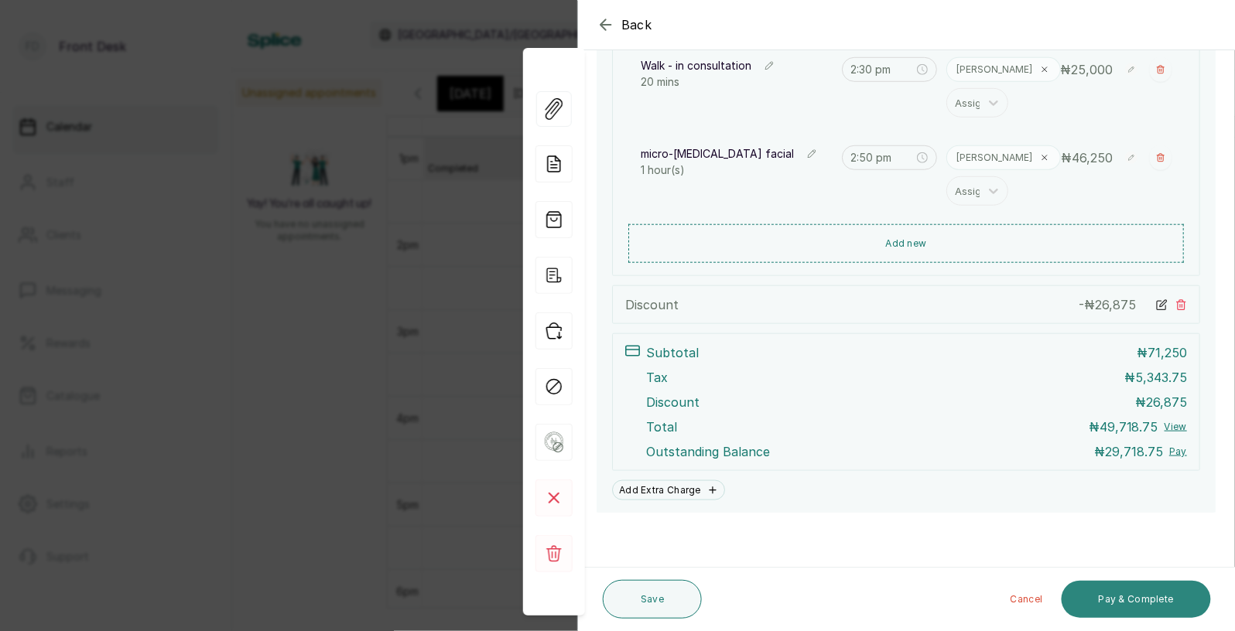
click at [1124, 596] on button "Pay & Complete" at bounding box center [1136, 599] width 149 height 37
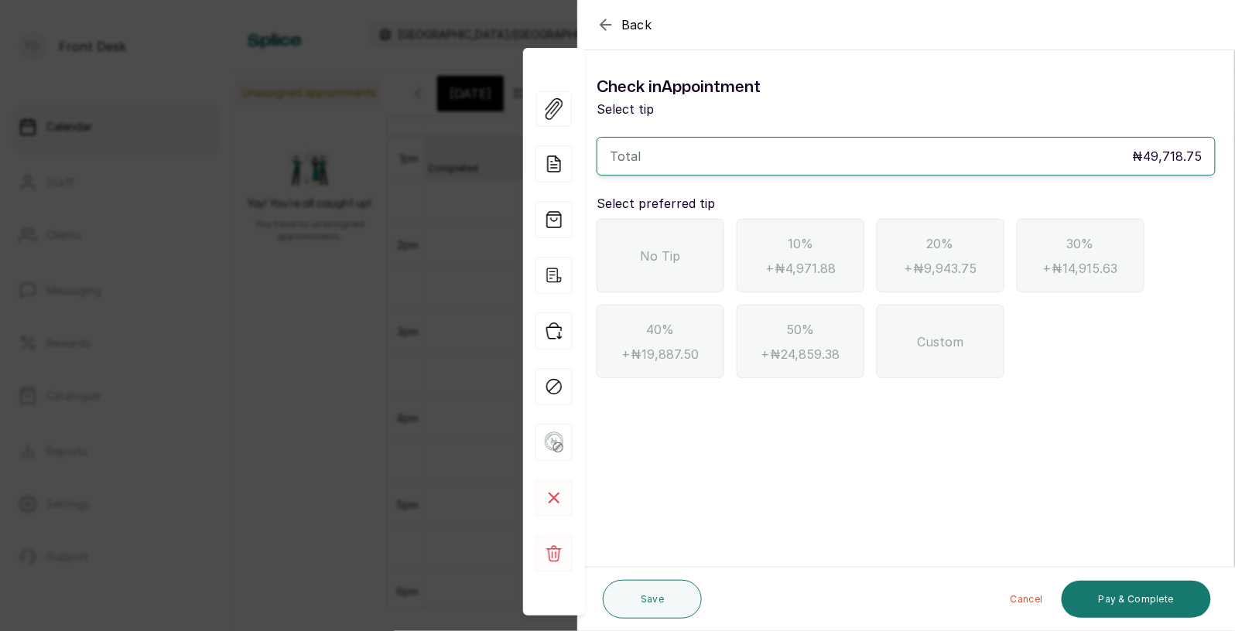
click at [604, 21] on icon "button" at bounding box center [605, 24] width 10 height 10
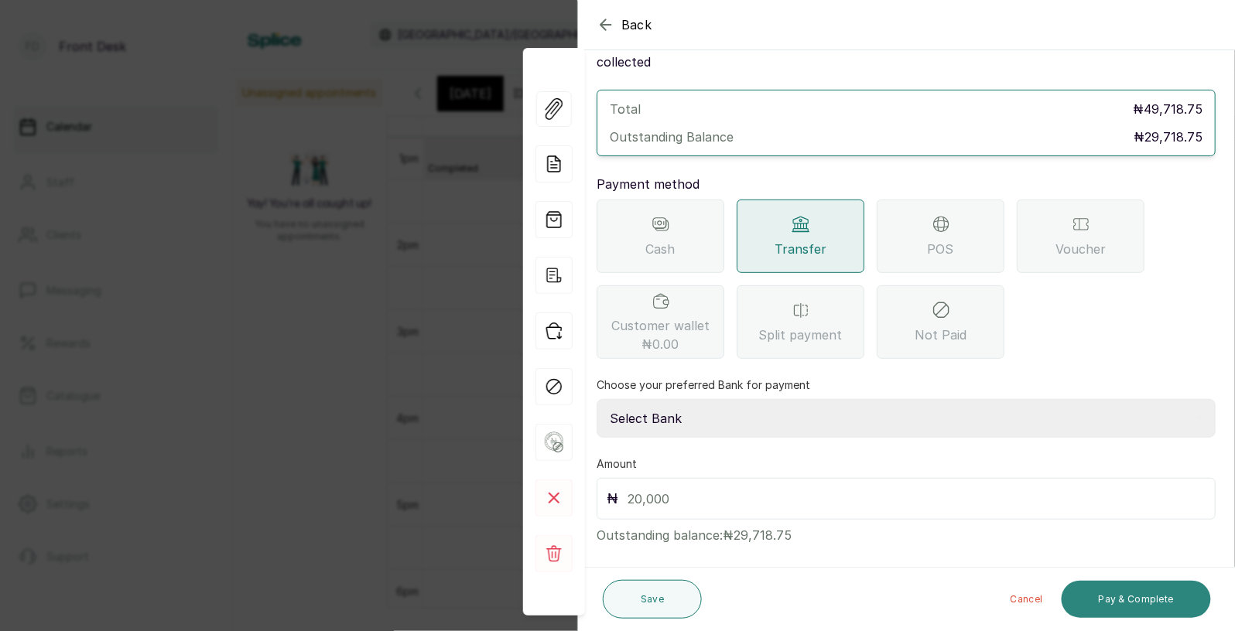
click at [1136, 605] on button "Pay & Complete" at bounding box center [1136, 599] width 149 height 37
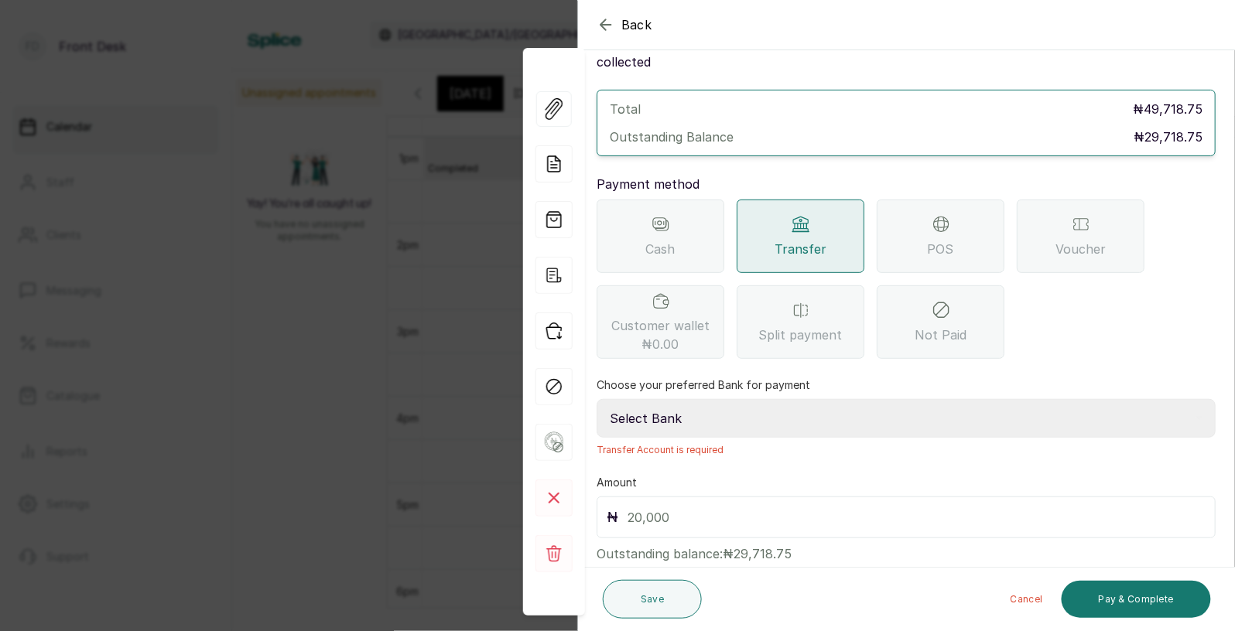
click at [921, 400] on select "Select Bank [PERSON_NAME] Fairmoney Microfinance Bank SKN ANALYTICS MED AESTH. …" at bounding box center [906, 418] width 619 height 39
select select "43272bc0-21c6-4b19-b9fb-c2093b8603c2"
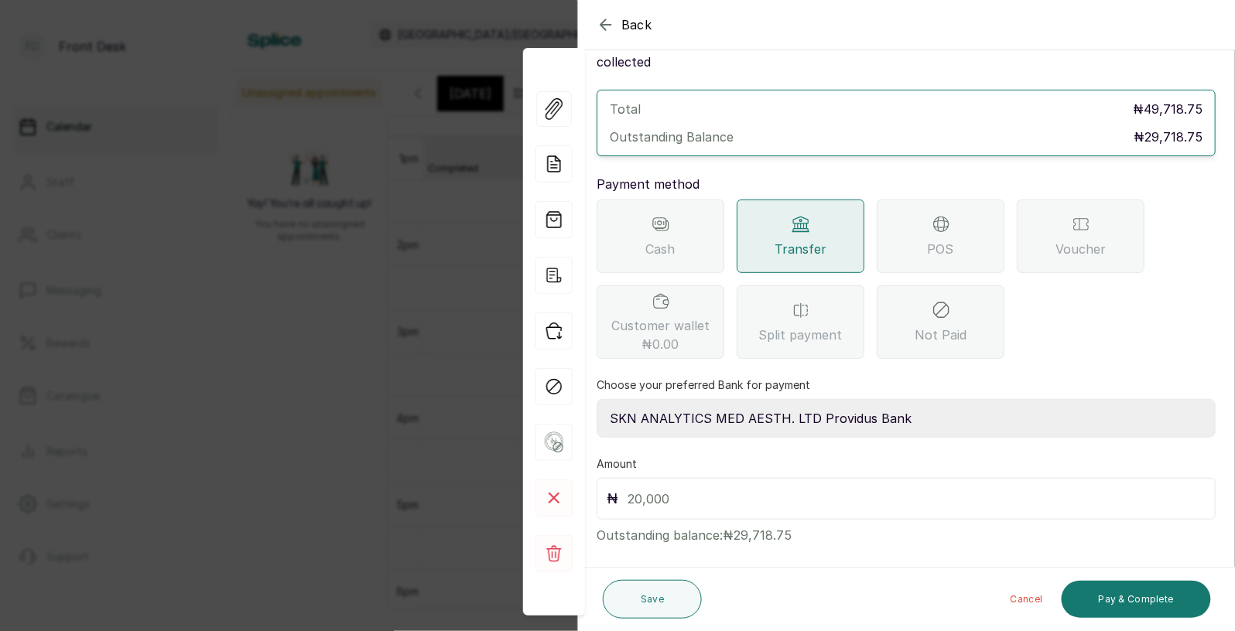
click at [696, 488] on input "text" at bounding box center [917, 499] width 578 height 22
type input "2,971,875"
click at [1117, 604] on button "Pay & Complete" at bounding box center [1136, 599] width 149 height 37
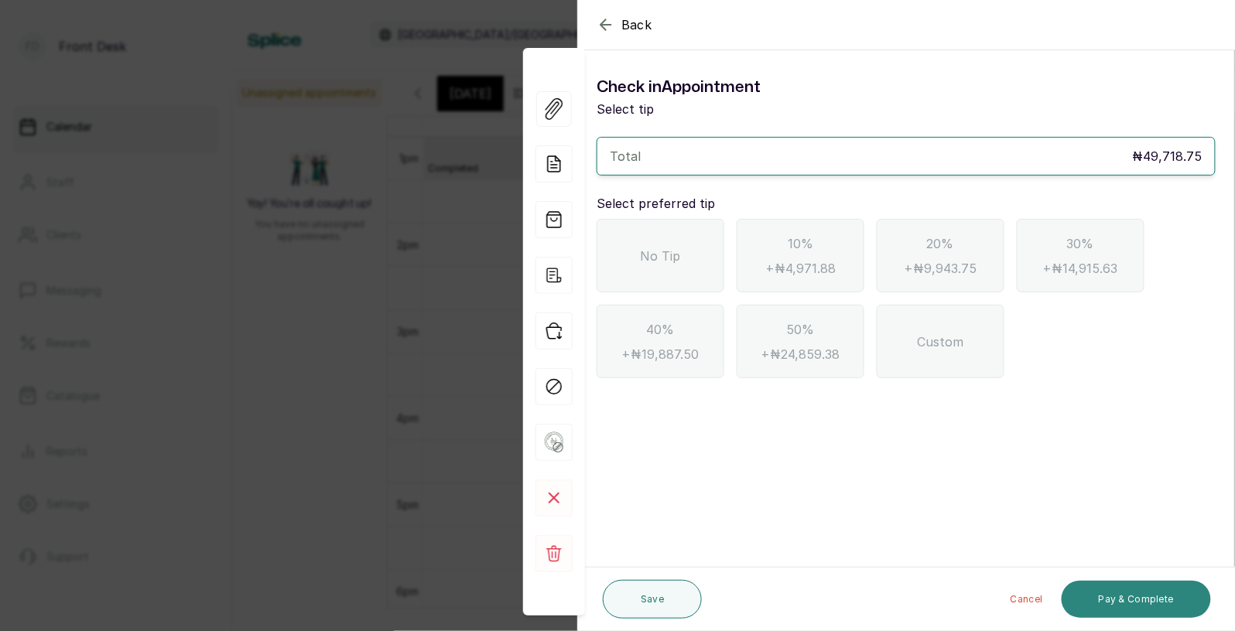
scroll to position [0, 0]
click at [649, 261] on span "No Tip" at bounding box center [661, 256] width 40 height 19
click at [1117, 592] on button "Pay & Complete" at bounding box center [1136, 599] width 149 height 37
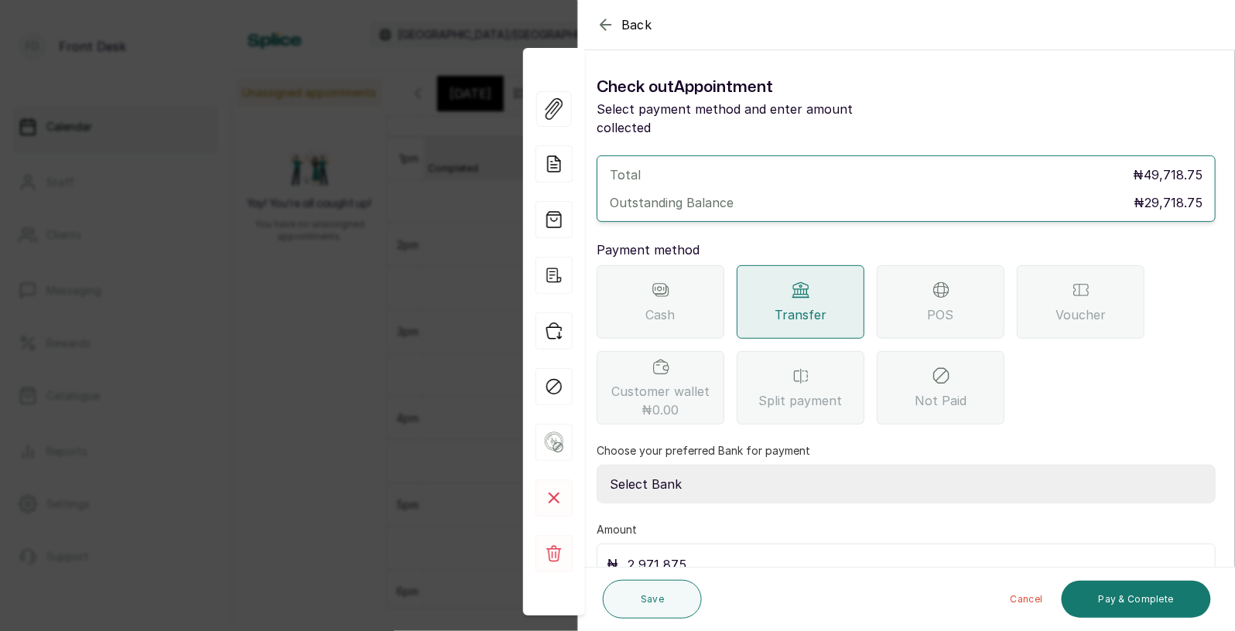
click at [727, 467] on select "Select Bank [PERSON_NAME] Fairmoney Microfinance Bank SKN ANALYTICS MED AESTH. …" at bounding box center [906, 484] width 619 height 39
select select "43272bc0-21c6-4b19-b9fb-c2093b8603c2"
click at [1120, 600] on button "Pay & Complete" at bounding box center [1136, 599] width 149 height 37
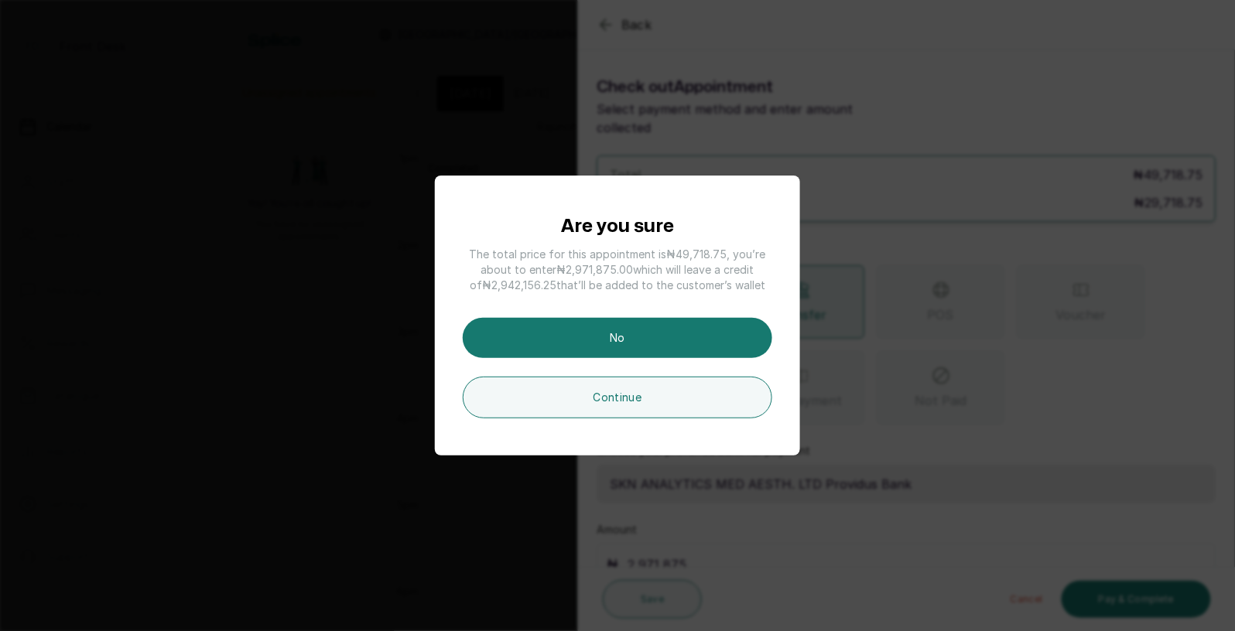
click at [868, 388] on div "Are you sure The total price for this appointment is ₦49,718.75 , you’re about …" at bounding box center [617, 315] width 1235 height 631
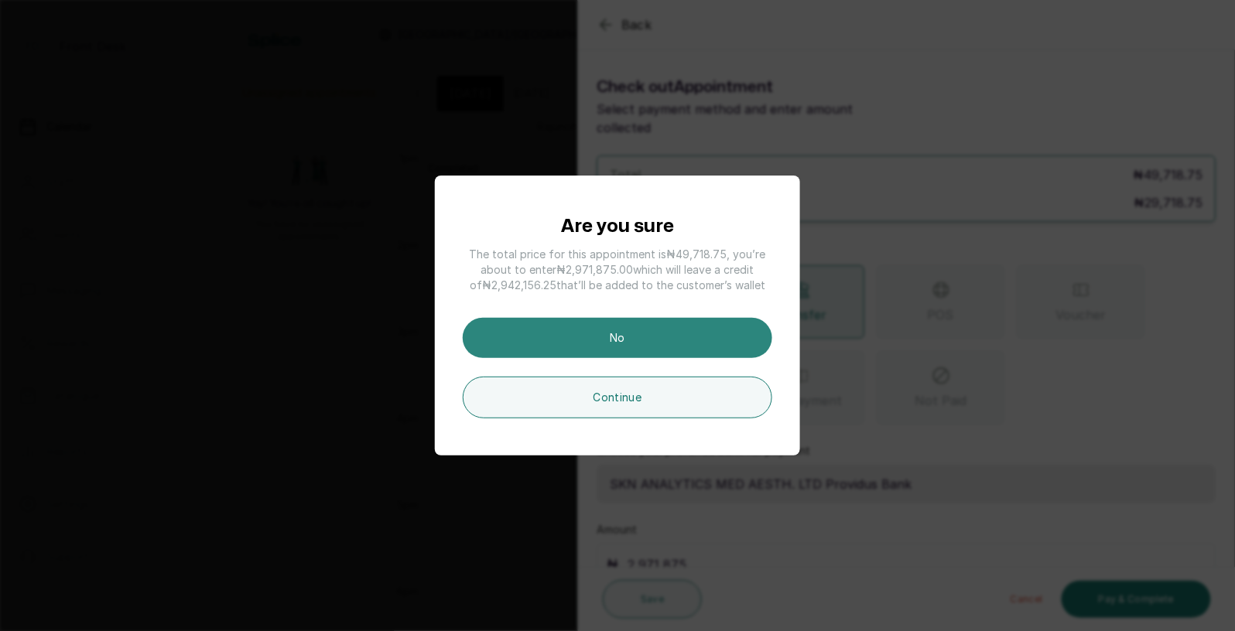
click at [636, 332] on button "No" at bounding box center [618, 338] width 310 height 40
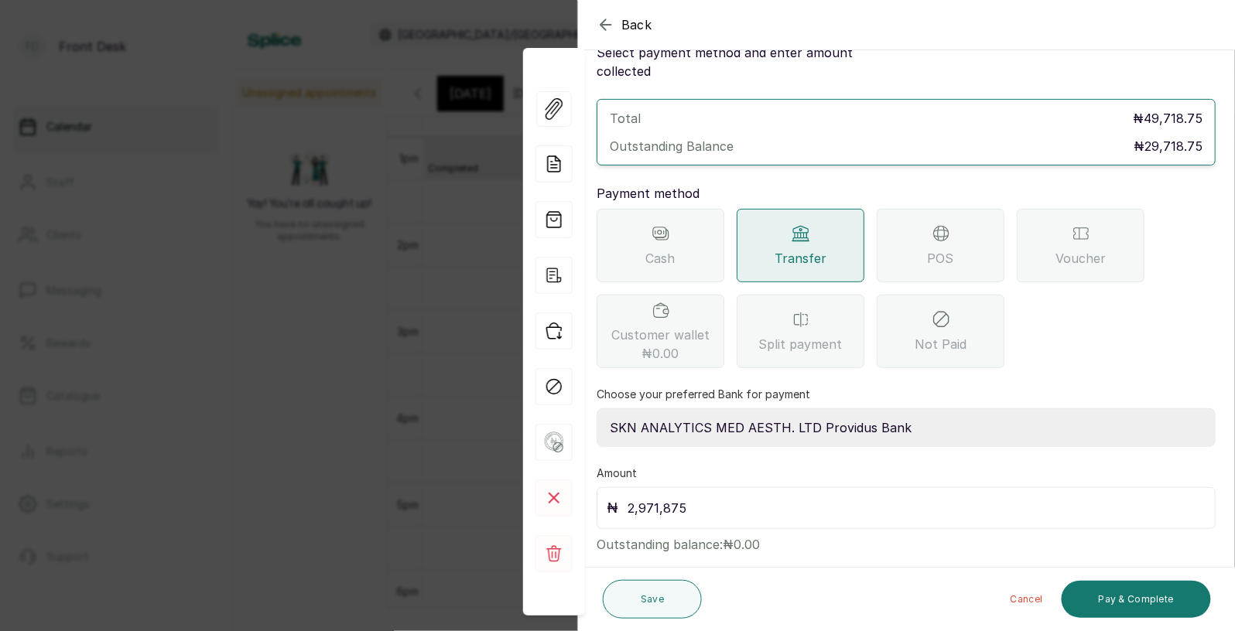
scroll to position [60, 0]
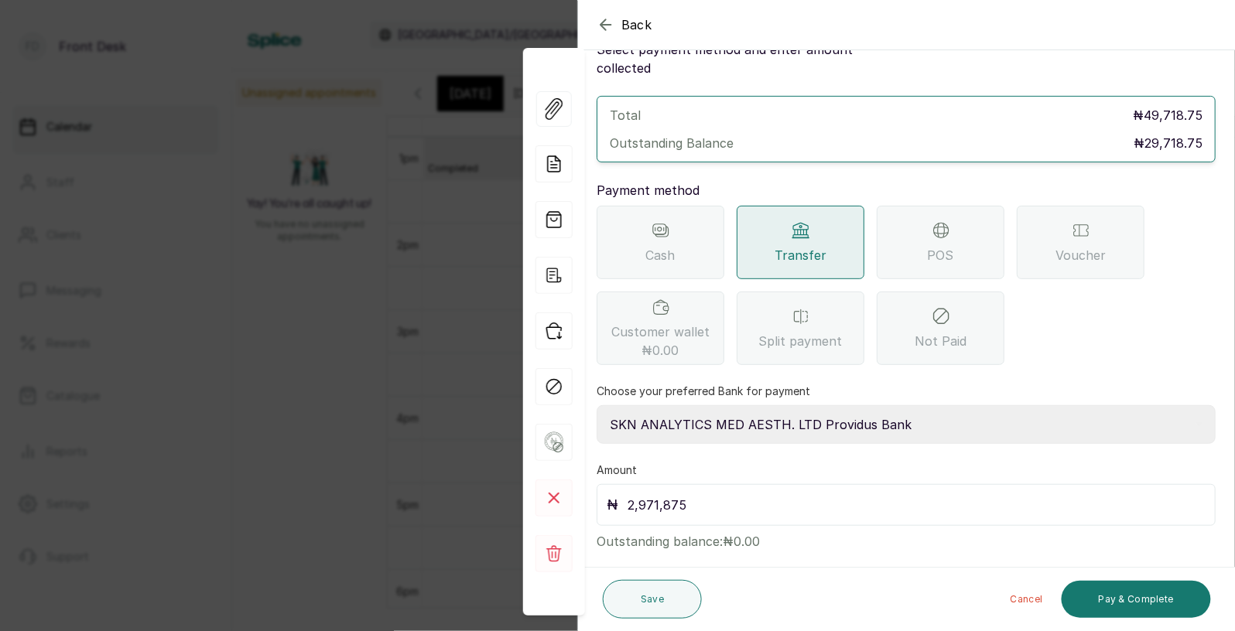
click at [664, 494] on input "2,971,875" at bounding box center [917, 505] width 578 height 22
type input "29,718.75"
click at [1135, 608] on button "Pay & Complete" at bounding box center [1136, 599] width 149 height 37
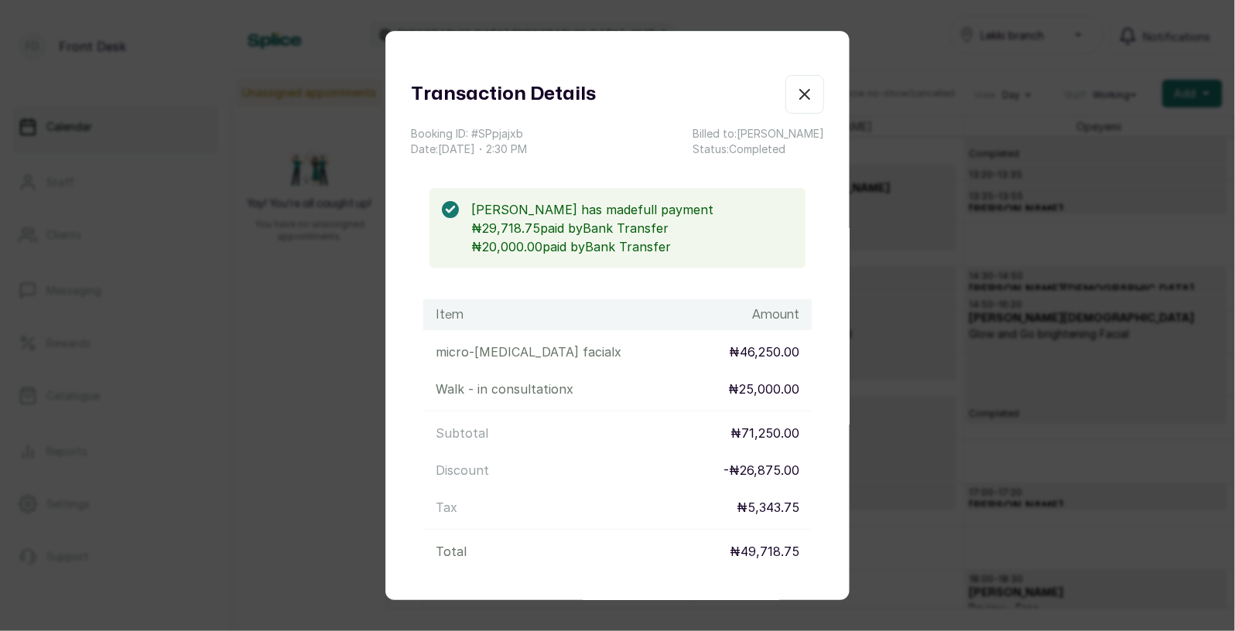
scroll to position [132, 0]
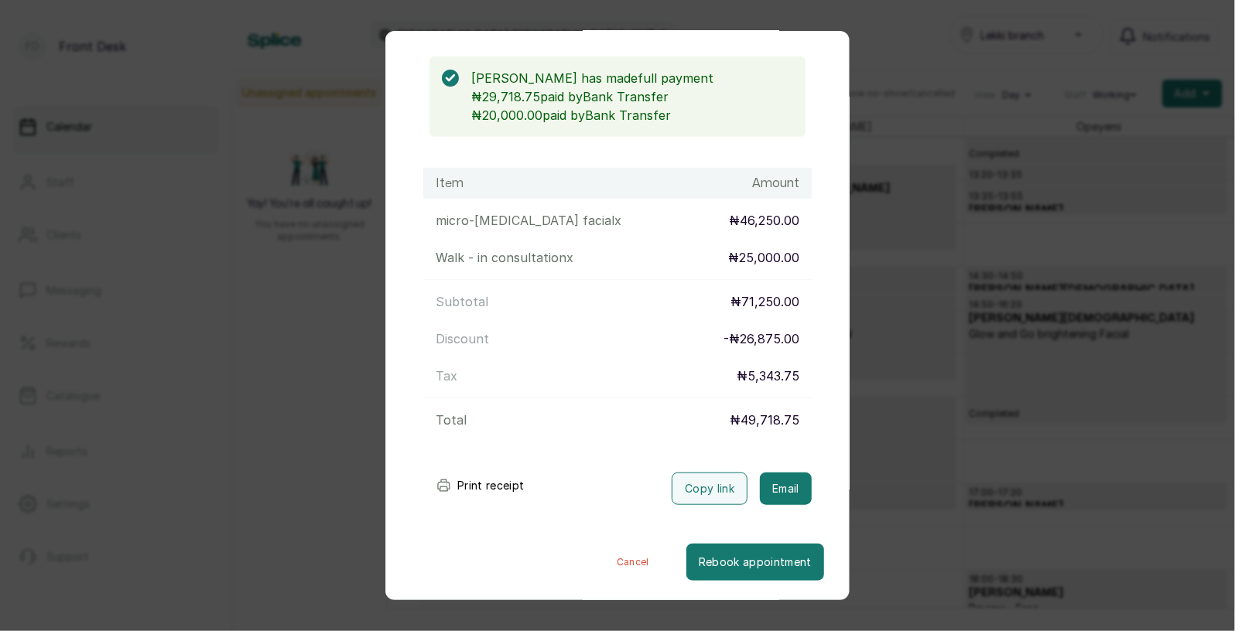
click at [906, 446] on div "Transaction Details Booking ID: # SPpjajxb Date: [DATE] ・ 2:30 PM Billed to: [P…" at bounding box center [617, 315] width 1235 height 631
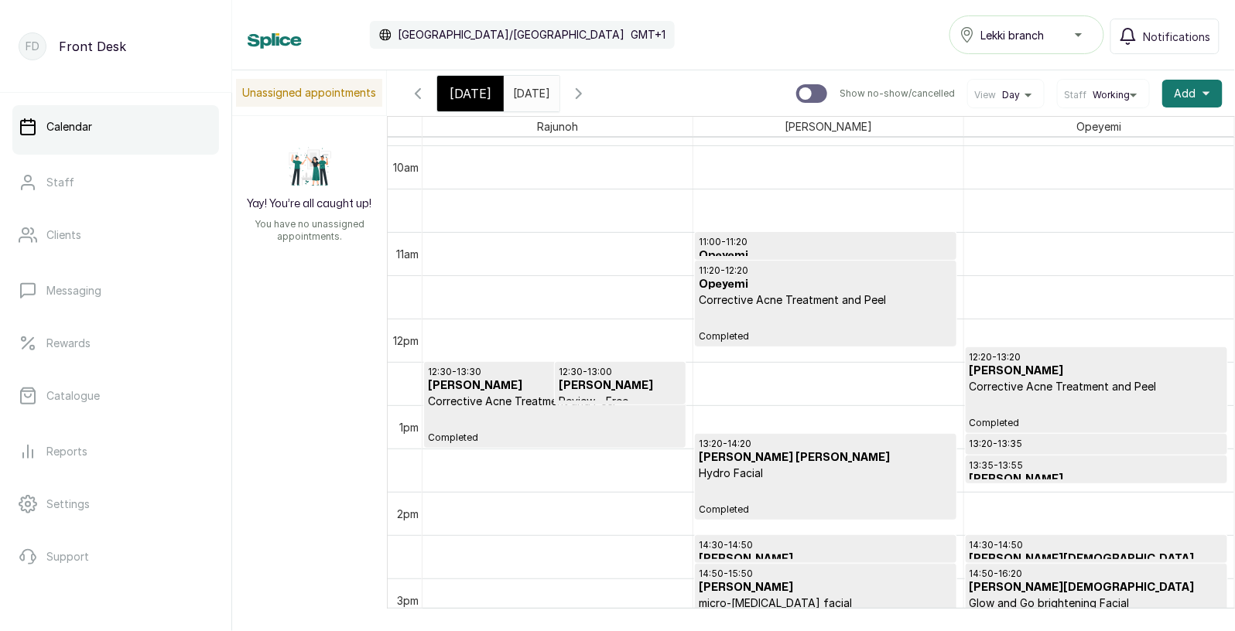
scroll to position [907, 0]
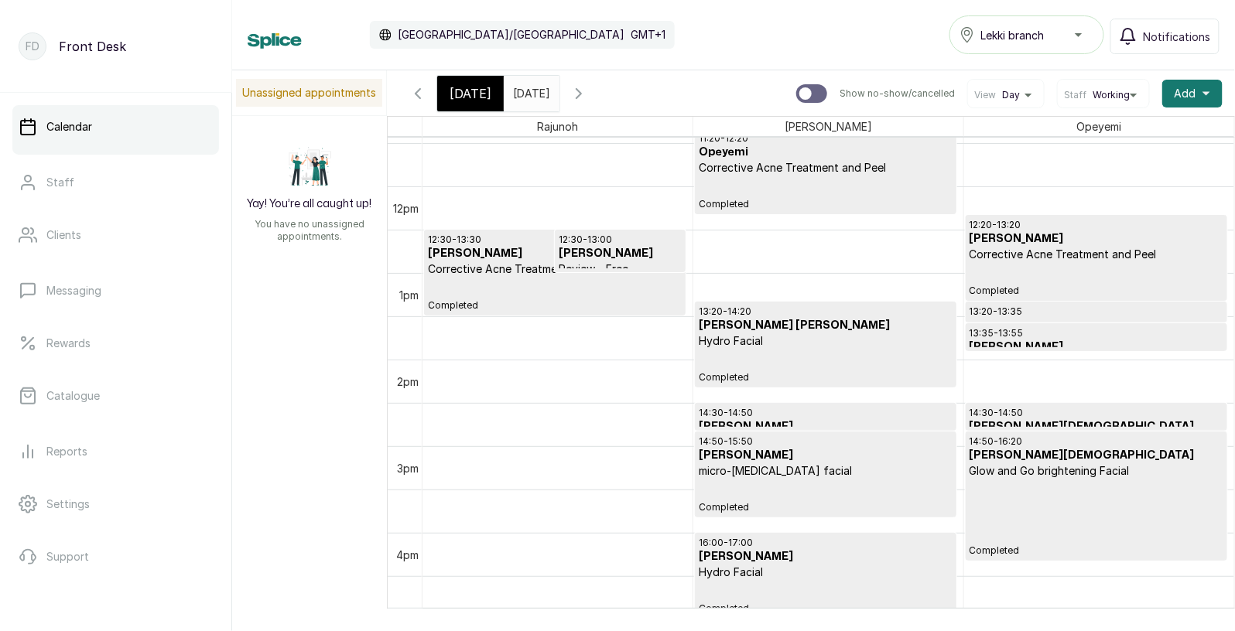
click at [581, 90] on icon "button" at bounding box center [578, 93] width 5 height 9
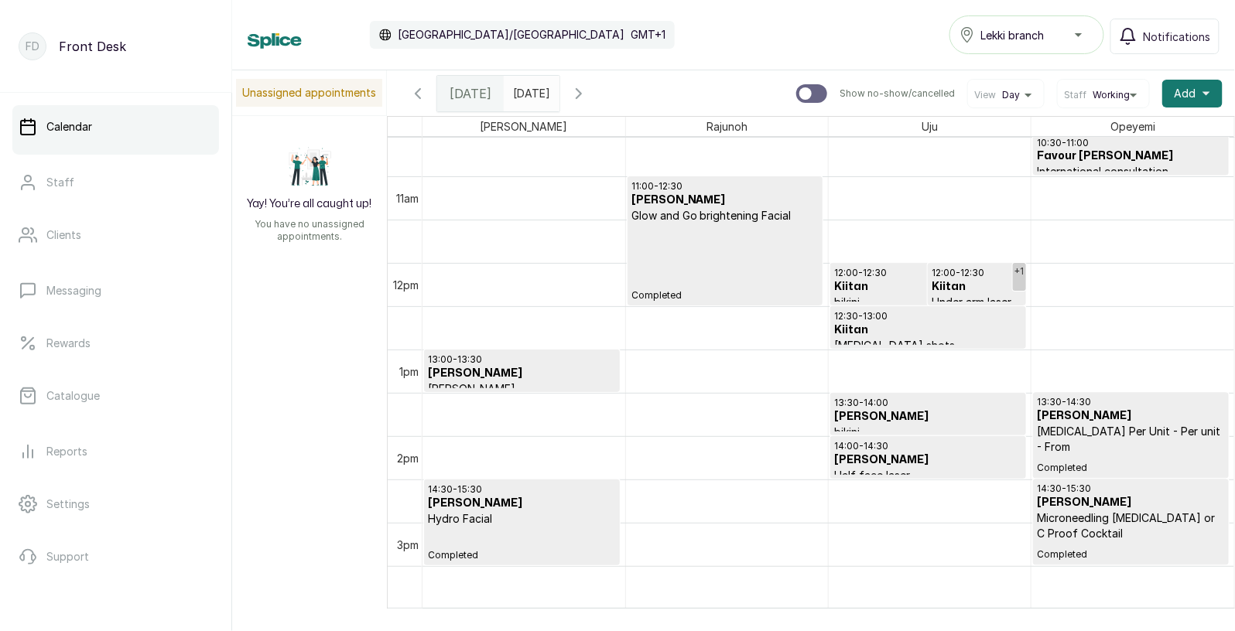
scroll to position [919, 0]
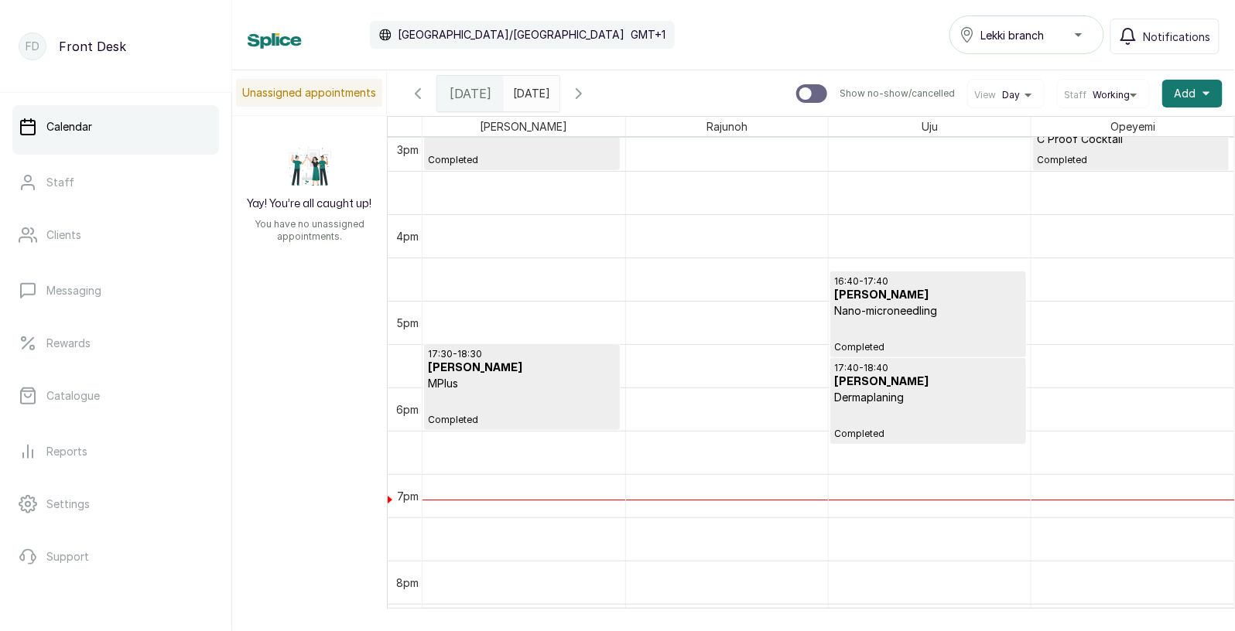
click at [588, 89] on icon "button" at bounding box center [579, 93] width 19 height 19
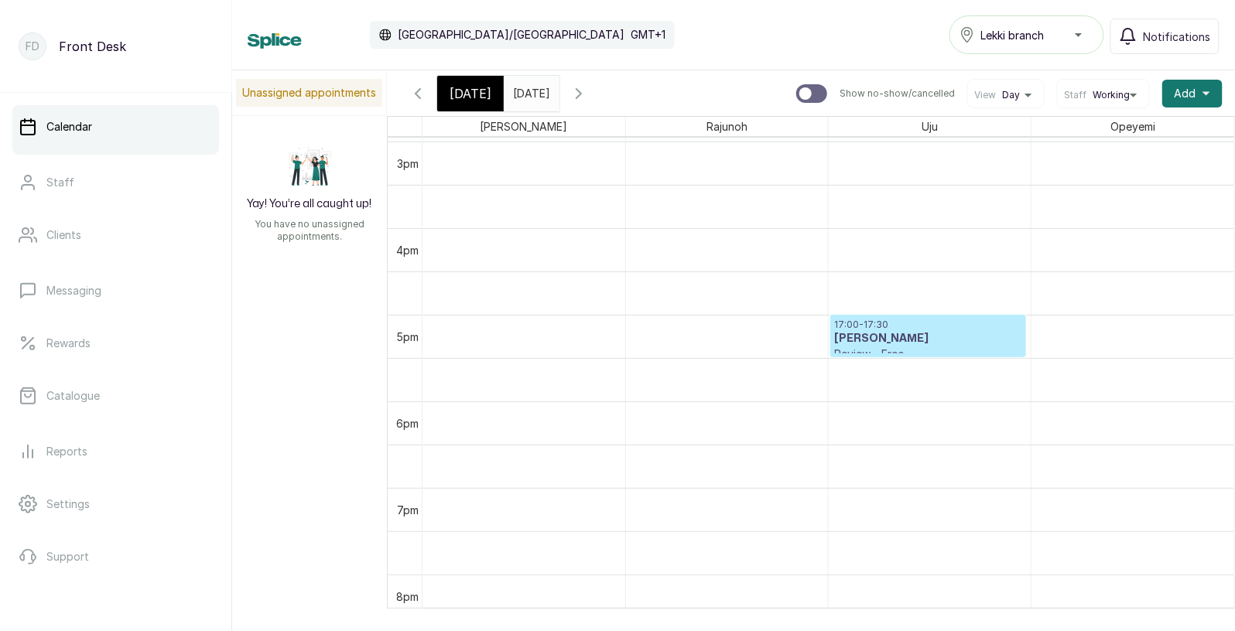
scroll to position [1359, 0]
